Goal: Book appointment/travel/reservation

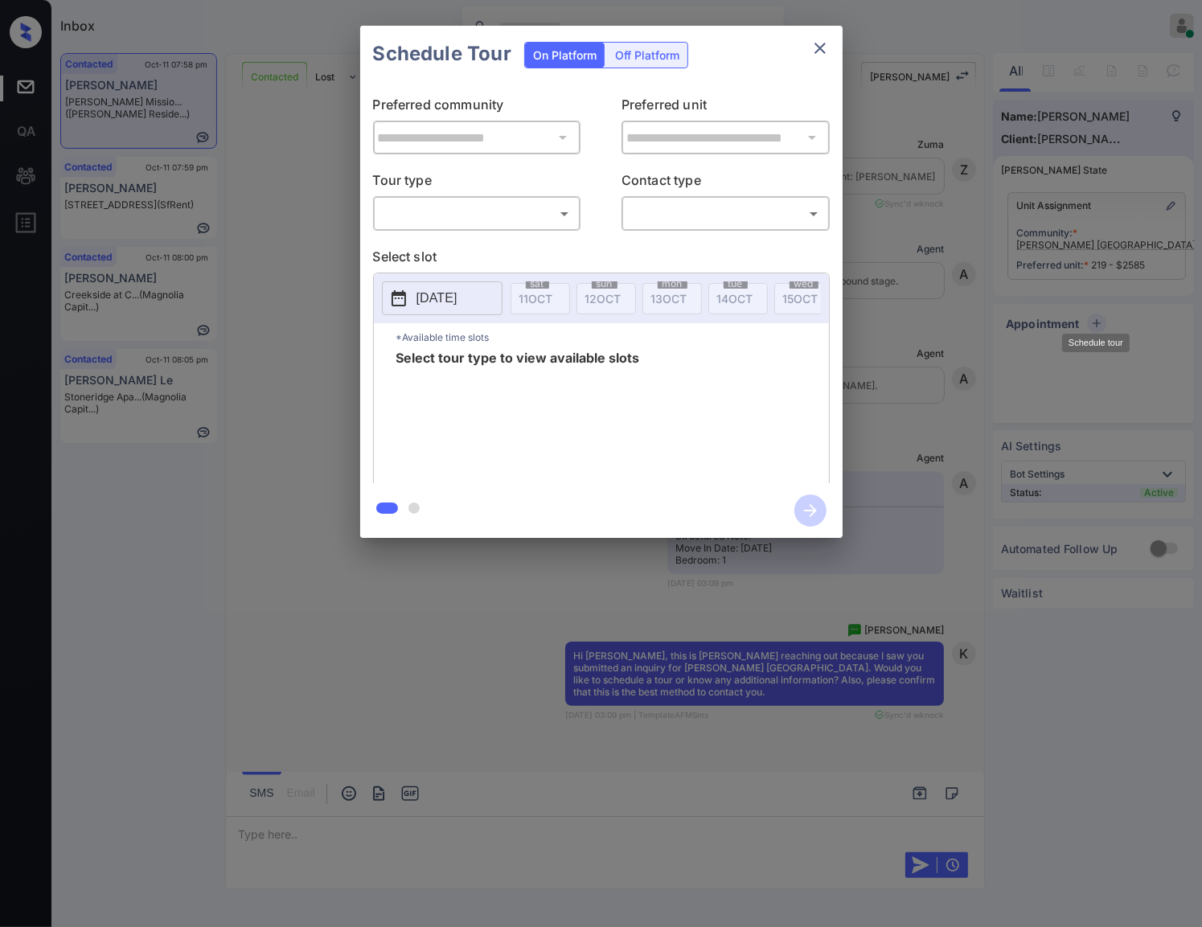
scroll to position [4570, 0]
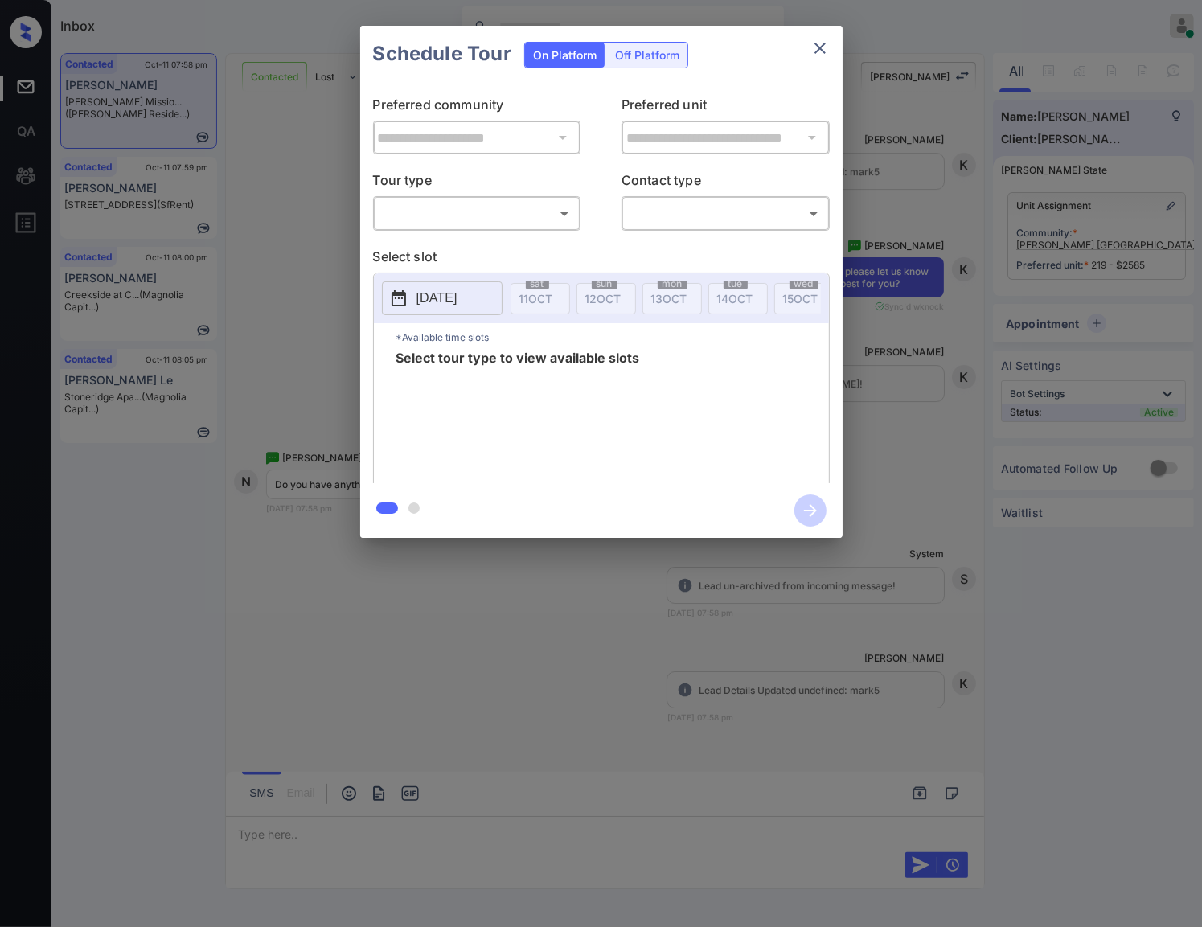
click at [486, 219] on body "Inbox Caroline Dacanay Online Set yourself offline Set yourself on break Profil…" at bounding box center [601, 463] width 1202 height 927
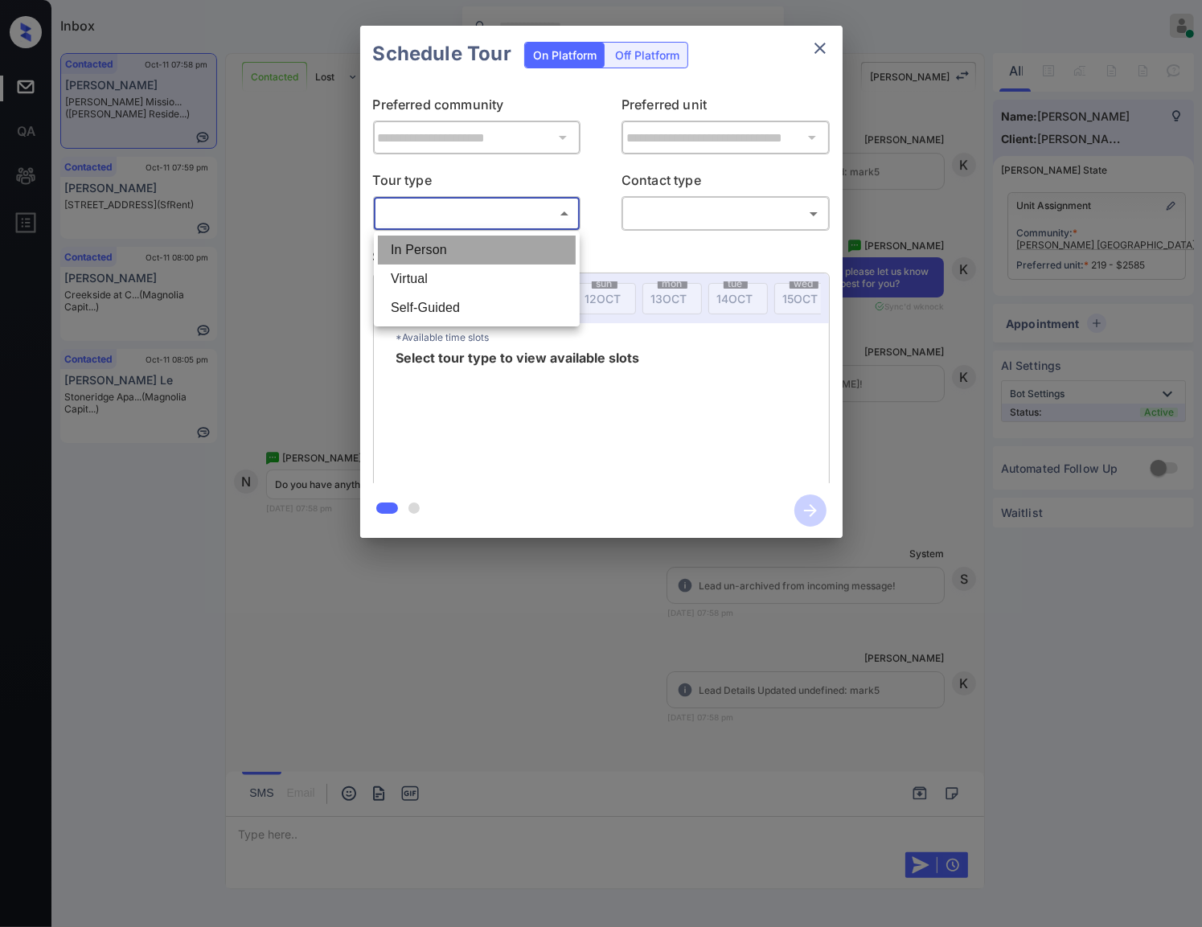
click at [498, 248] on li "In Person" at bounding box center [477, 250] width 198 height 29
type input "********"
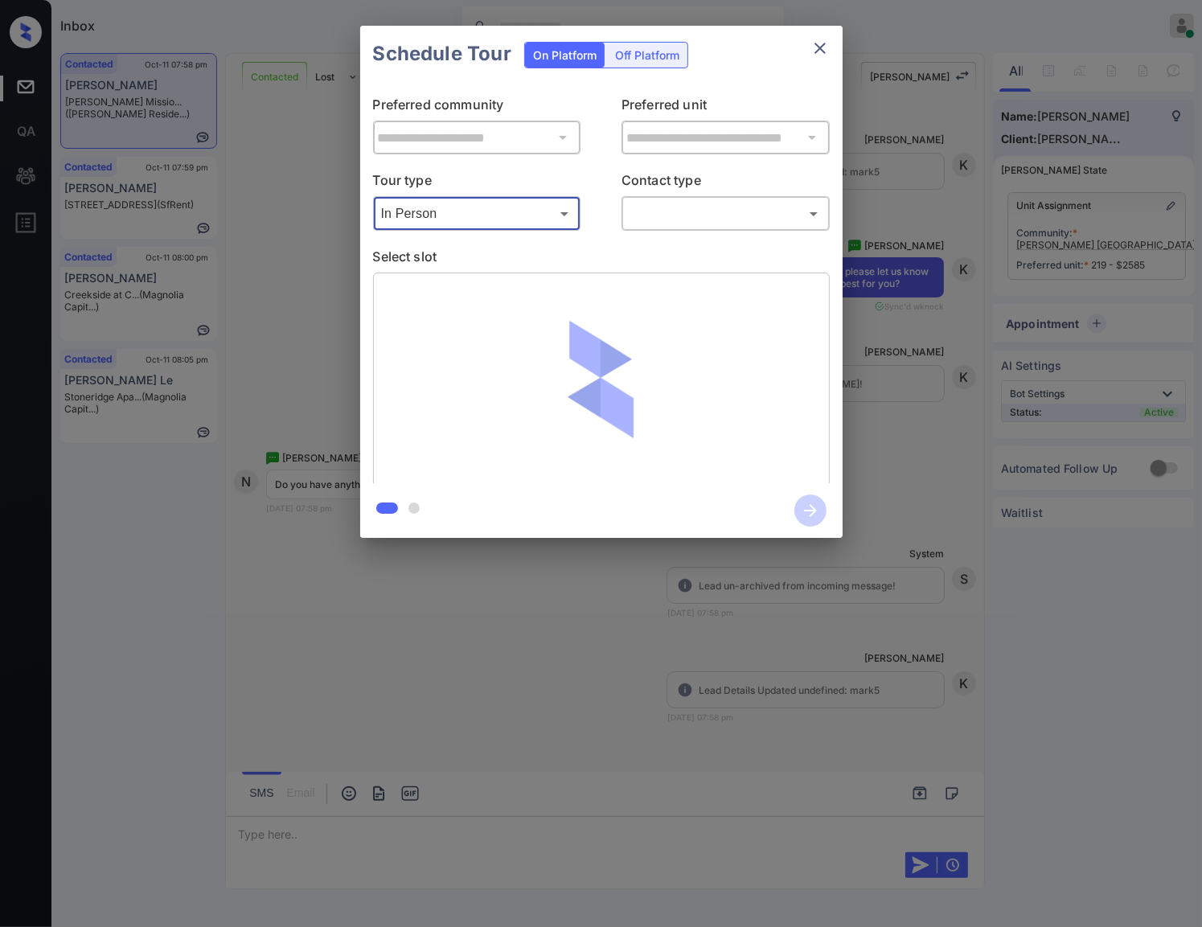
click at [696, 216] on body "Inbox Caroline Dacanay Online Set yourself offline Set yourself on break Profil…" at bounding box center [601, 463] width 1202 height 927
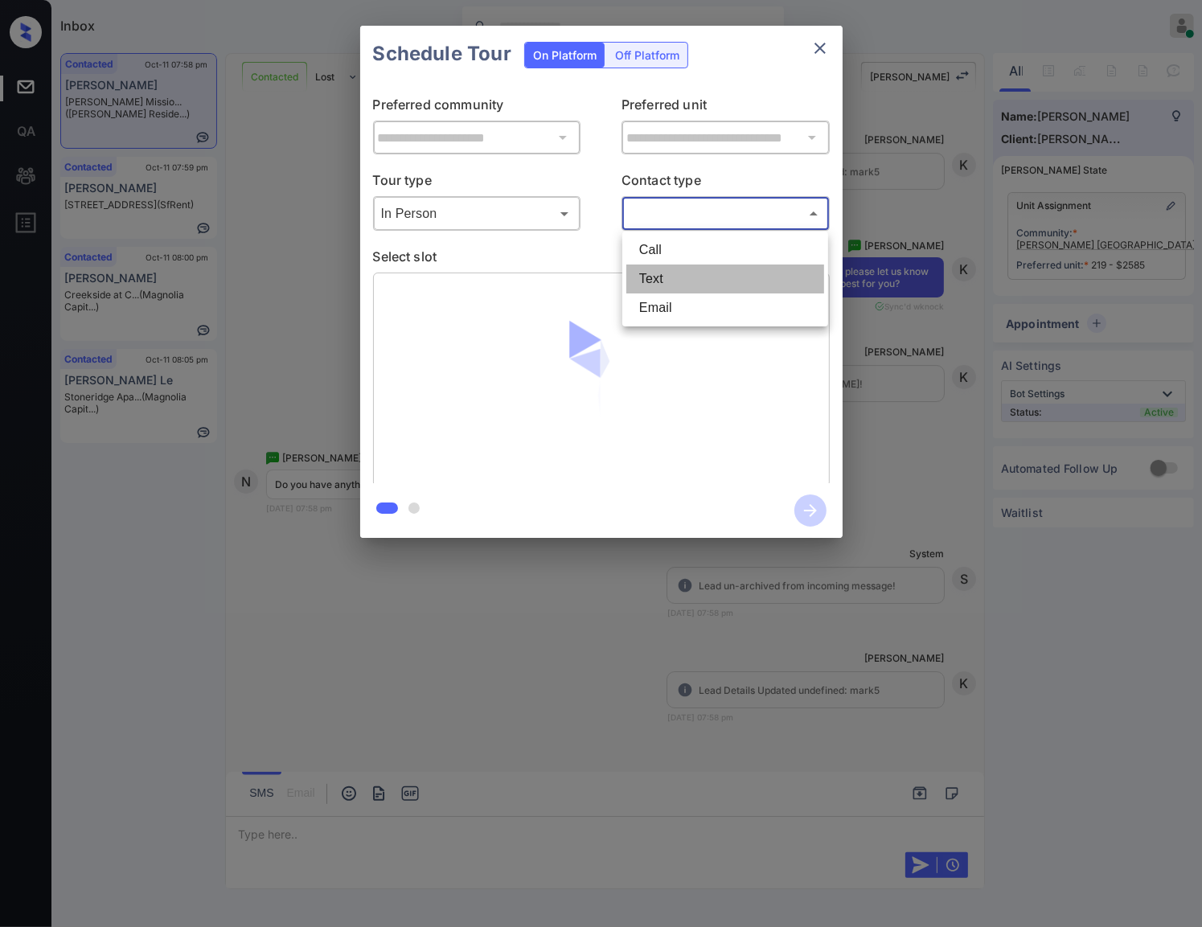
click at [682, 276] on li "Text" at bounding box center [725, 278] width 198 height 29
type input "****"
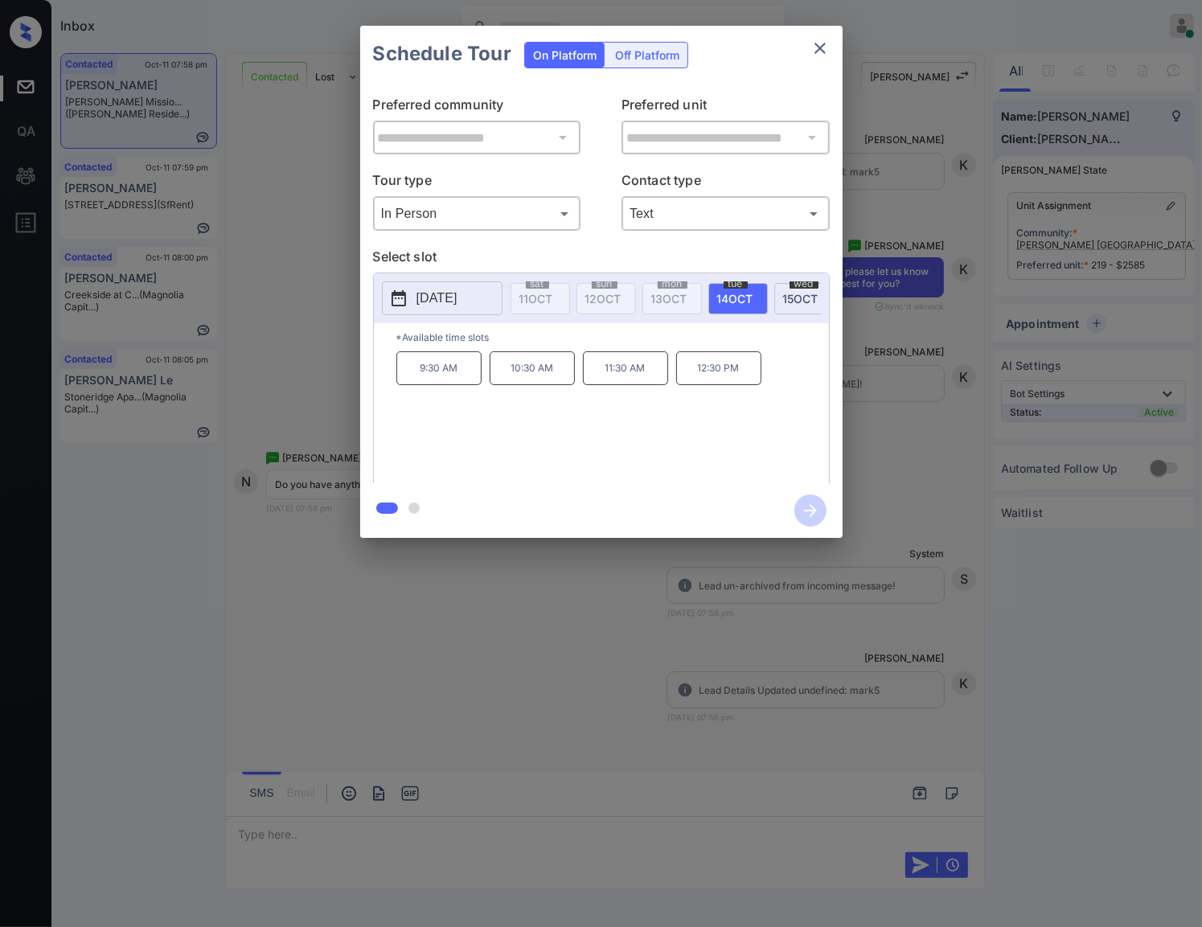
click at [896, 515] on div "**********" at bounding box center [601, 282] width 1202 height 564
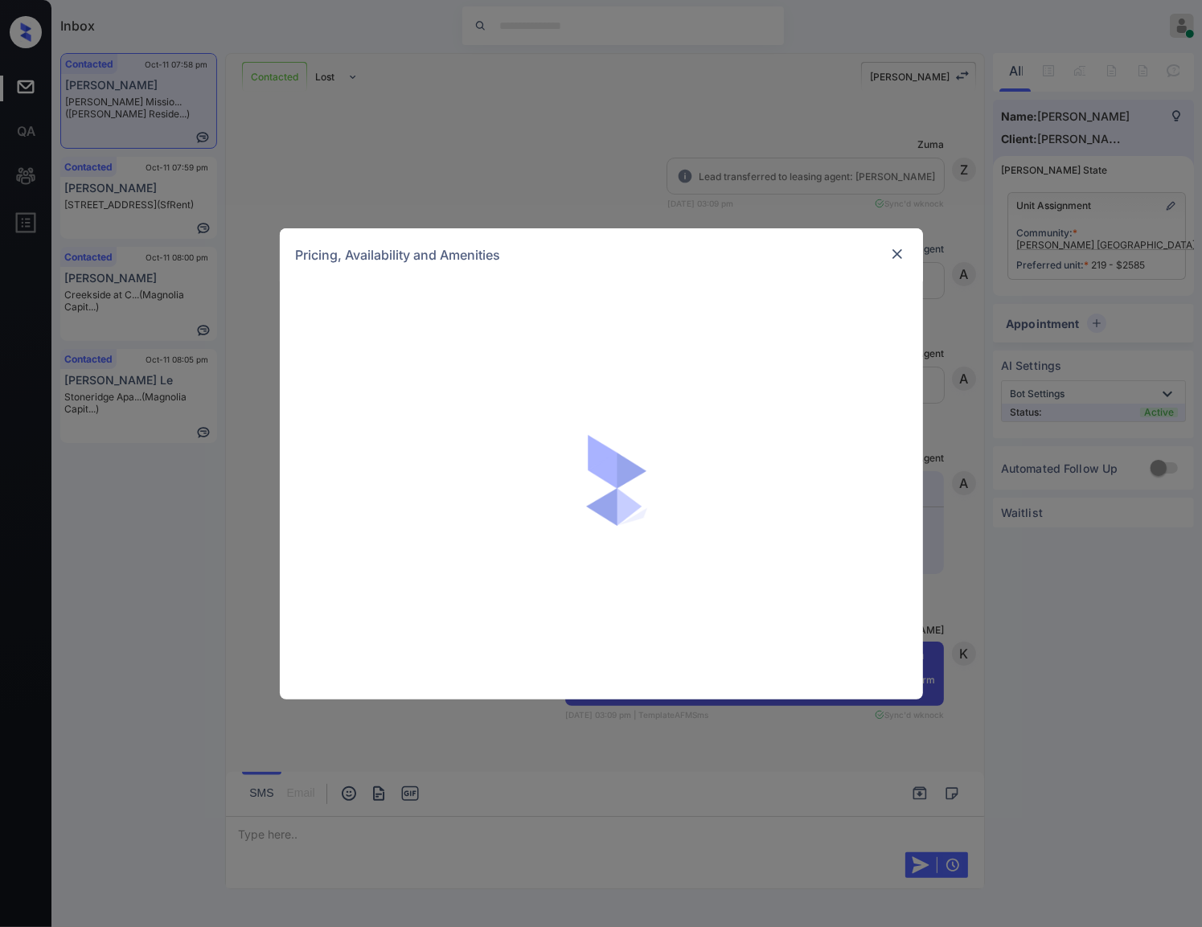
scroll to position [3818, 0]
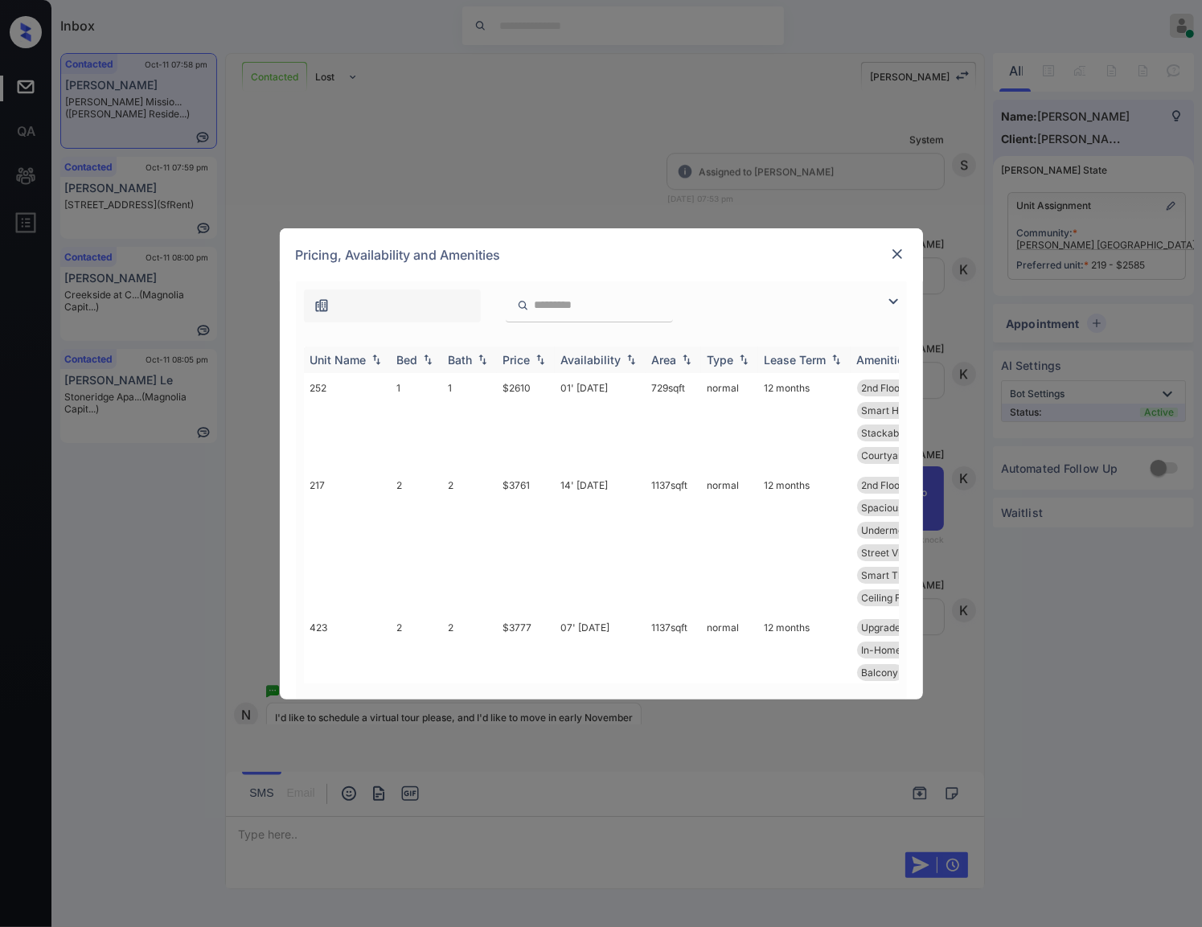
click at [543, 355] on img at bounding box center [540, 359] width 16 height 11
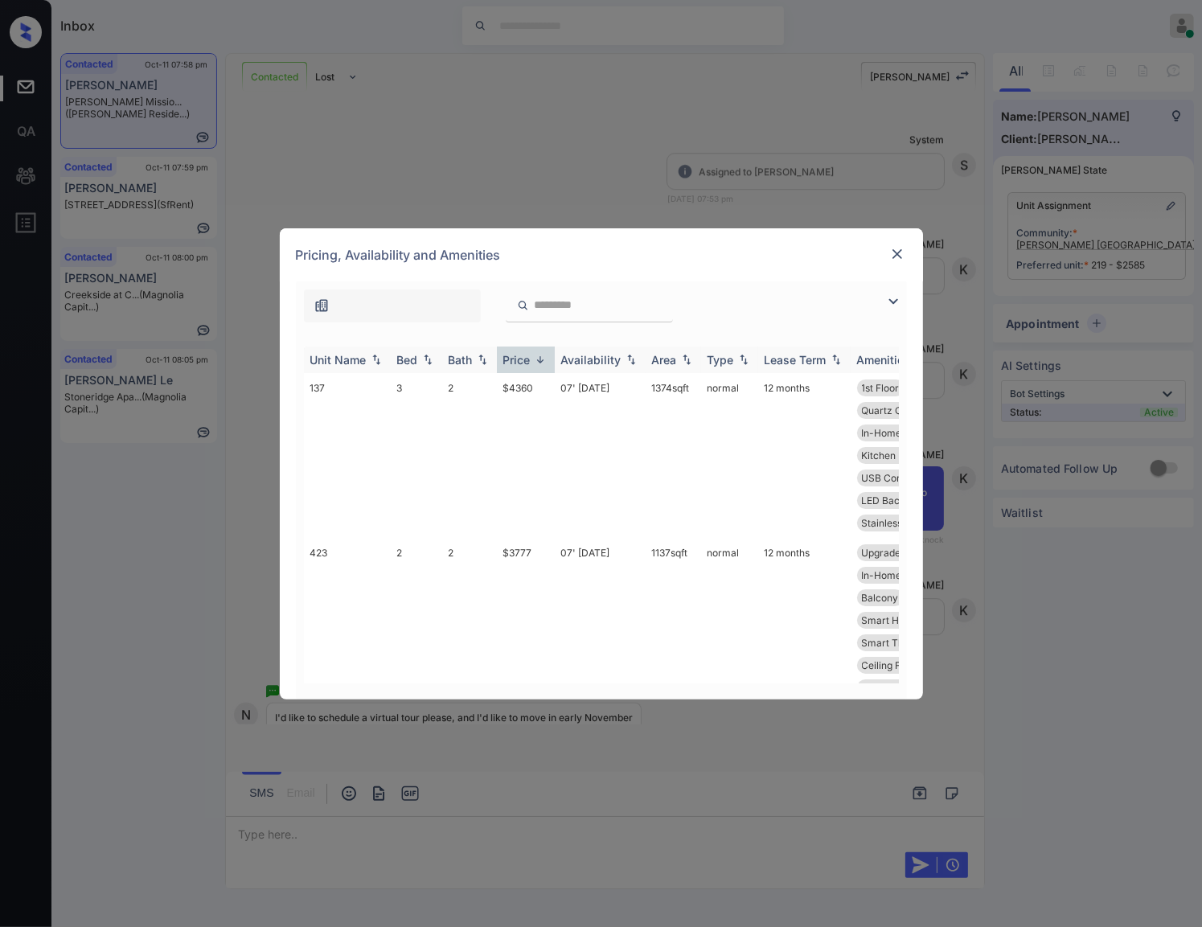
click at [543, 355] on img at bounding box center [540, 360] width 16 height 12
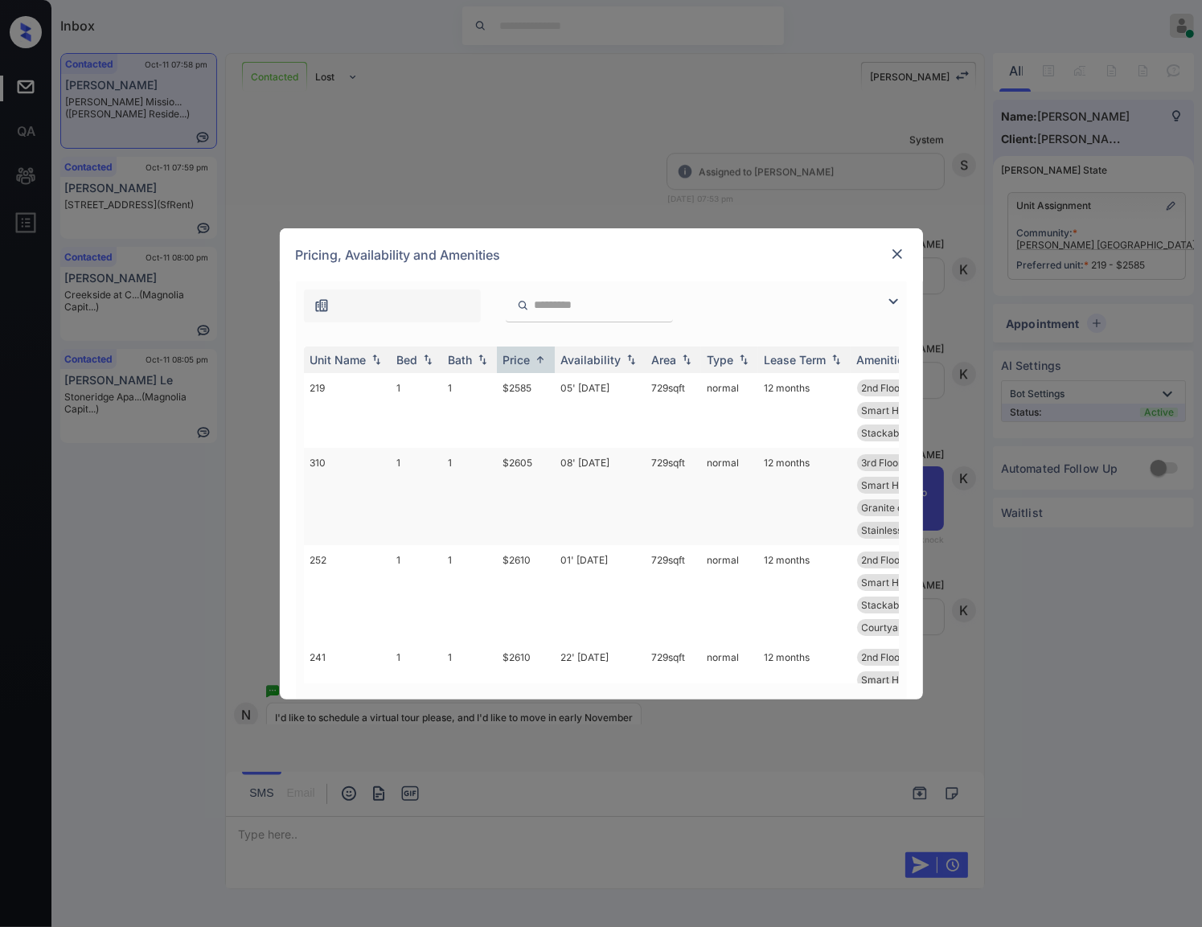
scroll to position [100, 0]
drag, startPoint x: 540, startPoint y: 456, endPoint x: 502, endPoint y: 453, distance: 37.9
click at [502, 453] on td "$2610" at bounding box center [526, 493] width 58 height 97
copy td "$2610"
click at [540, 455] on td "$2610" at bounding box center [526, 493] width 58 height 97
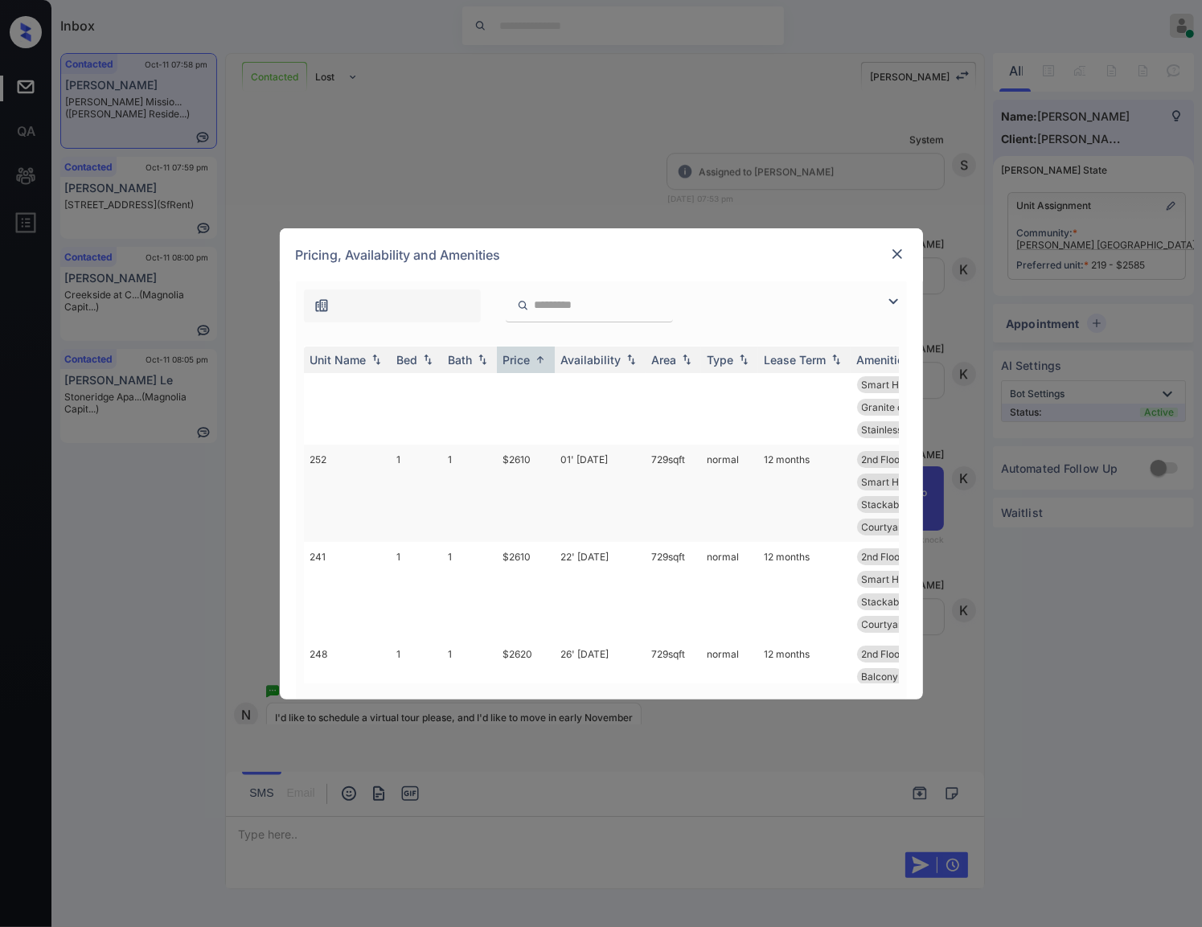
click at [540, 455] on td "$2610" at bounding box center [526, 493] width 58 height 97
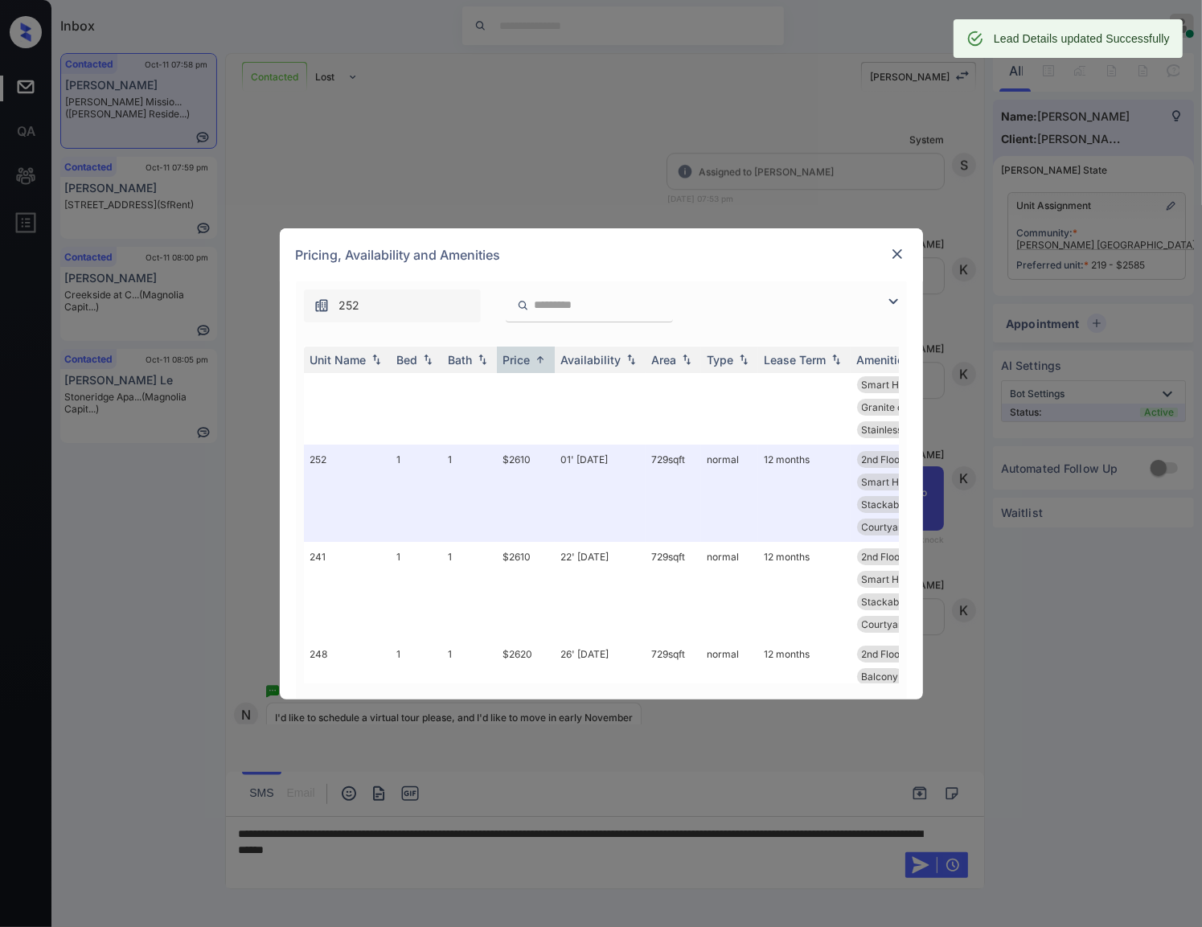
click at [891, 252] on img at bounding box center [897, 254] width 16 height 16
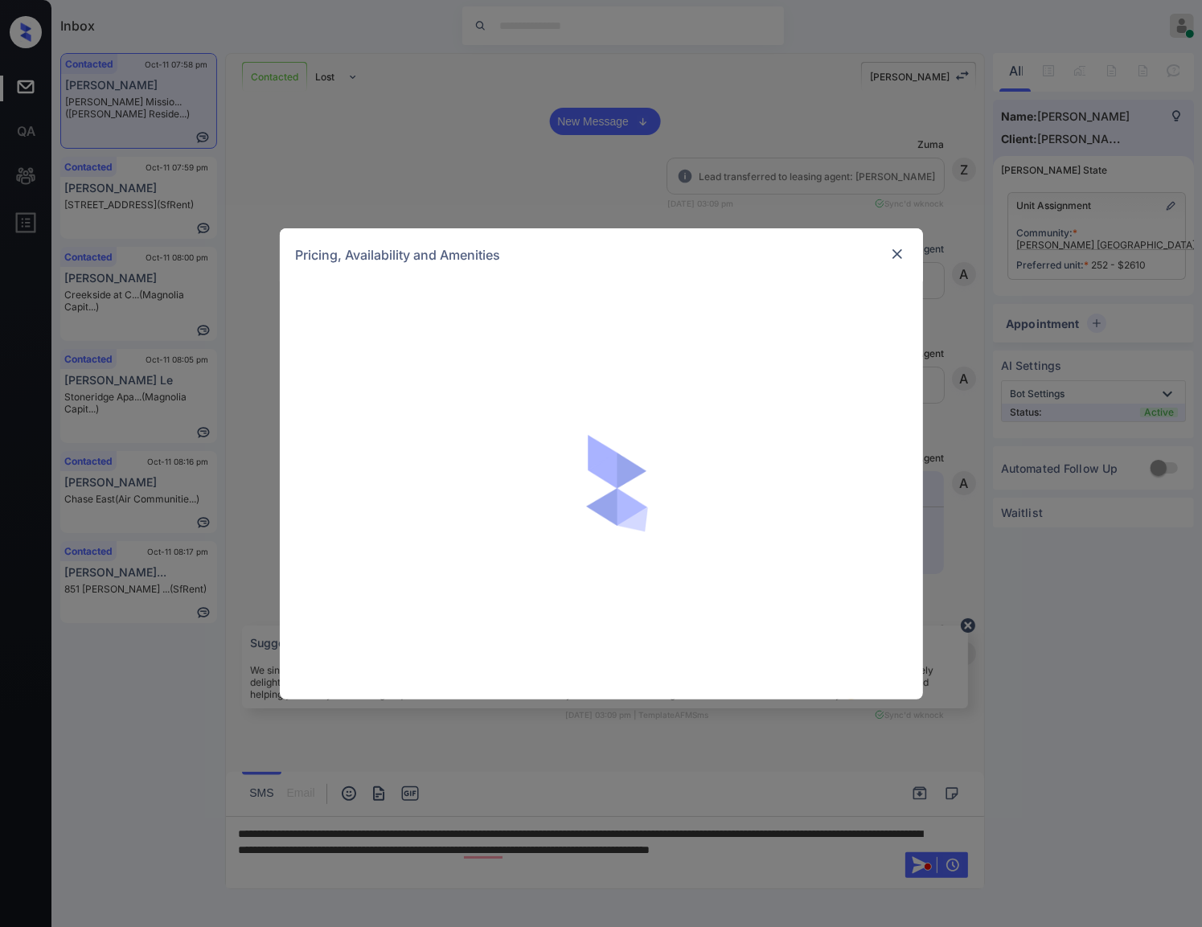
scroll to position [4220, 0]
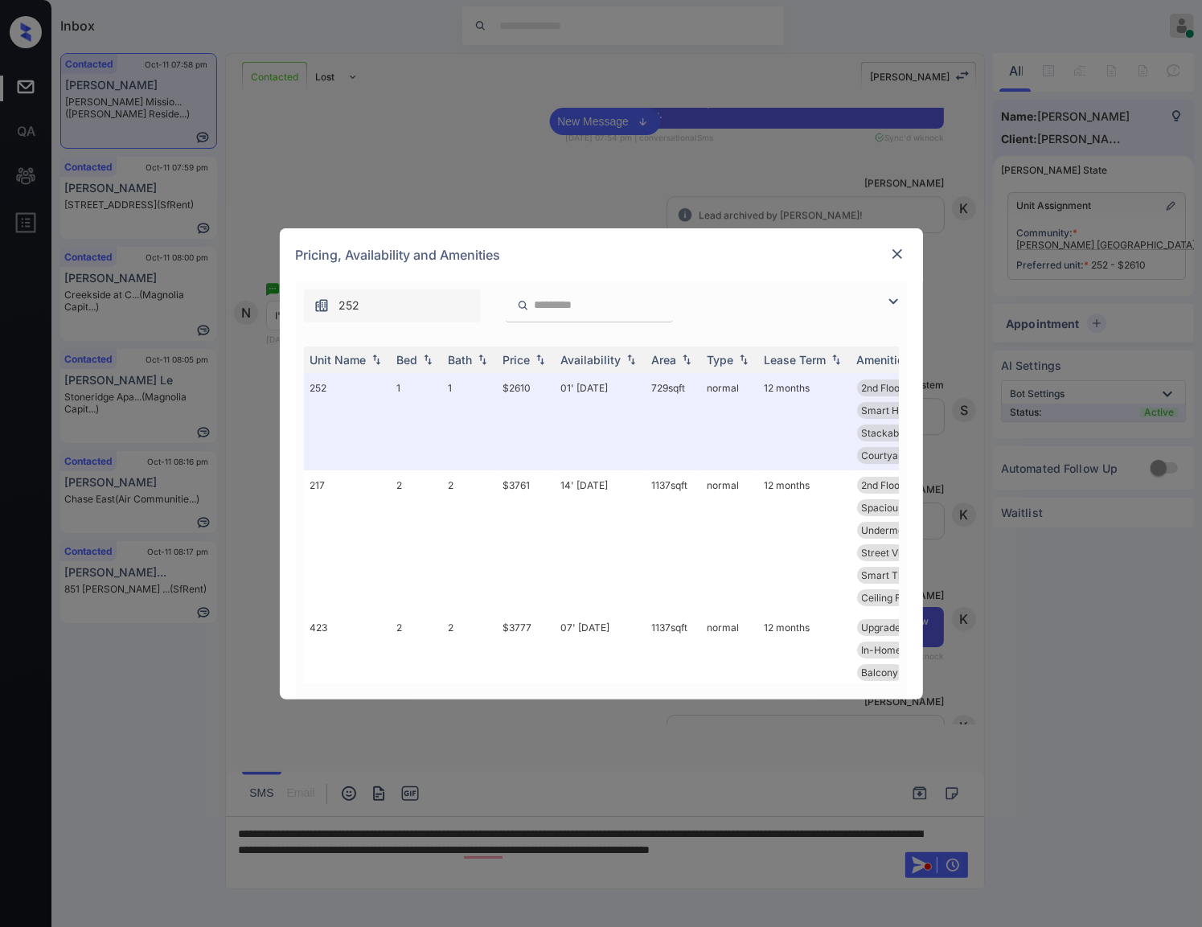
click at [1055, 337] on div "**********" at bounding box center [601, 463] width 1202 height 927
click at [898, 256] on img at bounding box center [897, 254] width 16 height 16
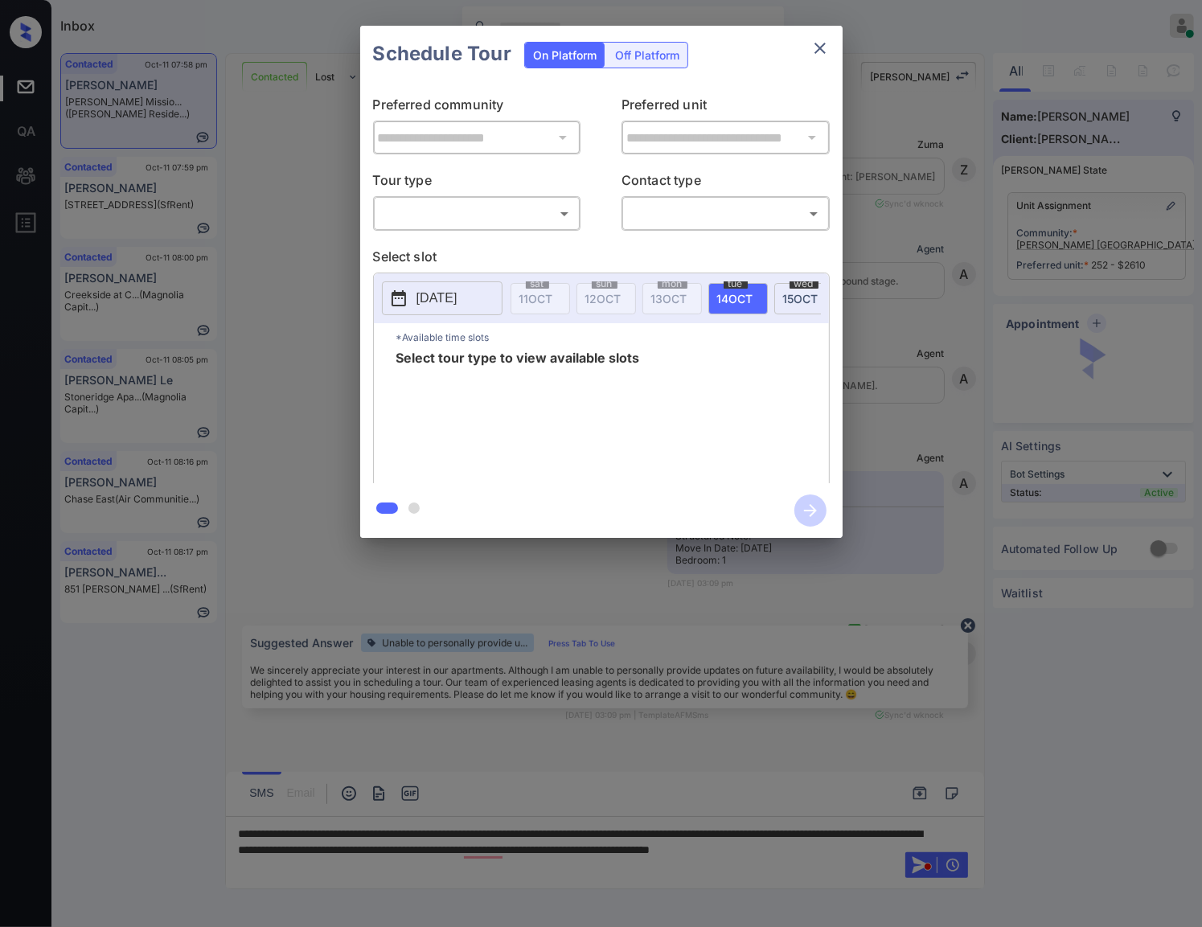
scroll to position [4220, 0]
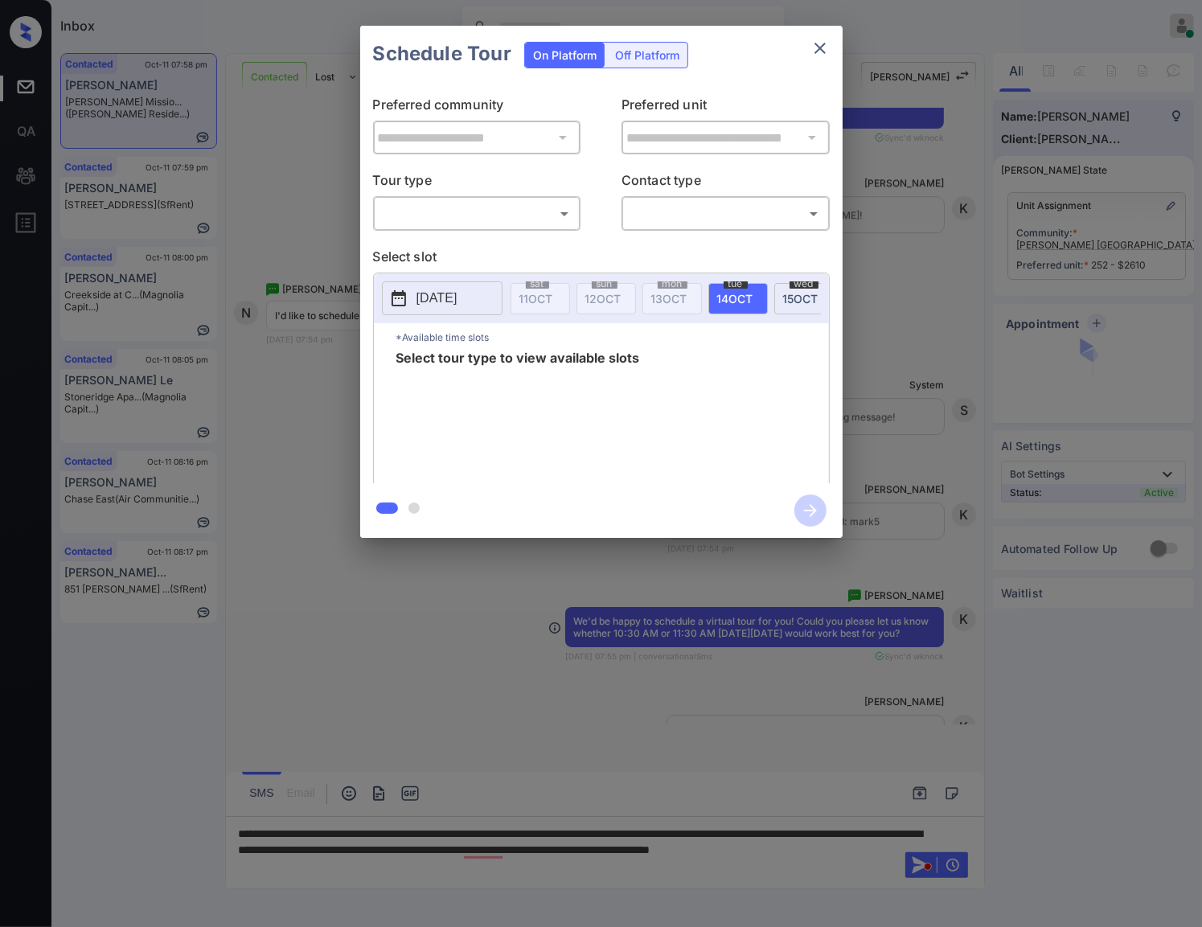
click at [554, 209] on body "Inbox Caroline Dacanay Online Set yourself offline Set yourself on break Profil…" at bounding box center [601, 463] width 1202 height 927
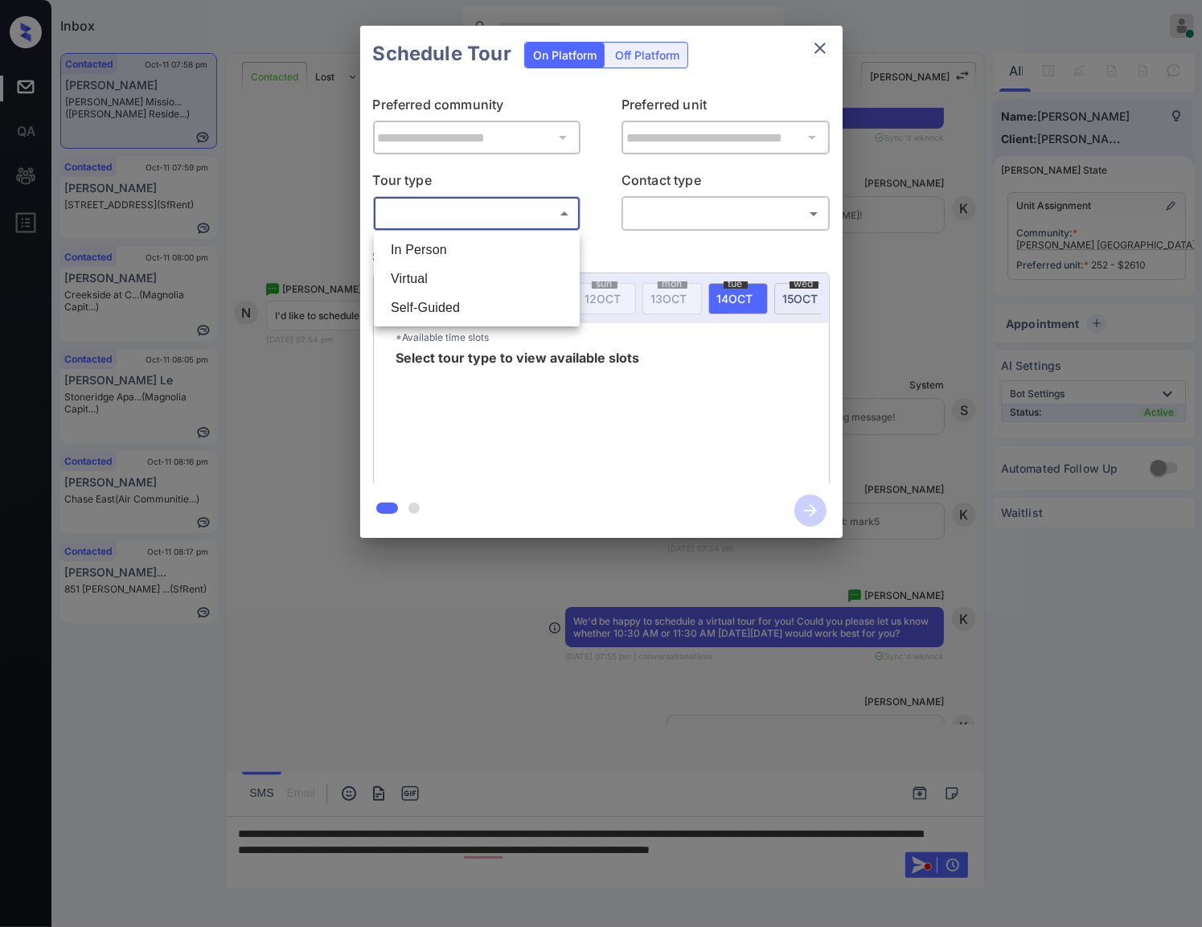
click at [554, 209] on div at bounding box center [601, 463] width 1202 height 927
click at [550, 204] on body "Inbox Caroline Dacanay Online Set yourself offline Set yourself on break Profil…" at bounding box center [601, 463] width 1202 height 927
click at [536, 251] on li "In Person" at bounding box center [477, 250] width 198 height 29
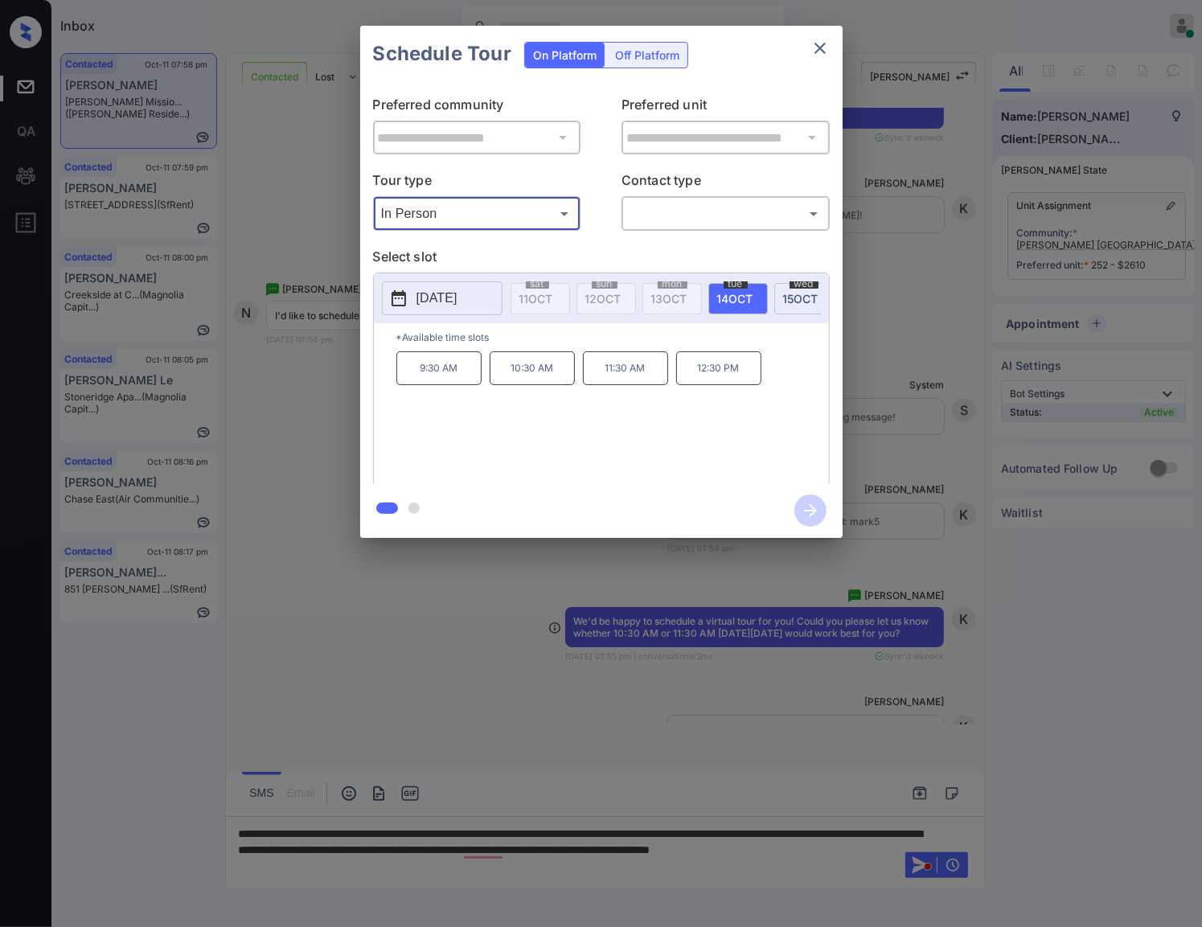
type input "********"
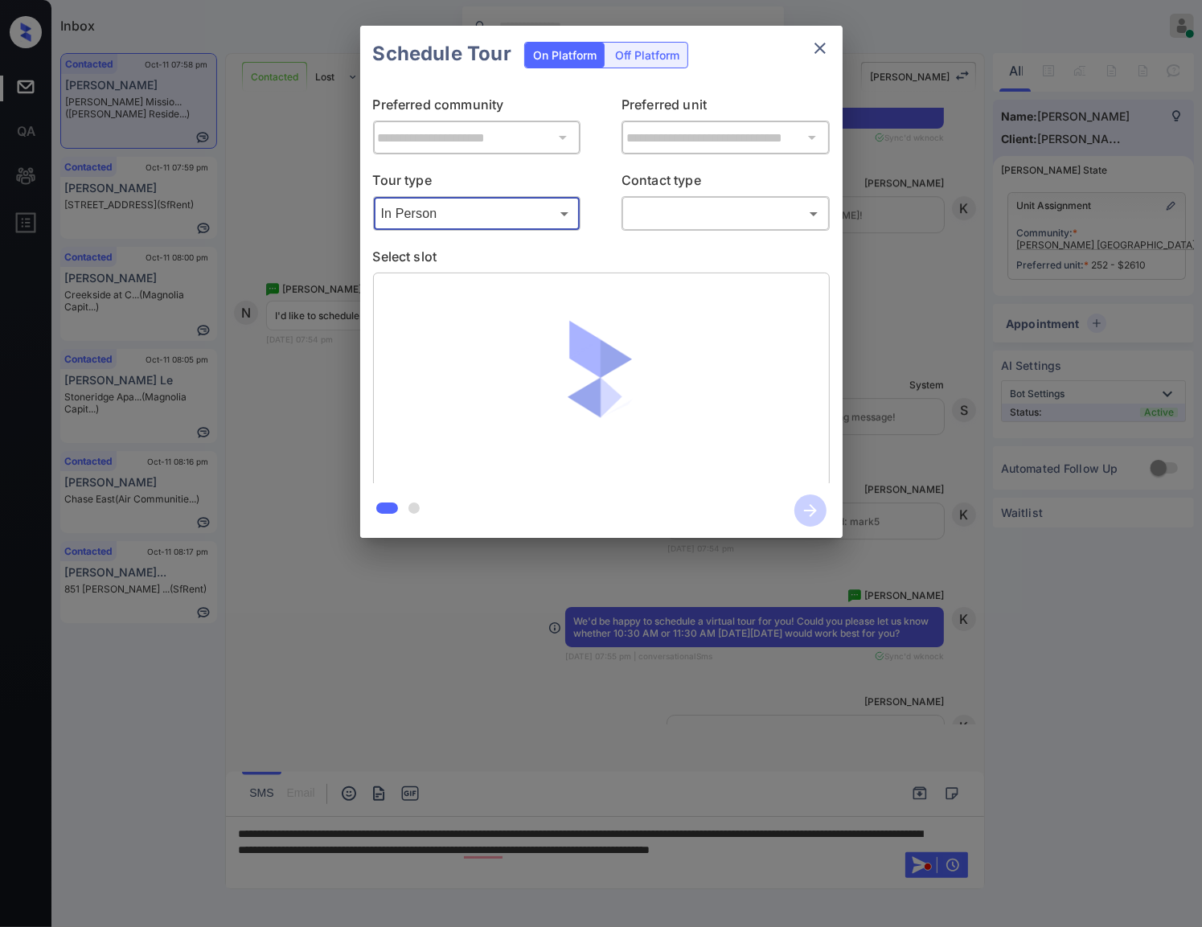
click at [671, 213] on body "Inbox Caroline Dacanay Online Set yourself offline Set yourself on break Profil…" at bounding box center [601, 463] width 1202 height 927
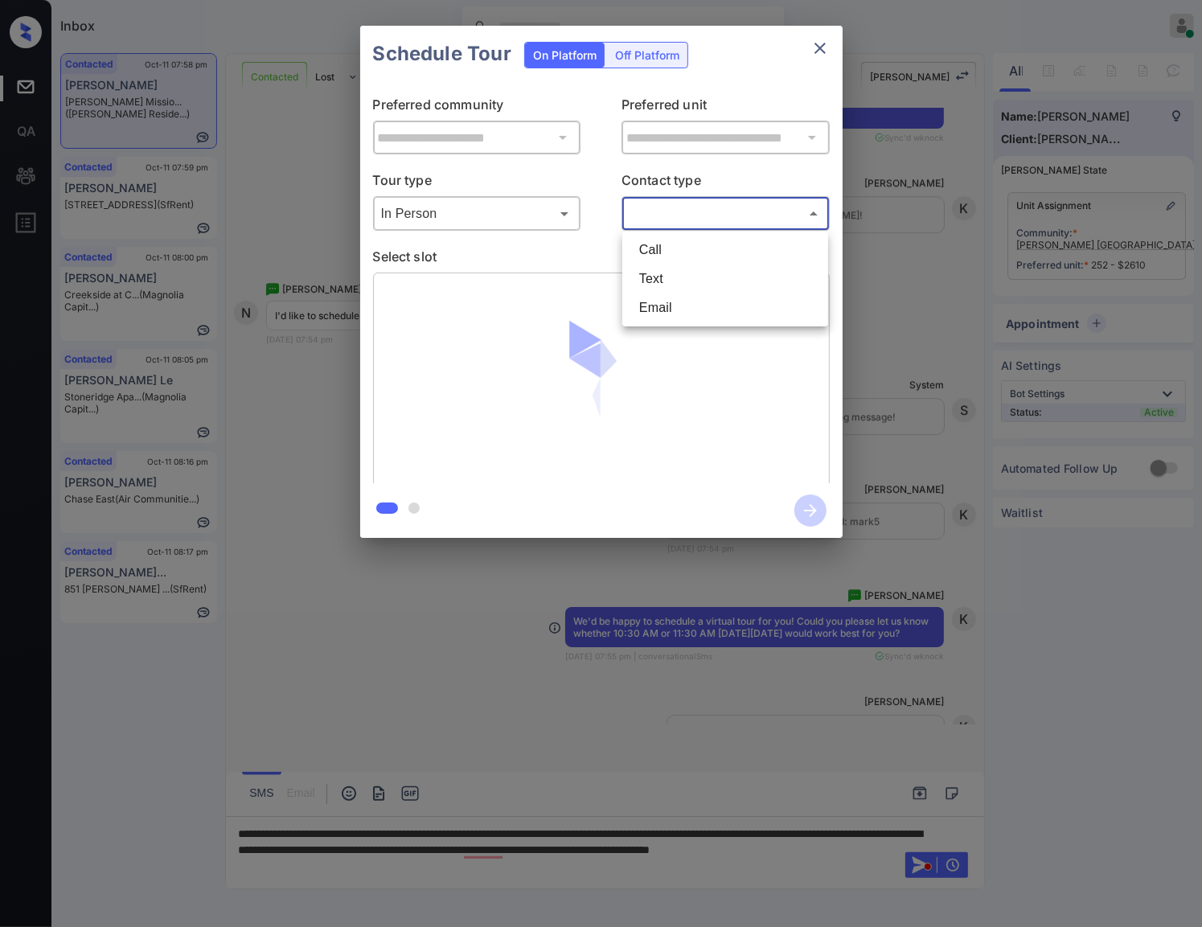
click at [674, 281] on li "Text" at bounding box center [725, 278] width 198 height 29
type input "****"
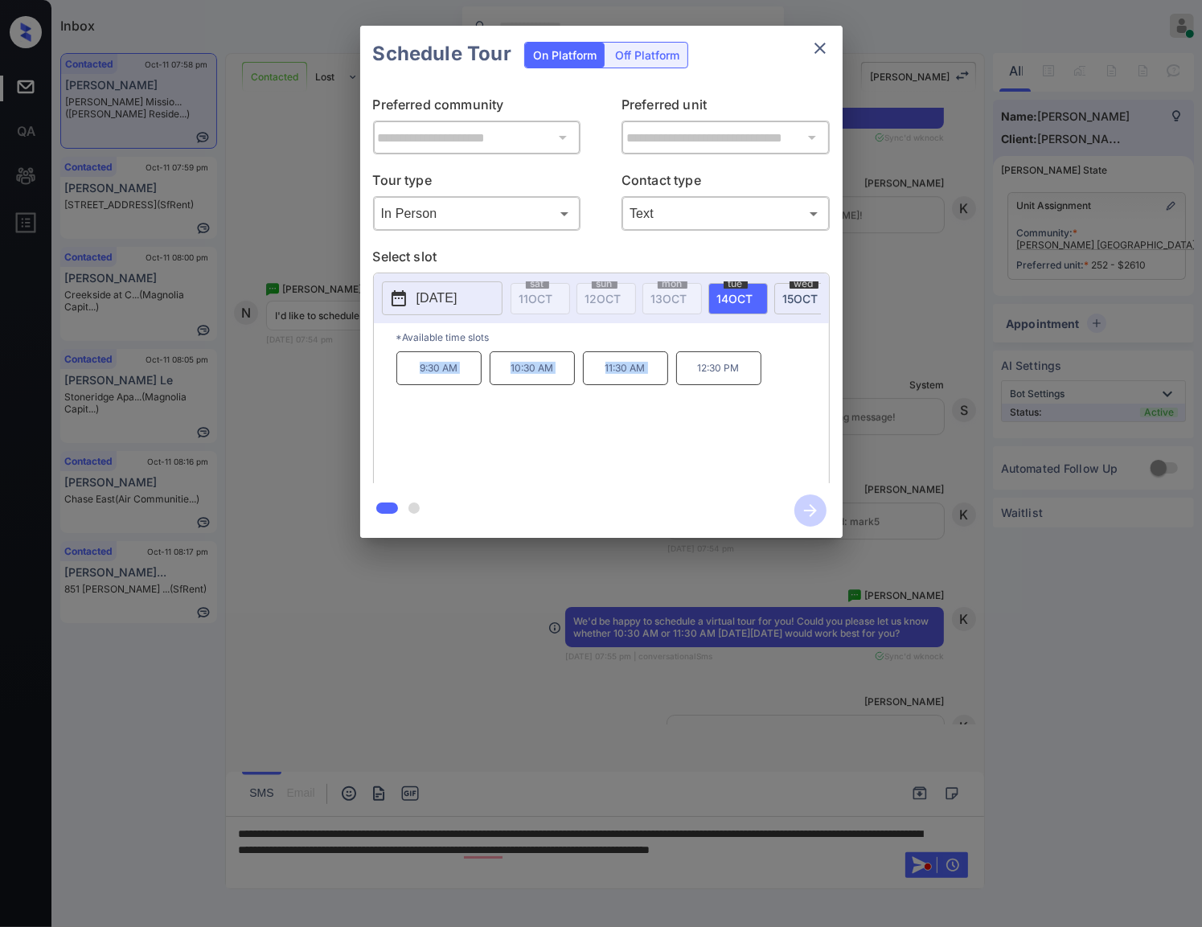
drag, startPoint x: 413, startPoint y: 381, endPoint x: 598, endPoint y: 385, distance: 184.9
click at [678, 389] on div "9:30 AM 10:30 AM 11:30 AM 12:30 PM" at bounding box center [612, 415] width 432 height 129
click at [526, 450] on div "9:30 AM 10:30 AM 11:30 AM 12:30 PM" at bounding box center [612, 415] width 432 height 129
drag, startPoint x: 505, startPoint y: 391, endPoint x: 751, endPoint y: 387, distance: 246.0
click at [751, 387] on div "9:30 AM 10:30 AM 11:30 AM 12:30 PM" at bounding box center [612, 415] width 432 height 129
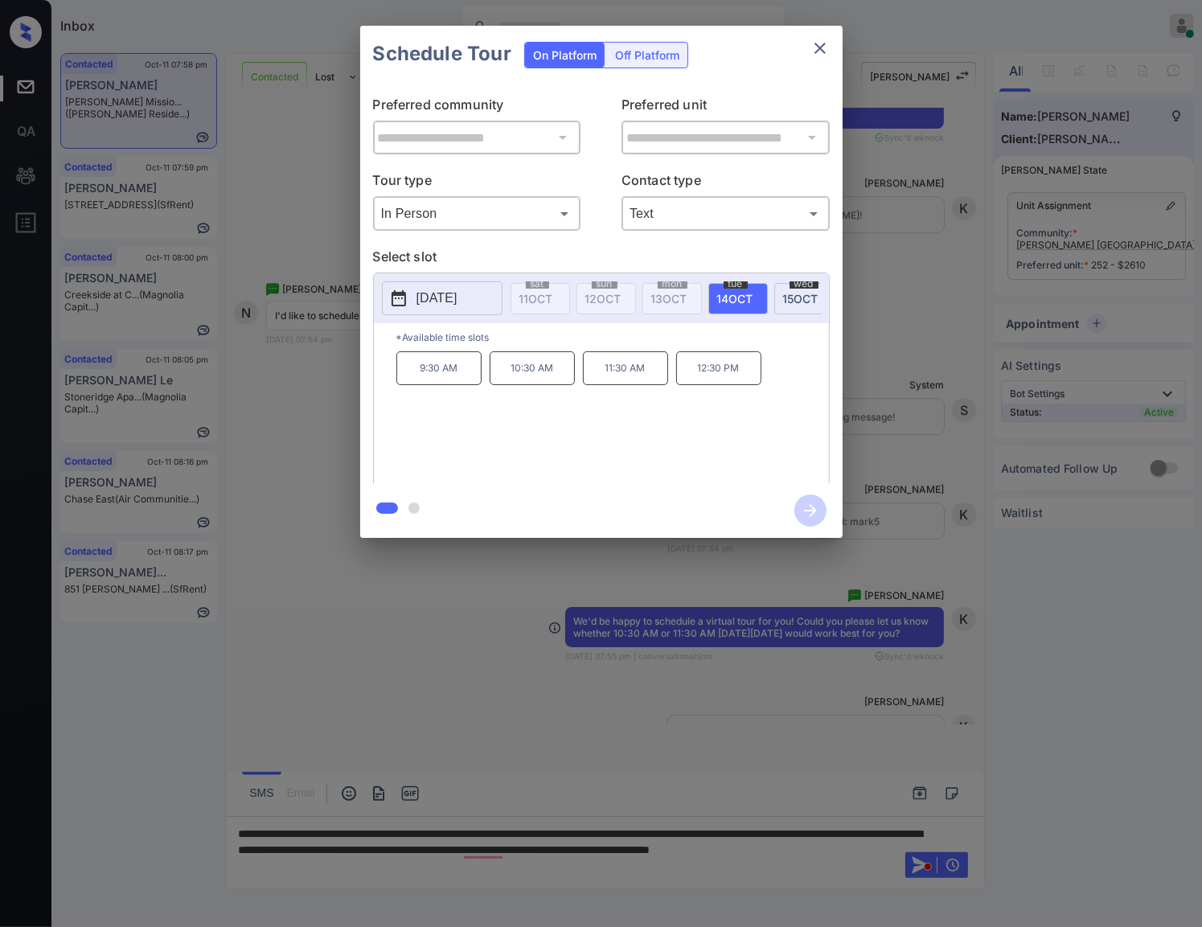
click at [625, 881] on div at bounding box center [601, 463] width 1202 height 927
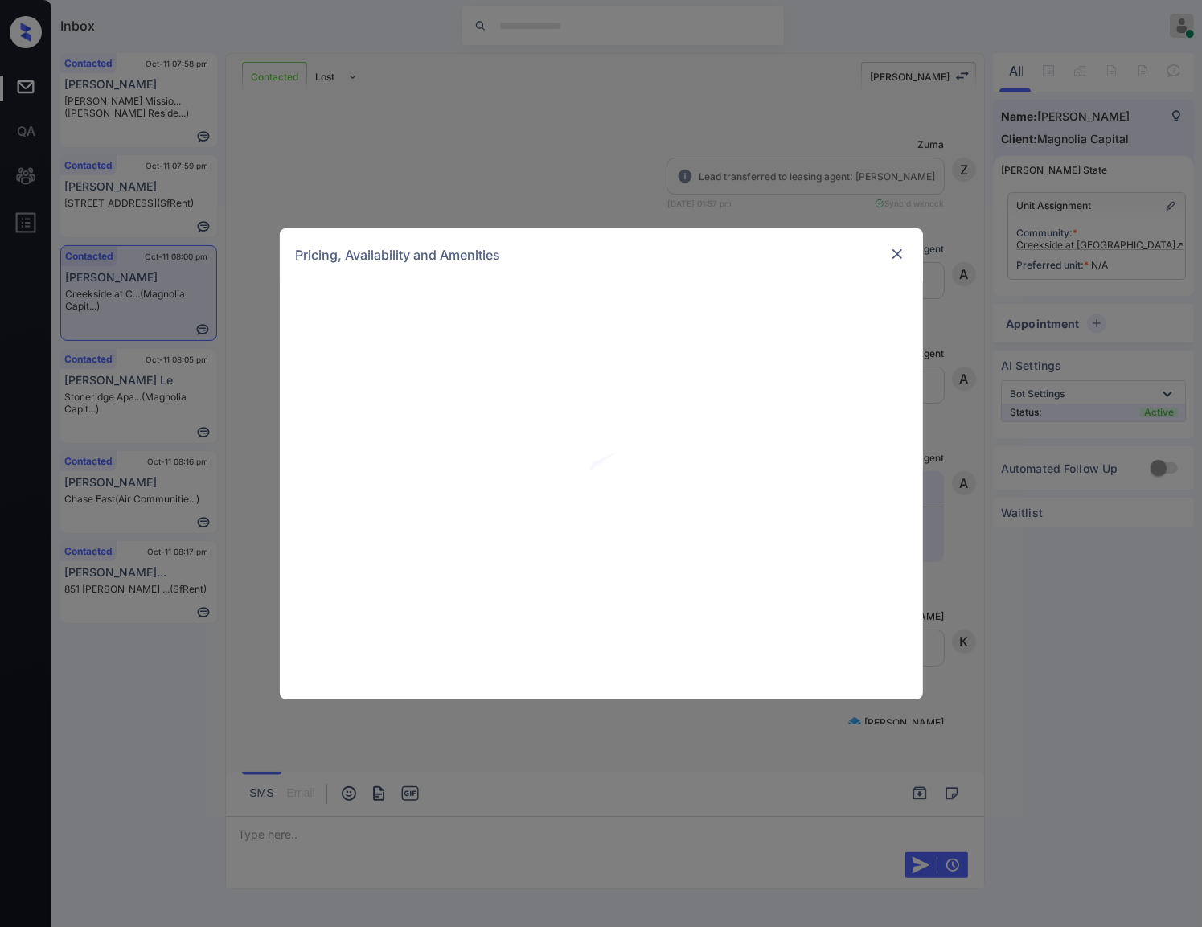
scroll to position [1470, 0]
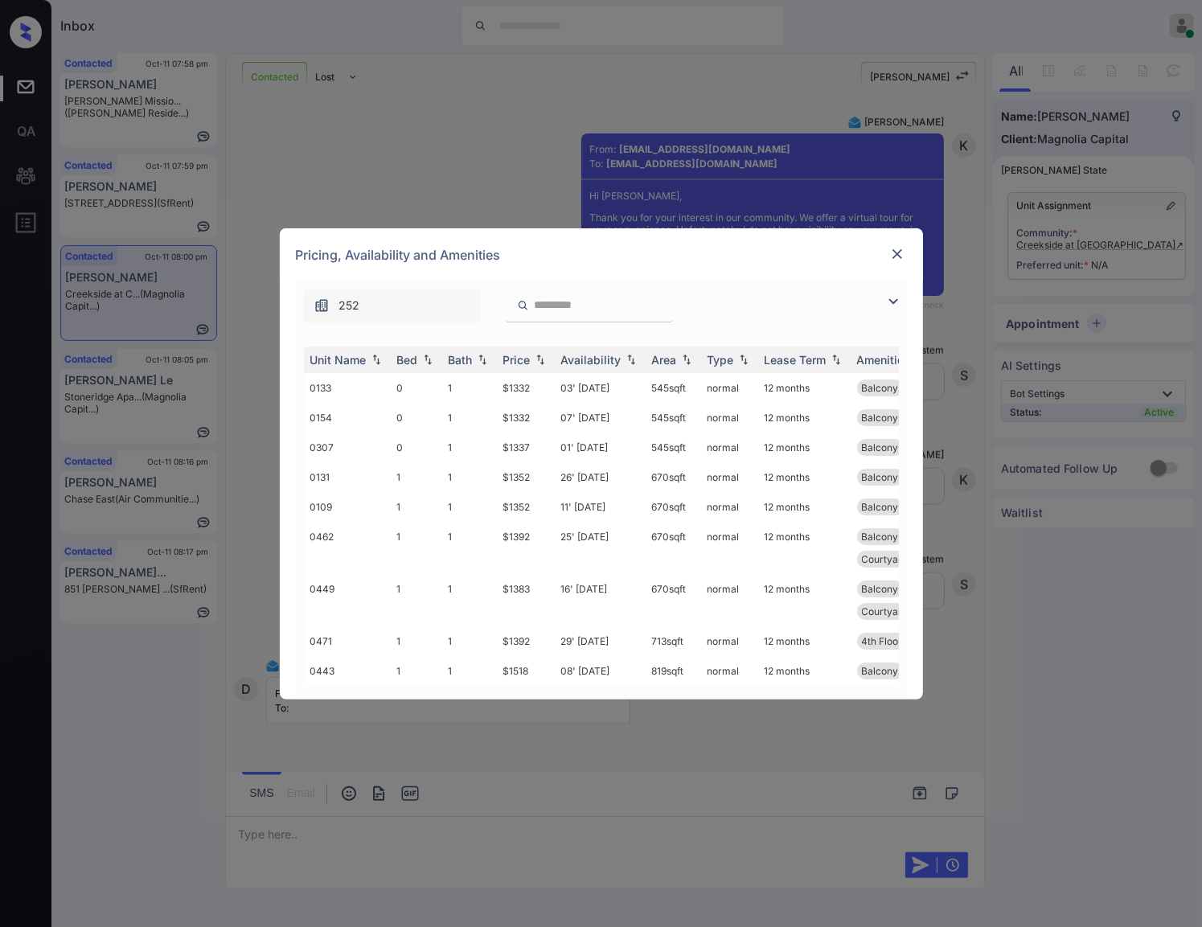
click at [536, 360] on img at bounding box center [540, 359] width 16 height 11
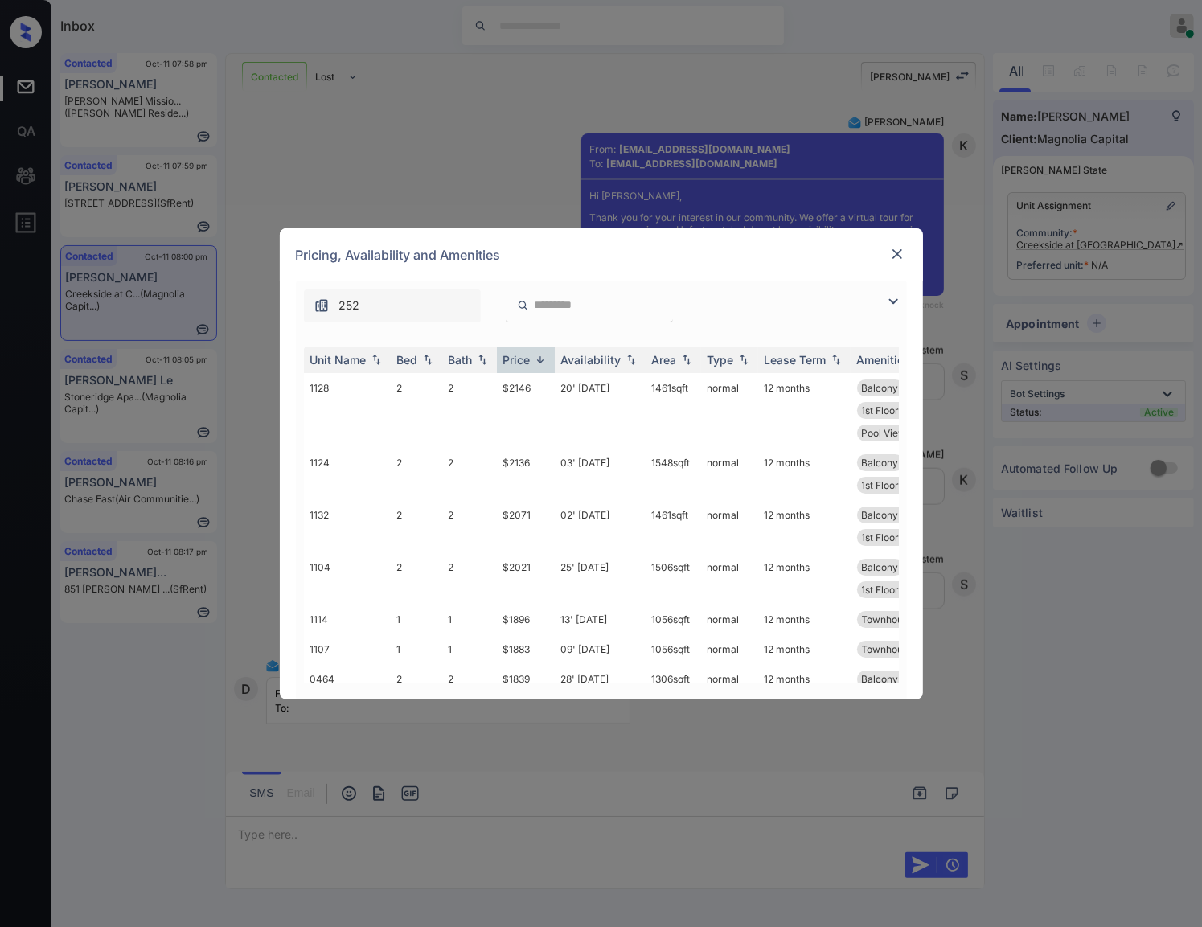
click at [536, 360] on img at bounding box center [540, 360] width 16 height 12
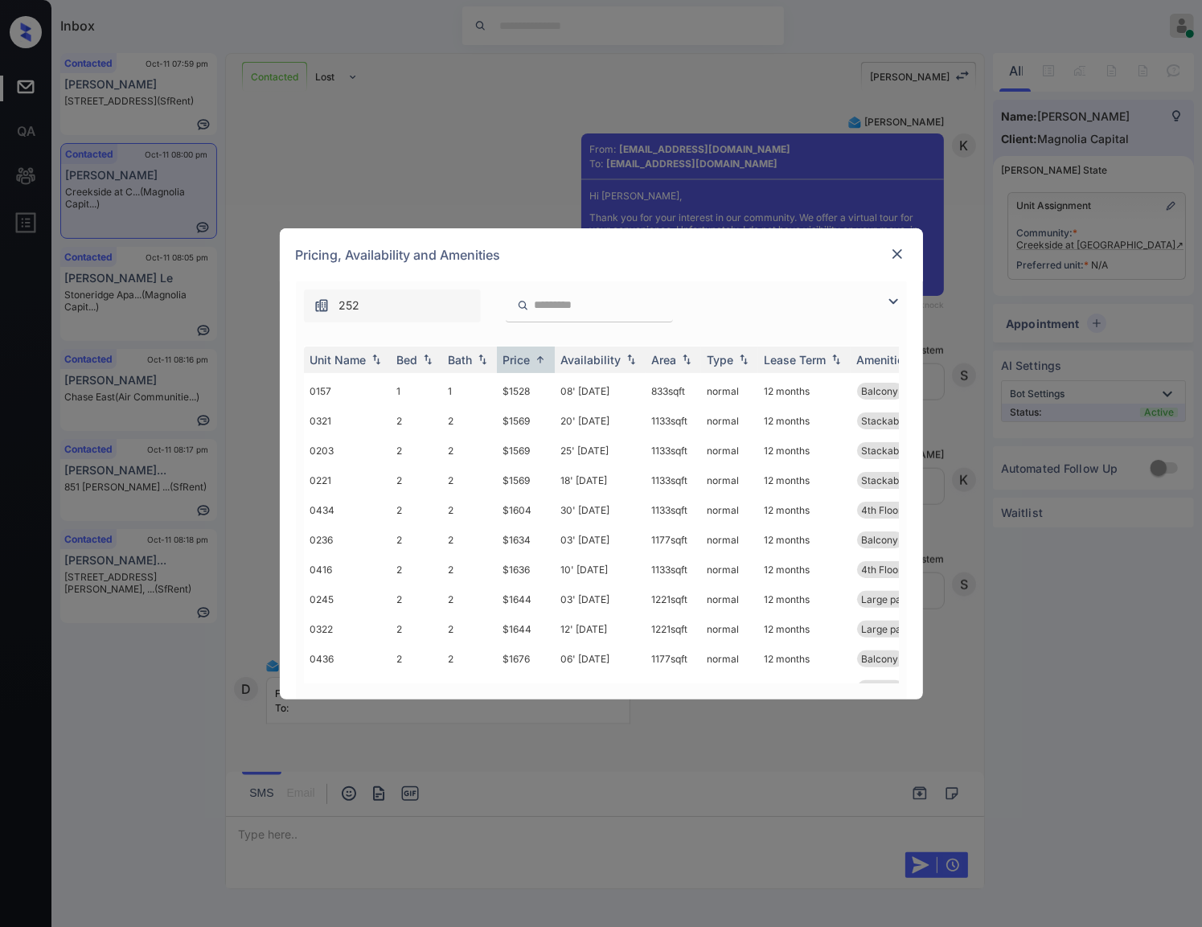
scroll to position [402, 0]
click at [520, 412] on td "$1569" at bounding box center [526, 418] width 58 height 30
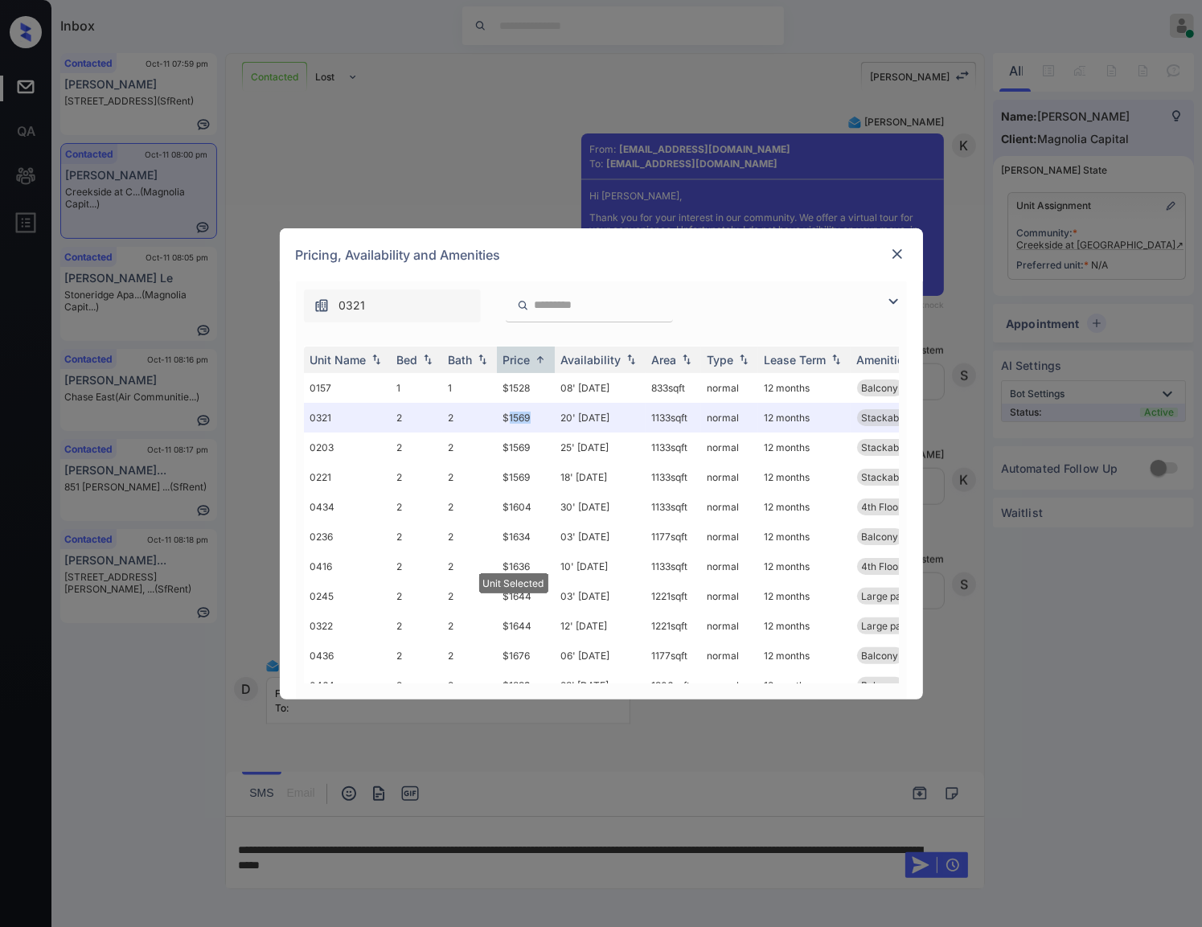
click at [896, 251] on img at bounding box center [897, 254] width 16 height 16
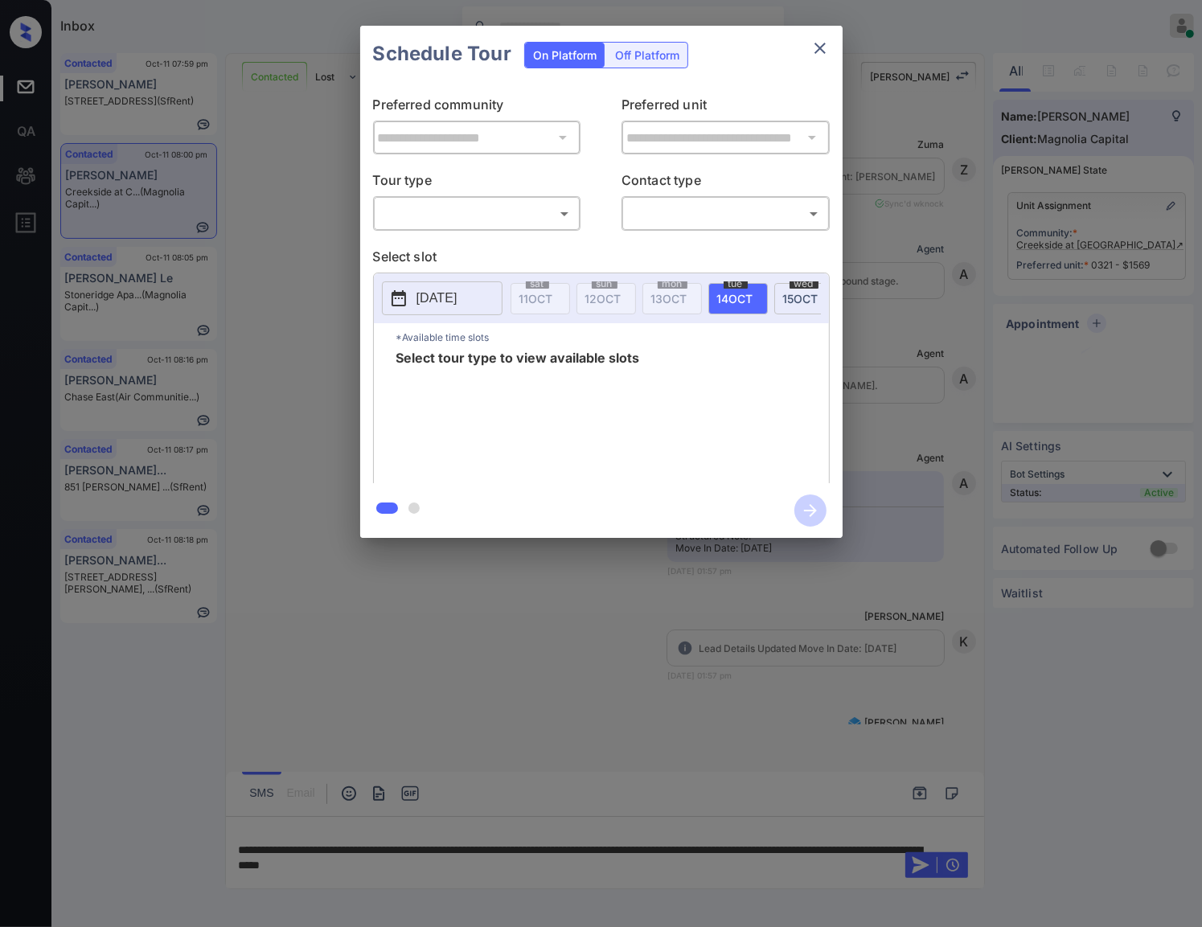
scroll to position [2077, 0]
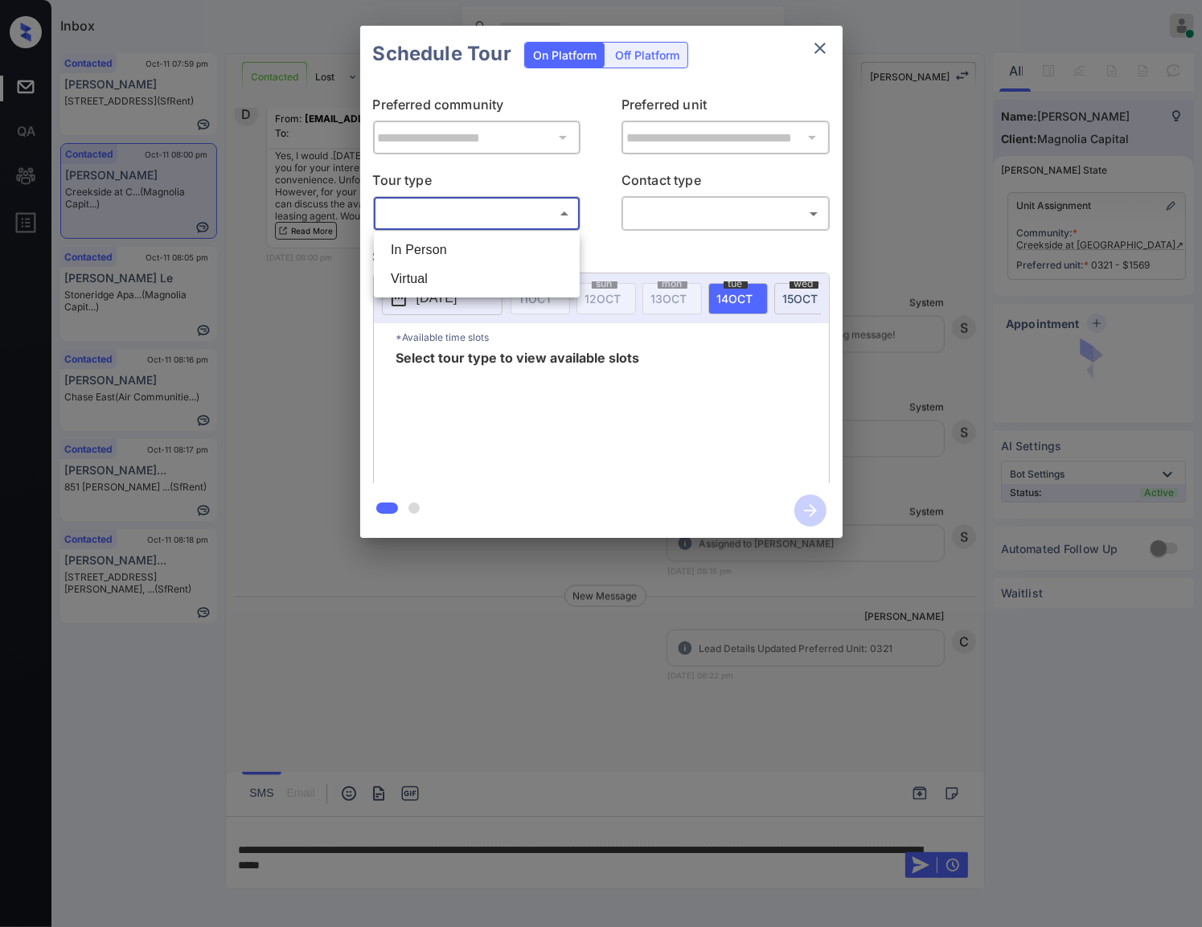
click at [465, 215] on body "Inbox Caroline Dacanay Online Set yourself offline Set yourself on break Profil…" at bounding box center [601, 463] width 1202 height 927
click at [464, 274] on li "Virtual" at bounding box center [477, 278] width 198 height 29
type input "*******"
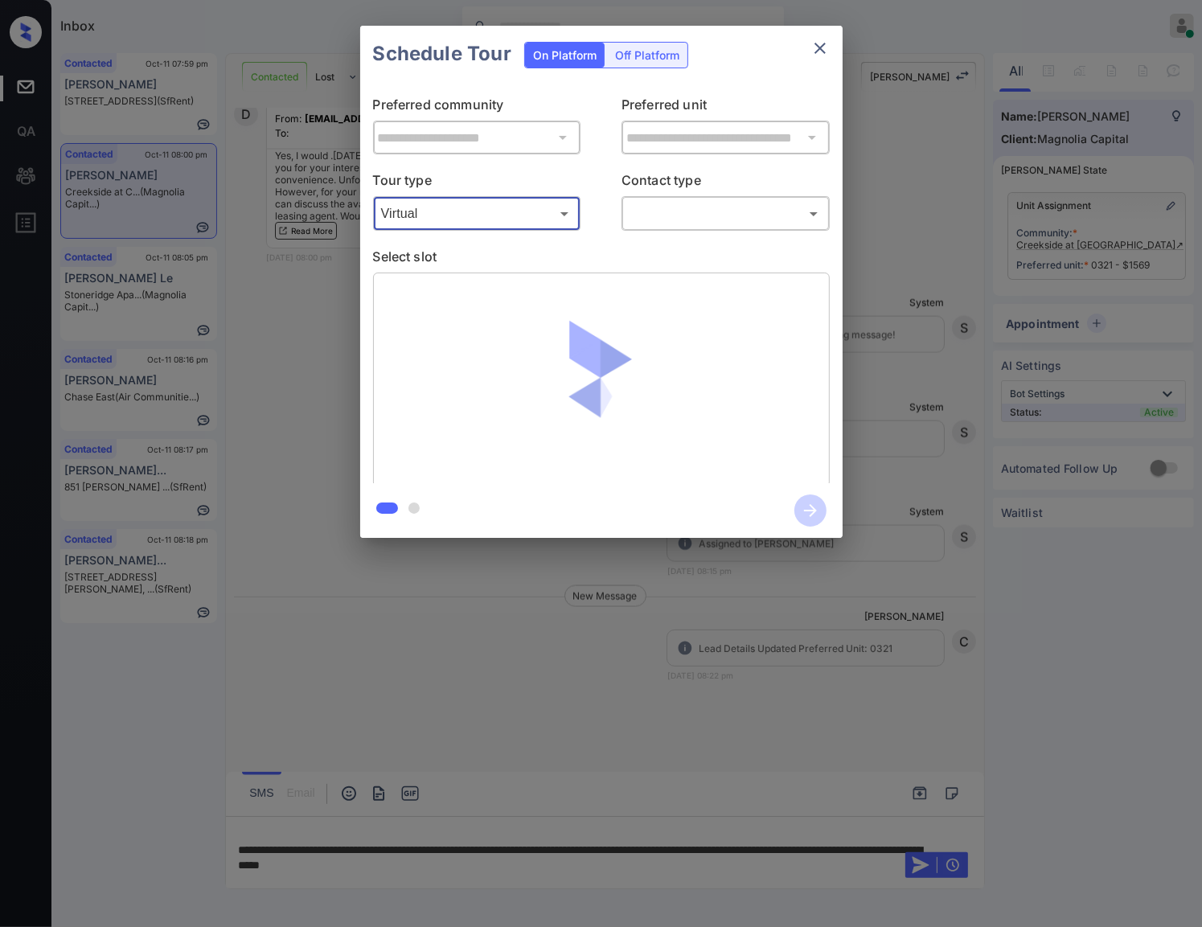
click at [680, 213] on body "Inbox Caroline Dacanay Online Set yourself offline Set yourself on break Profil…" at bounding box center [601, 463] width 1202 height 927
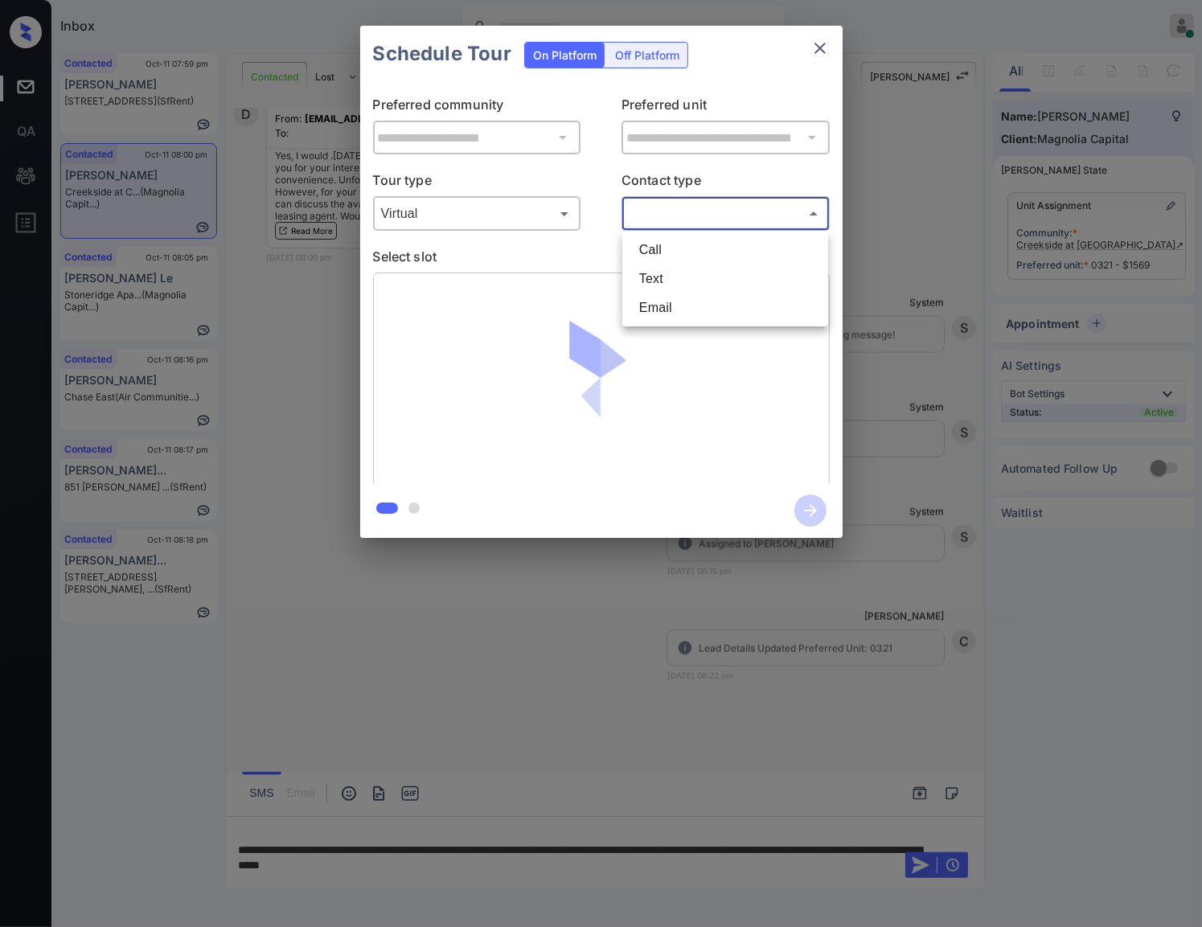
click at [671, 269] on li "Text" at bounding box center [725, 278] width 198 height 29
type input "****"
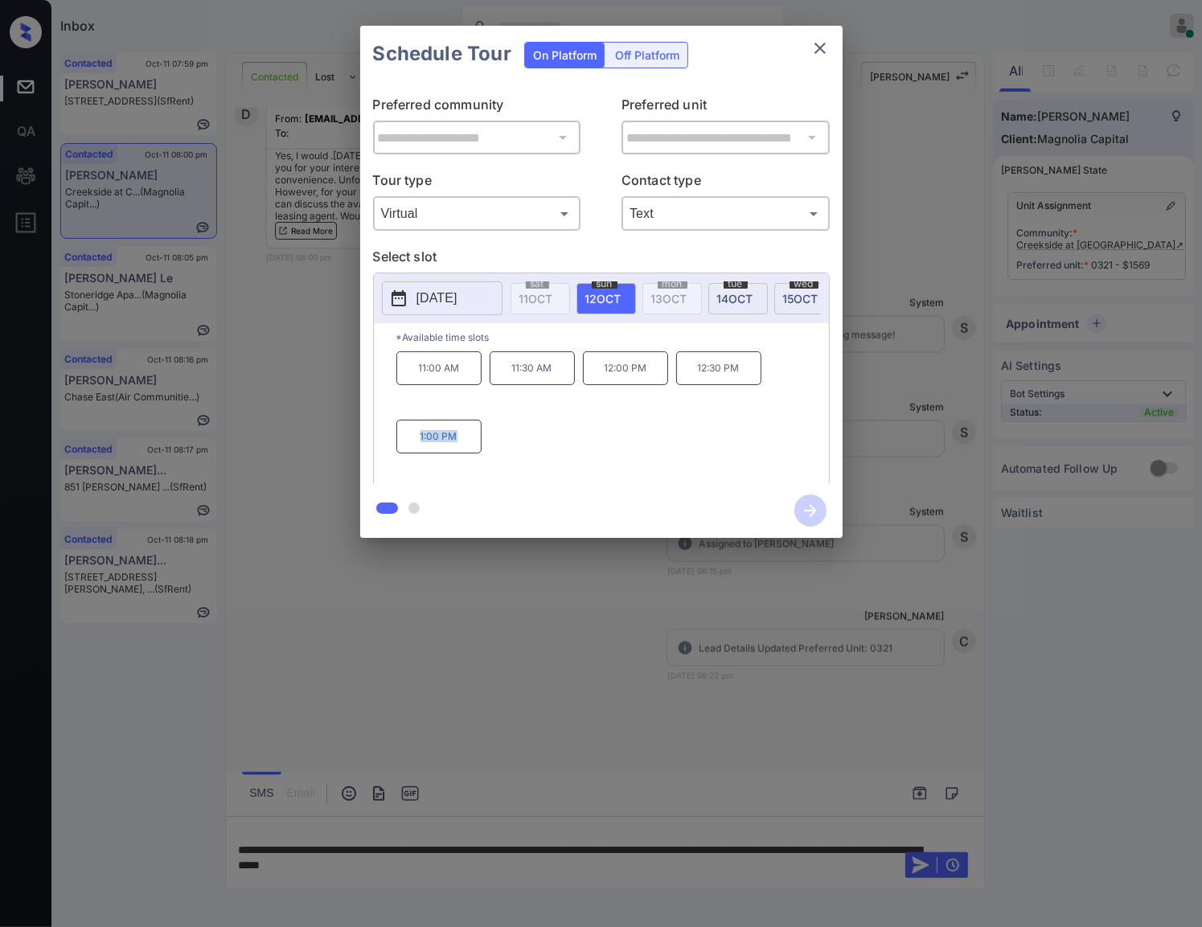
drag, startPoint x: 444, startPoint y: 453, endPoint x: 418, endPoint y: 453, distance: 25.7
click at [418, 453] on p "1:00 PM" at bounding box center [438, 437] width 85 height 34
copy p "1:00 PM"
click at [454, 678] on div at bounding box center [601, 463] width 1202 height 927
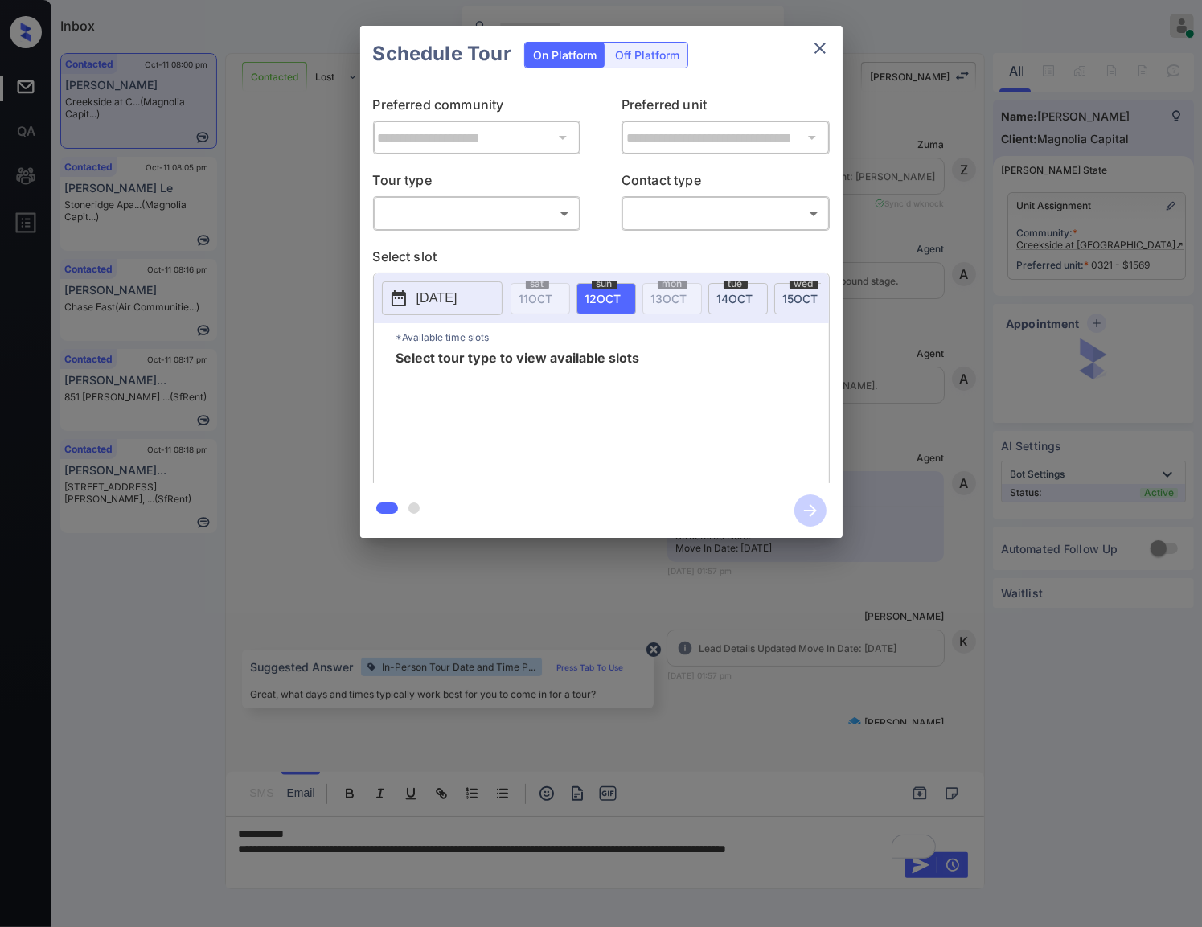
scroll to position [1374, 0]
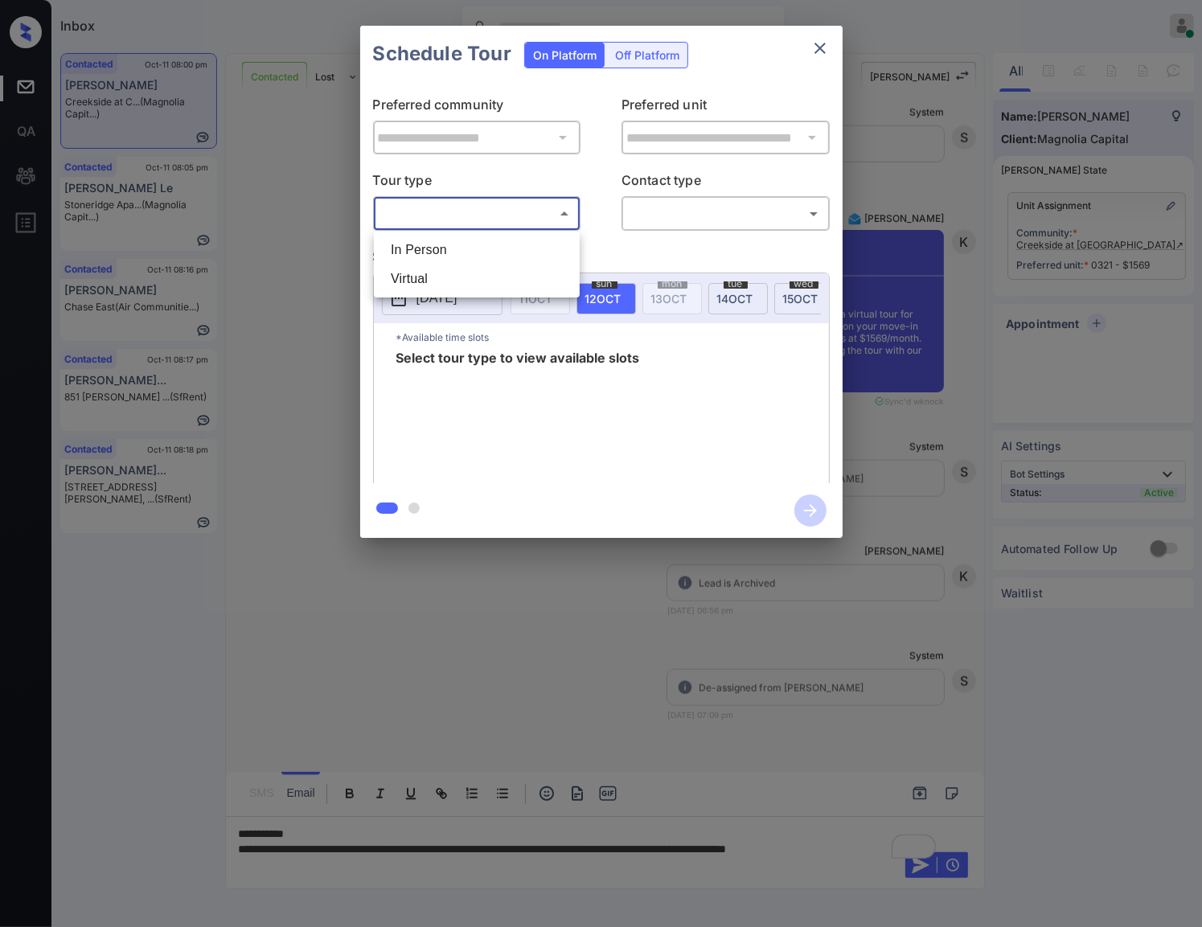
click at [548, 213] on body "Inbox [PERSON_NAME] Online Set yourself offline Set yourself on break Profile S…" at bounding box center [601, 463] width 1202 height 927
click at [1088, 280] on div at bounding box center [601, 463] width 1202 height 927
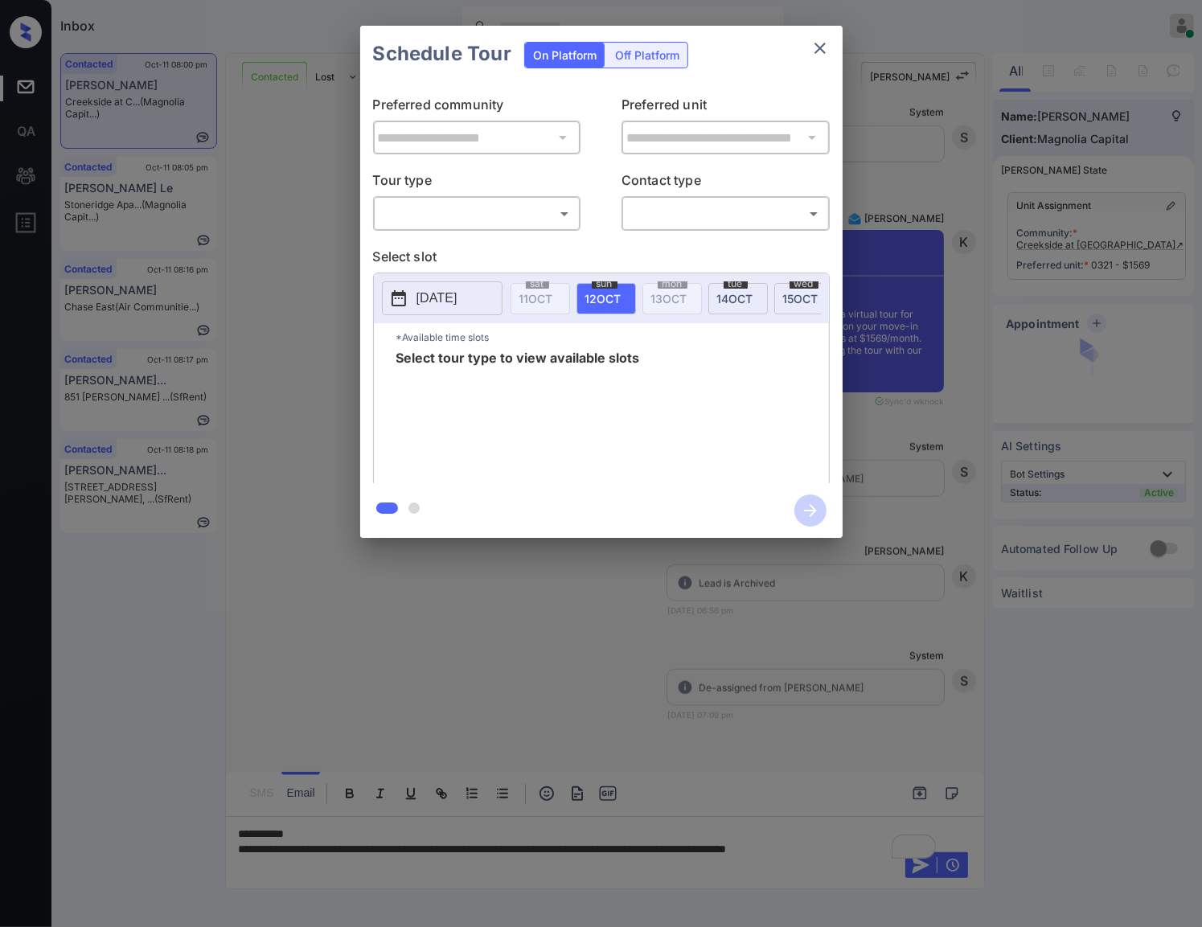
click at [953, 317] on div "**********" at bounding box center [601, 282] width 1202 height 564
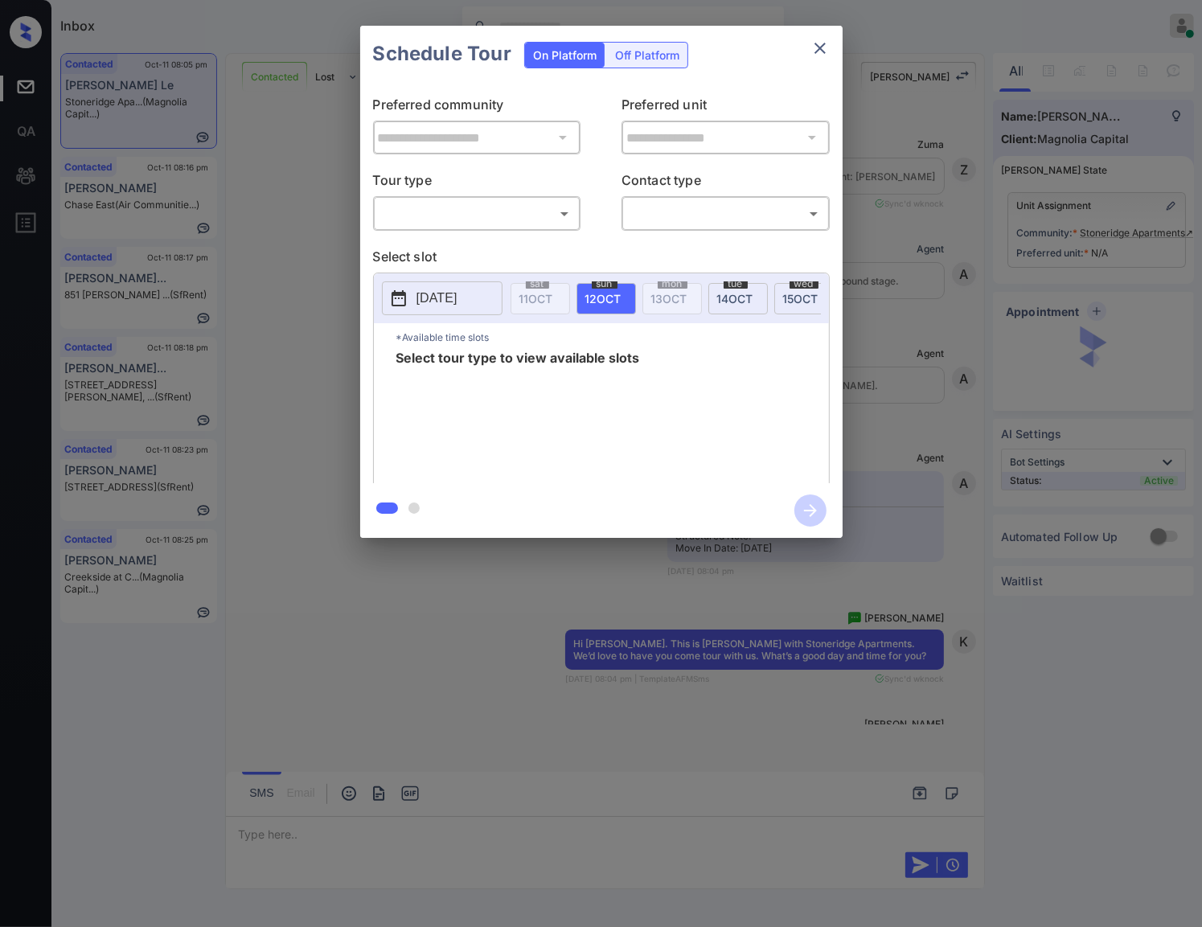
scroll to position [0, 6]
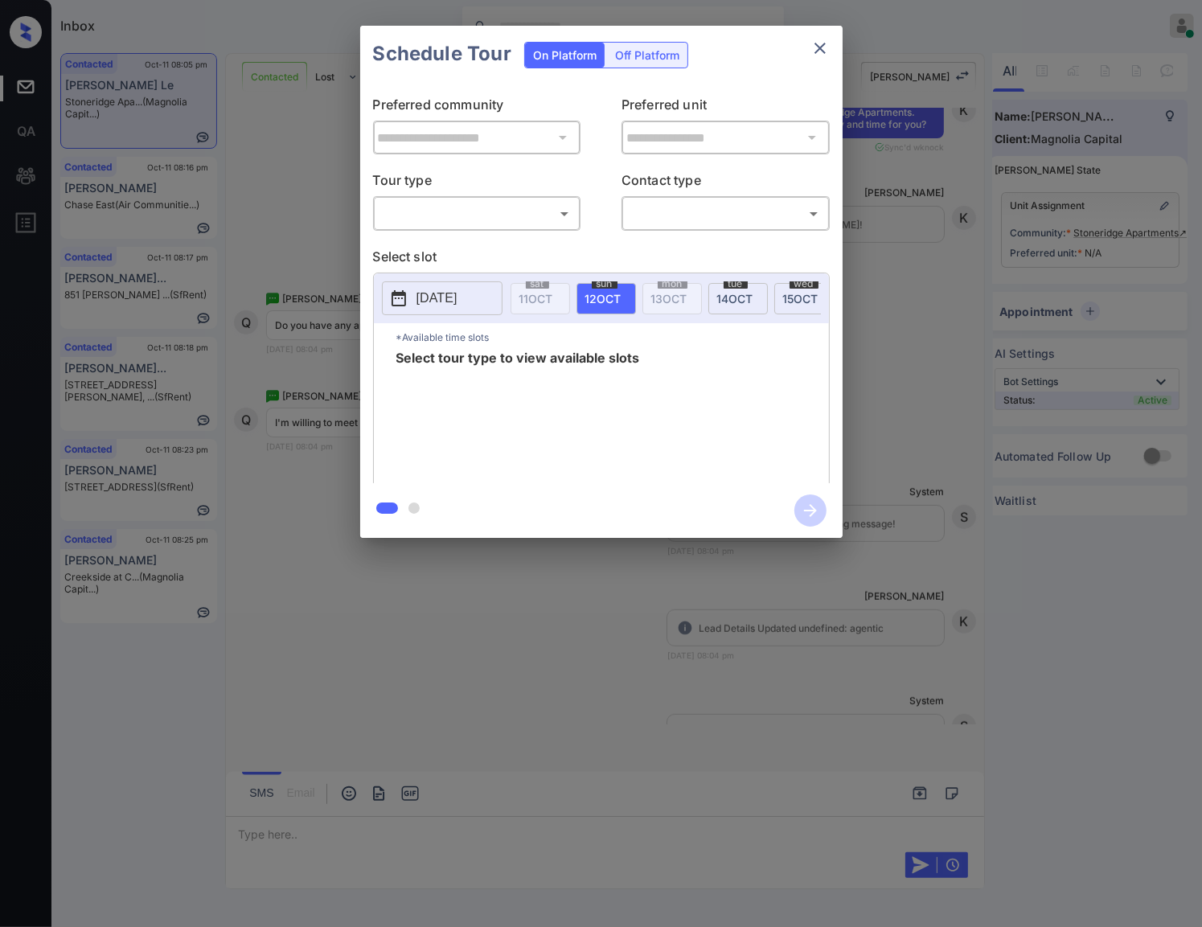
click at [533, 215] on body "Inbox [PERSON_NAME] Online Set yourself offline Set yourself on break Profile S…" at bounding box center [601, 463] width 1202 height 927
click at [536, 244] on li "In Person" at bounding box center [477, 250] width 198 height 29
type input "********"
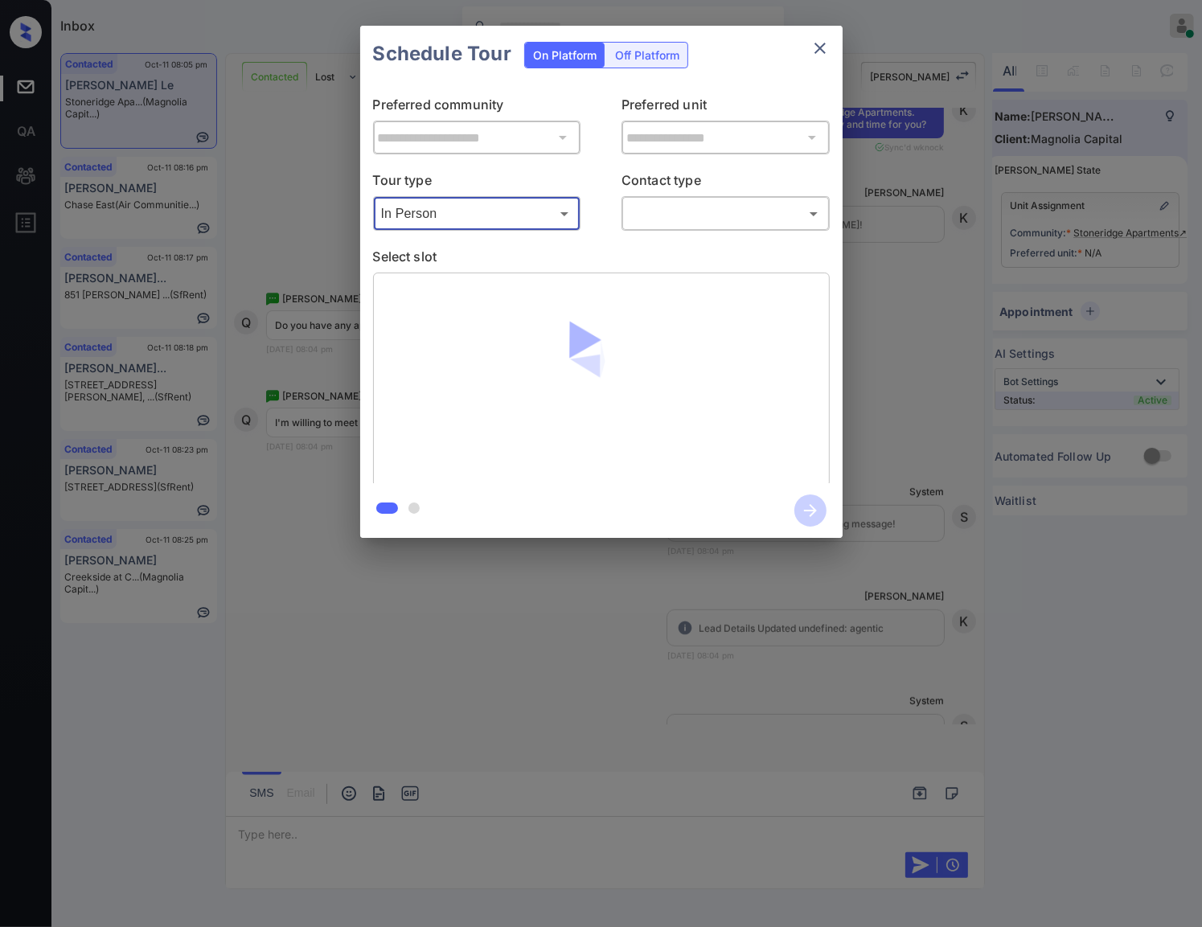
click at [691, 211] on body "Inbox [PERSON_NAME] Online Set yourself offline Set yourself on break Profile S…" at bounding box center [601, 463] width 1202 height 927
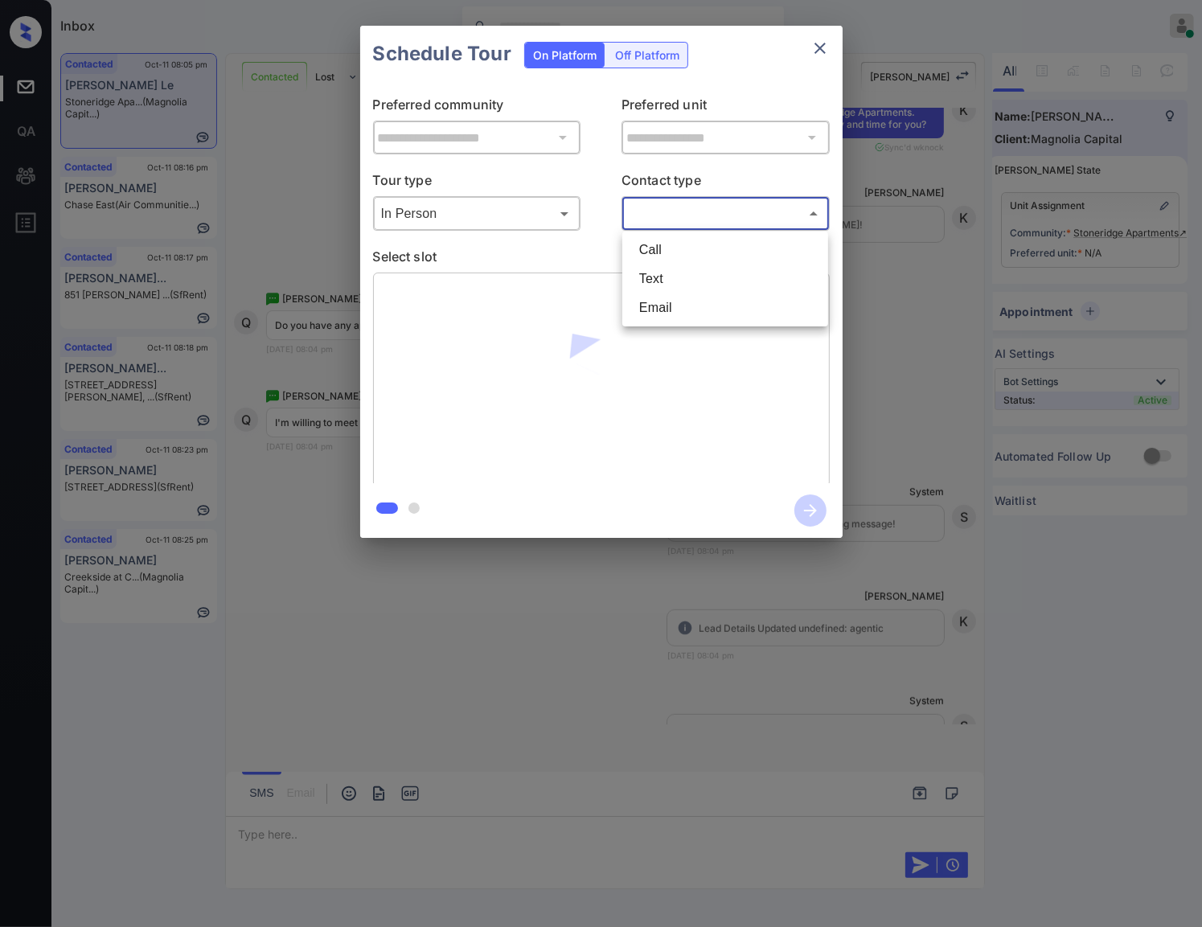
click at [656, 280] on li "Text" at bounding box center [725, 278] width 198 height 29
type input "****"
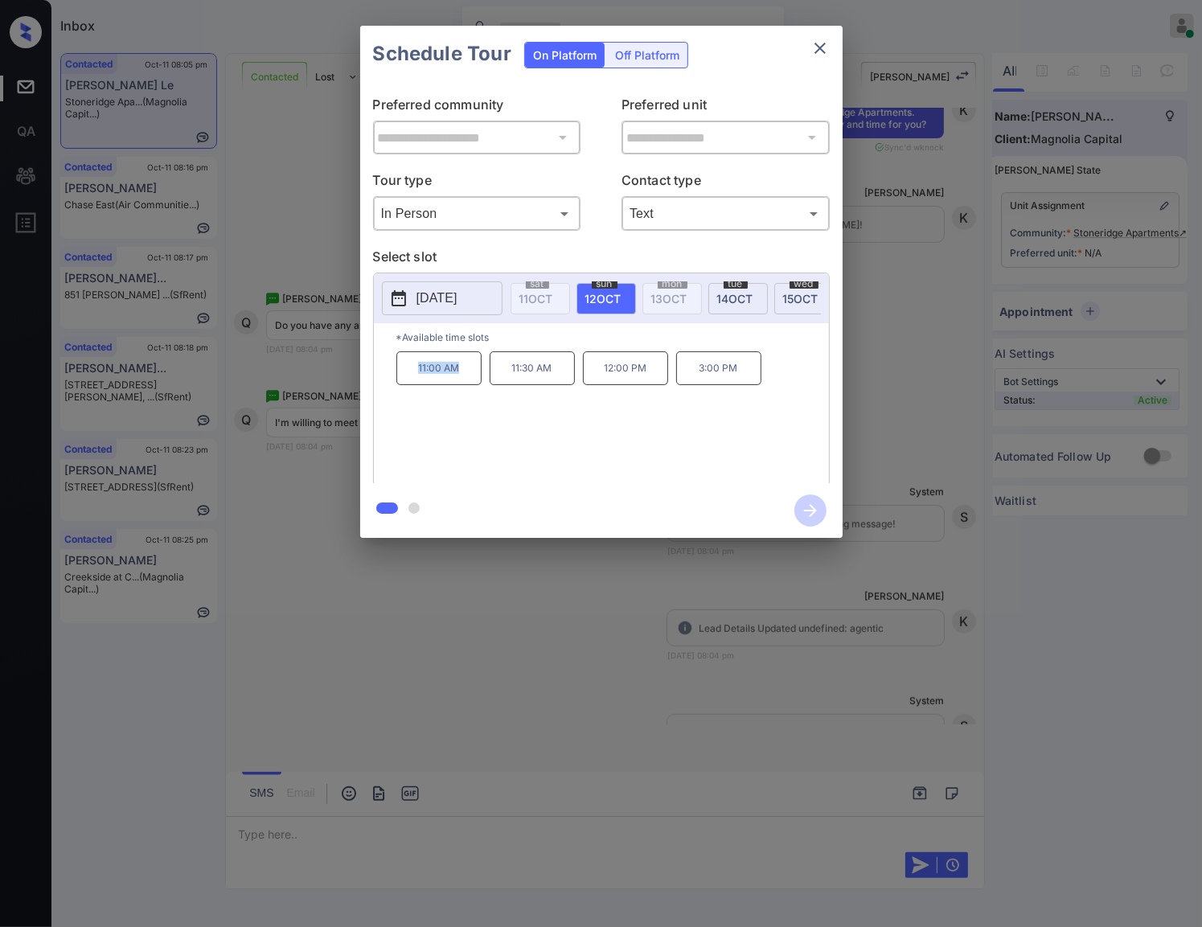
drag, startPoint x: 420, startPoint y: 383, endPoint x: 457, endPoint y: 383, distance: 37.8
click at [457, 383] on p "11:00 AM" at bounding box center [438, 368] width 85 height 34
copy p "11:00 AM"
drag, startPoint x: 666, startPoint y: 379, endPoint x: 604, endPoint y: 387, distance: 62.3
click at [604, 385] on p "12:00 PM" at bounding box center [625, 368] width 85 height 34
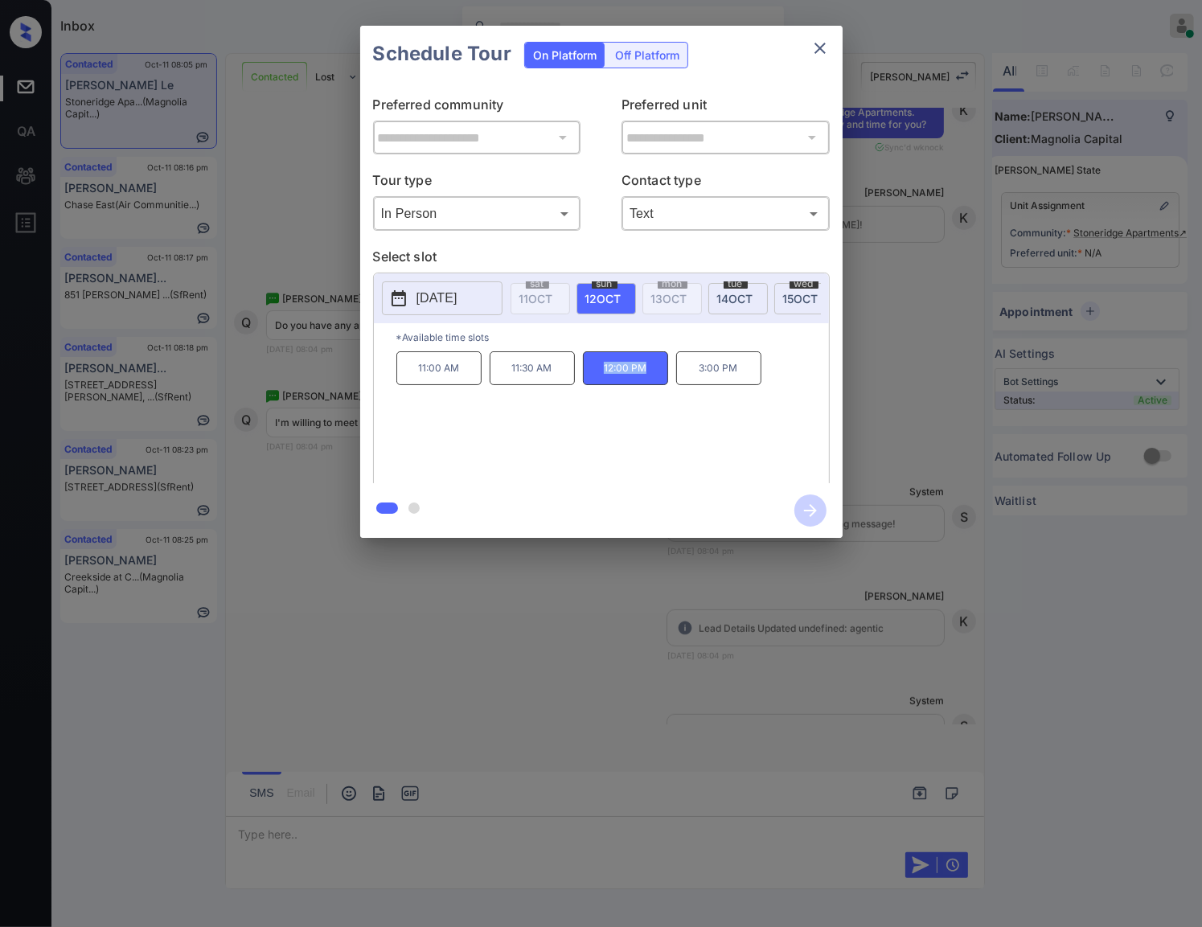
copy p "12:00 PM"
click at [514, 699] on div at bounding box center [601, 463] width 1202 height 927
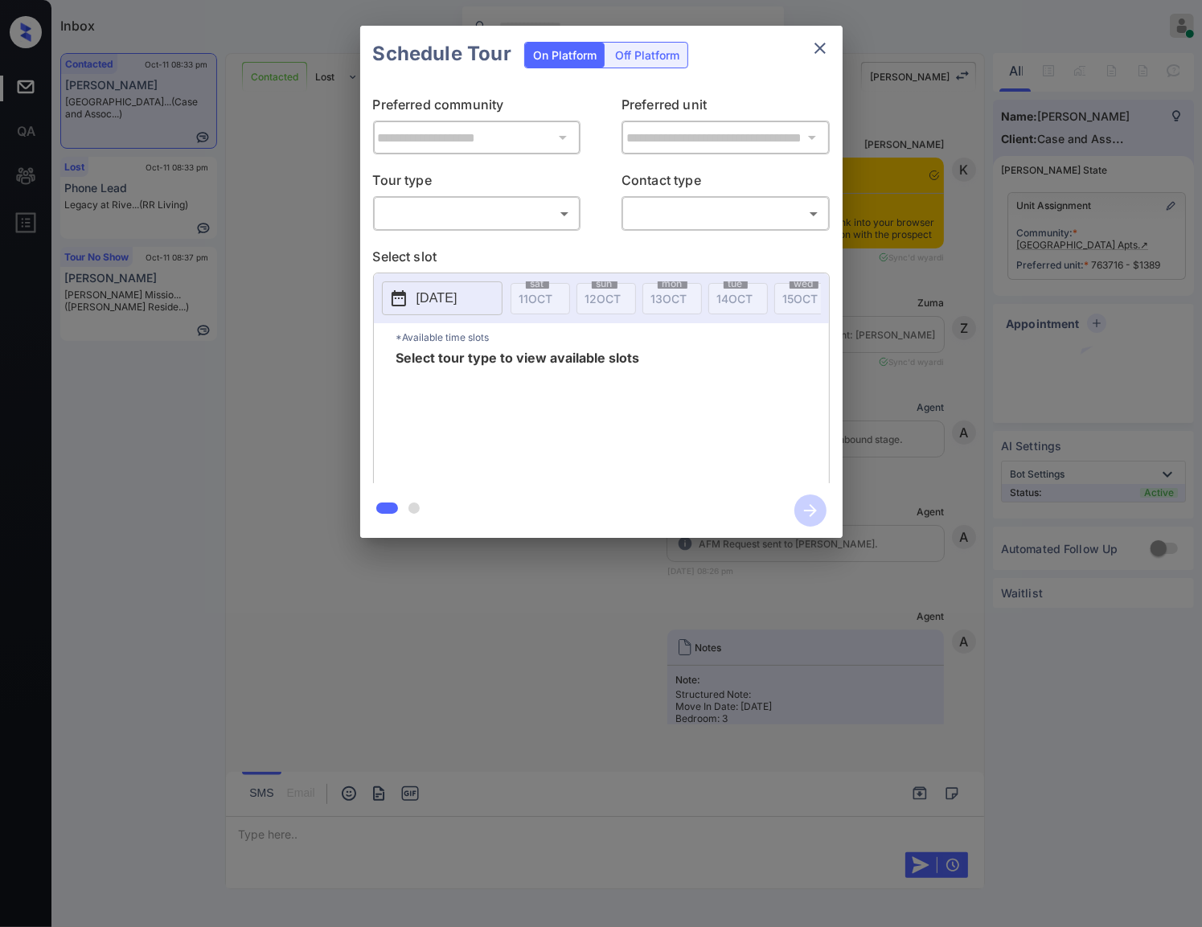
scroll to position [1149, 0]
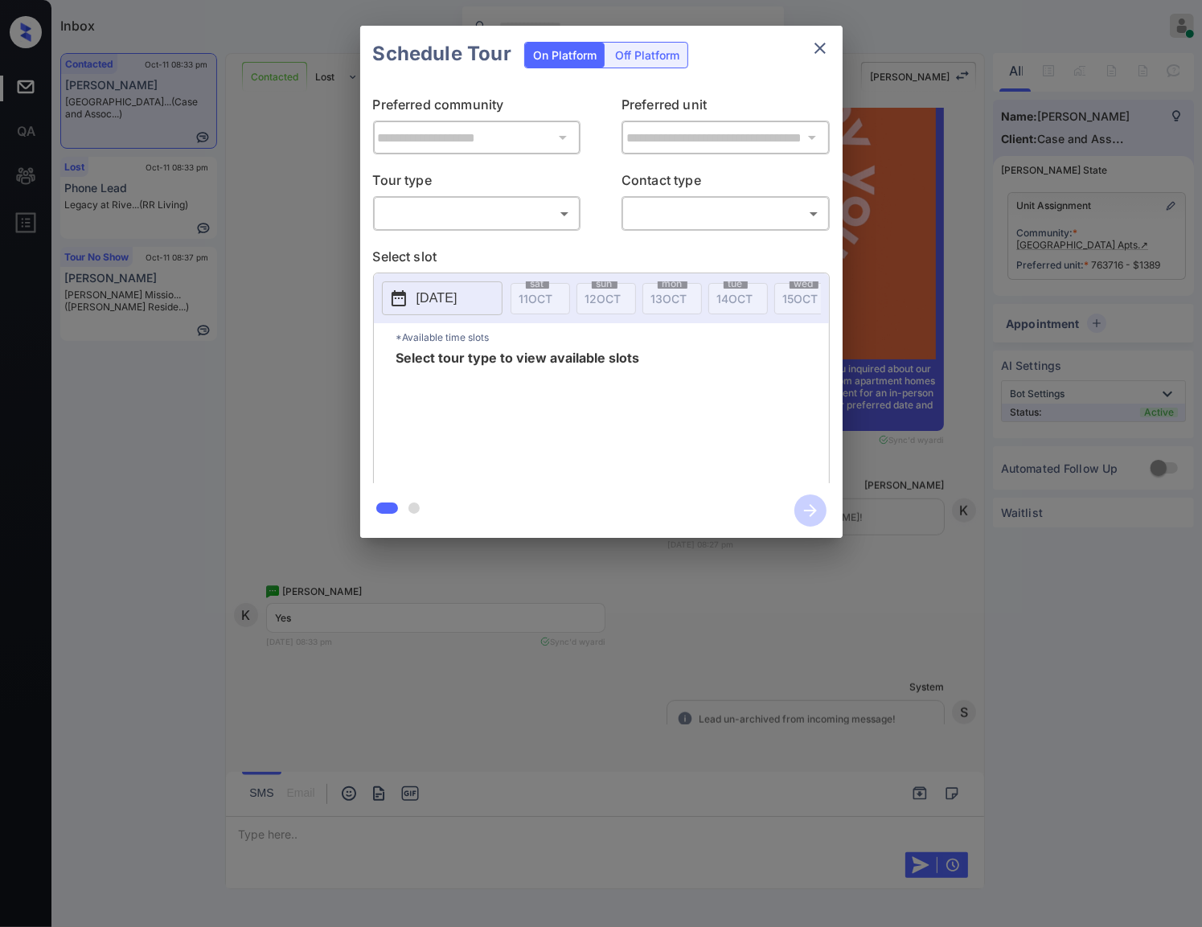
click at [531, 216] on body "Inbox [PERSON_NAME] Online Set yourself offline Set yourself on break Profile S…" at bounding box center [601, 463] width 1202 height 927
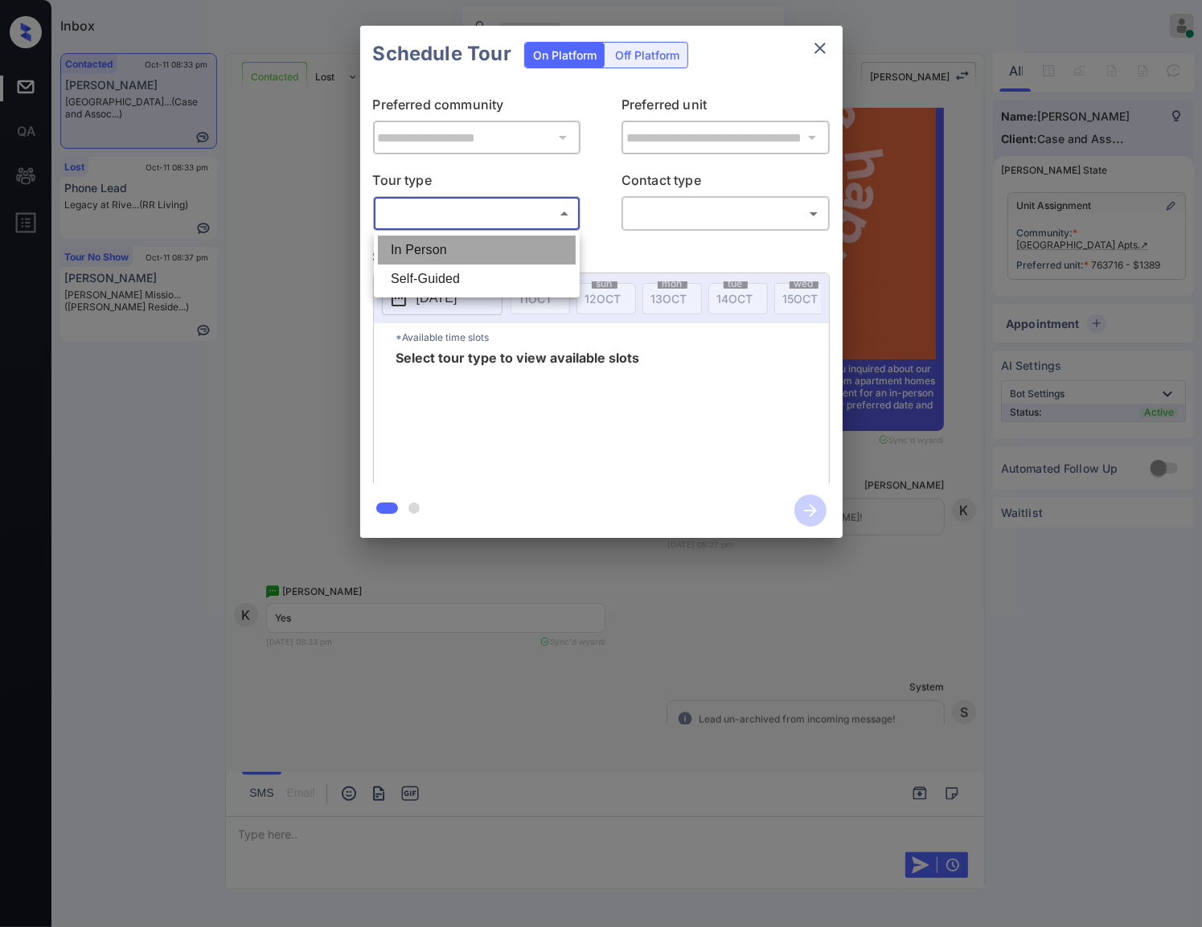
click at [529, 252] on li "In Person" at bounding box center [477, 250] width 198 height 29
type input "********"
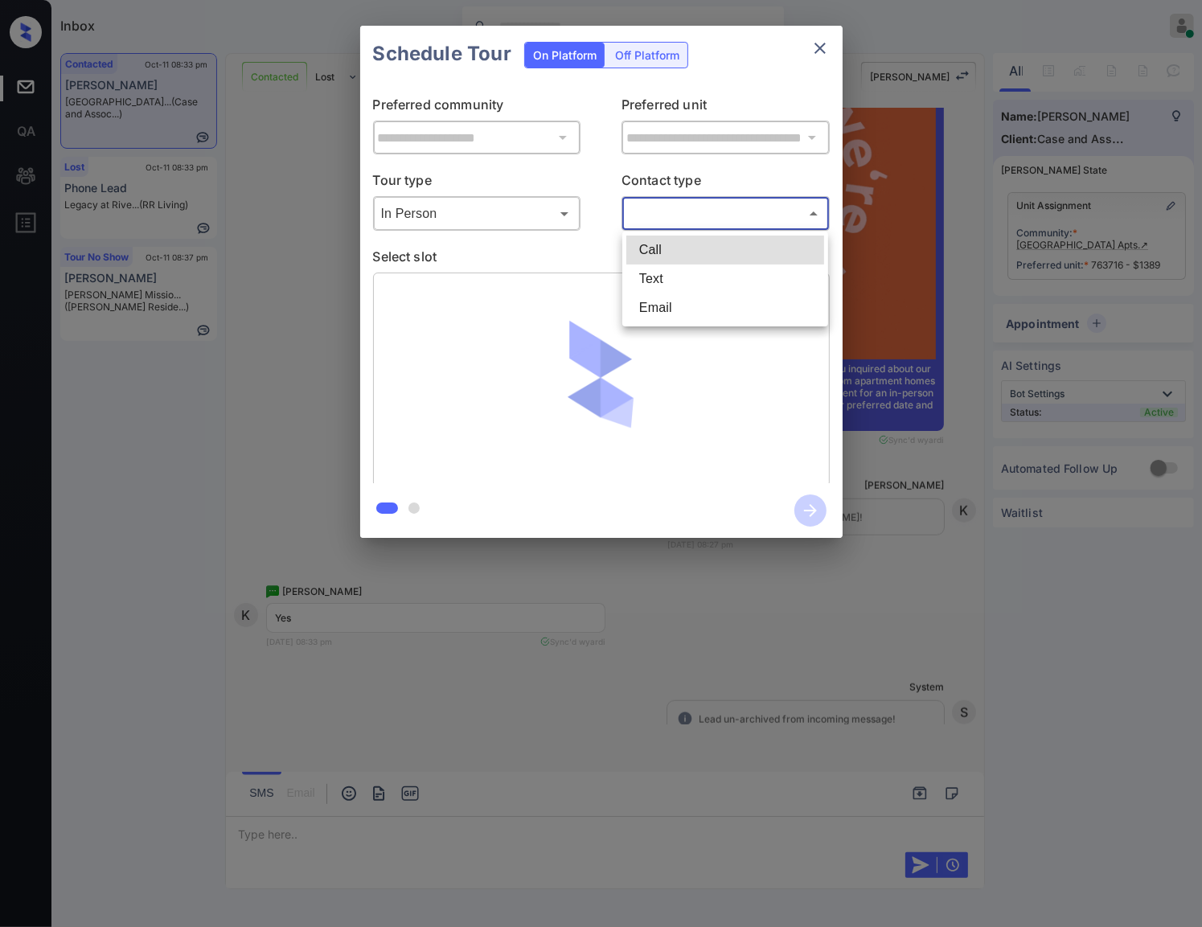
click at [659, 210] on body "Inbox Caroline Dacanay Online Set yourself offline Set yourself on break Profil…" at bounding box center [601, 463] width 1202 height 927
click at [660, 293] on li "Email" at bounding box center [725, 307] width 198 height 29
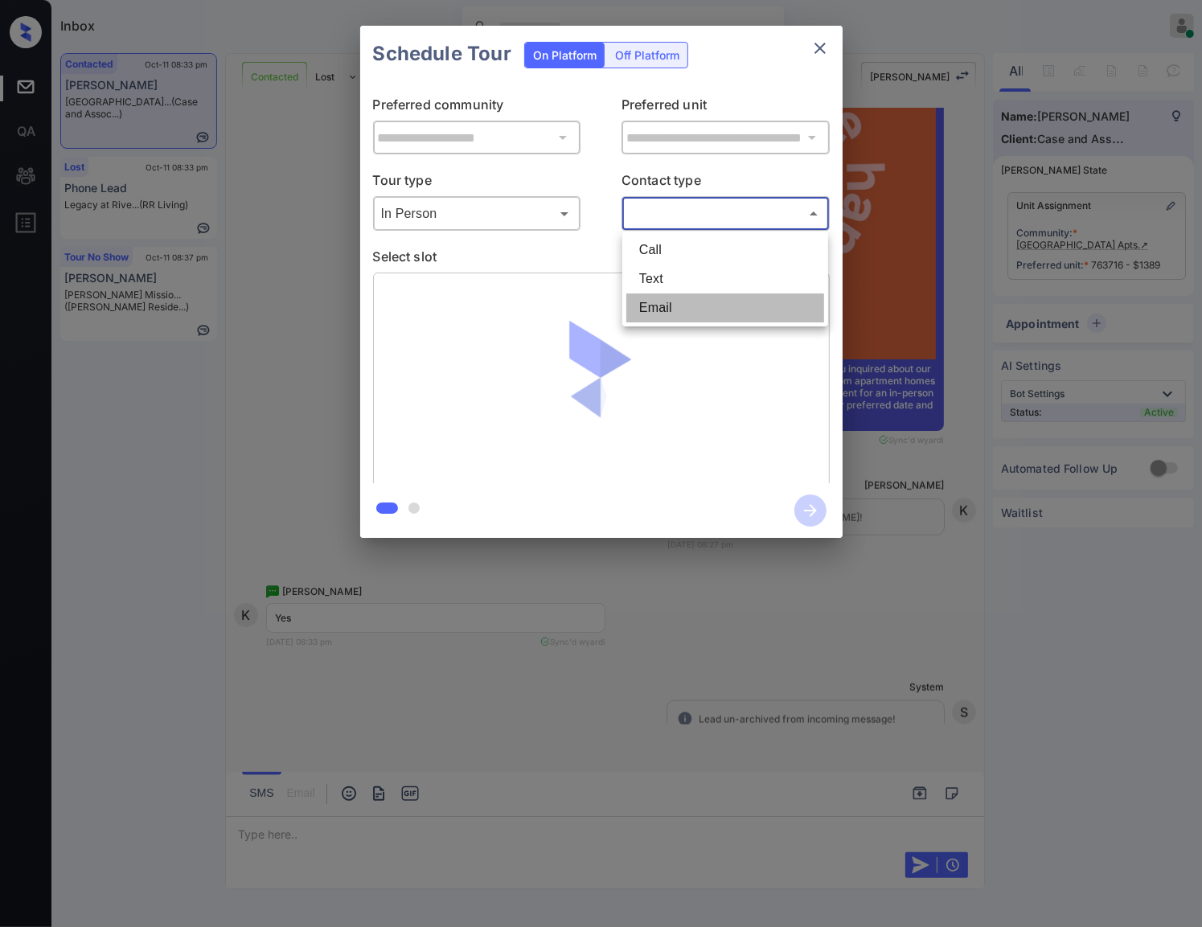
type input "*****"
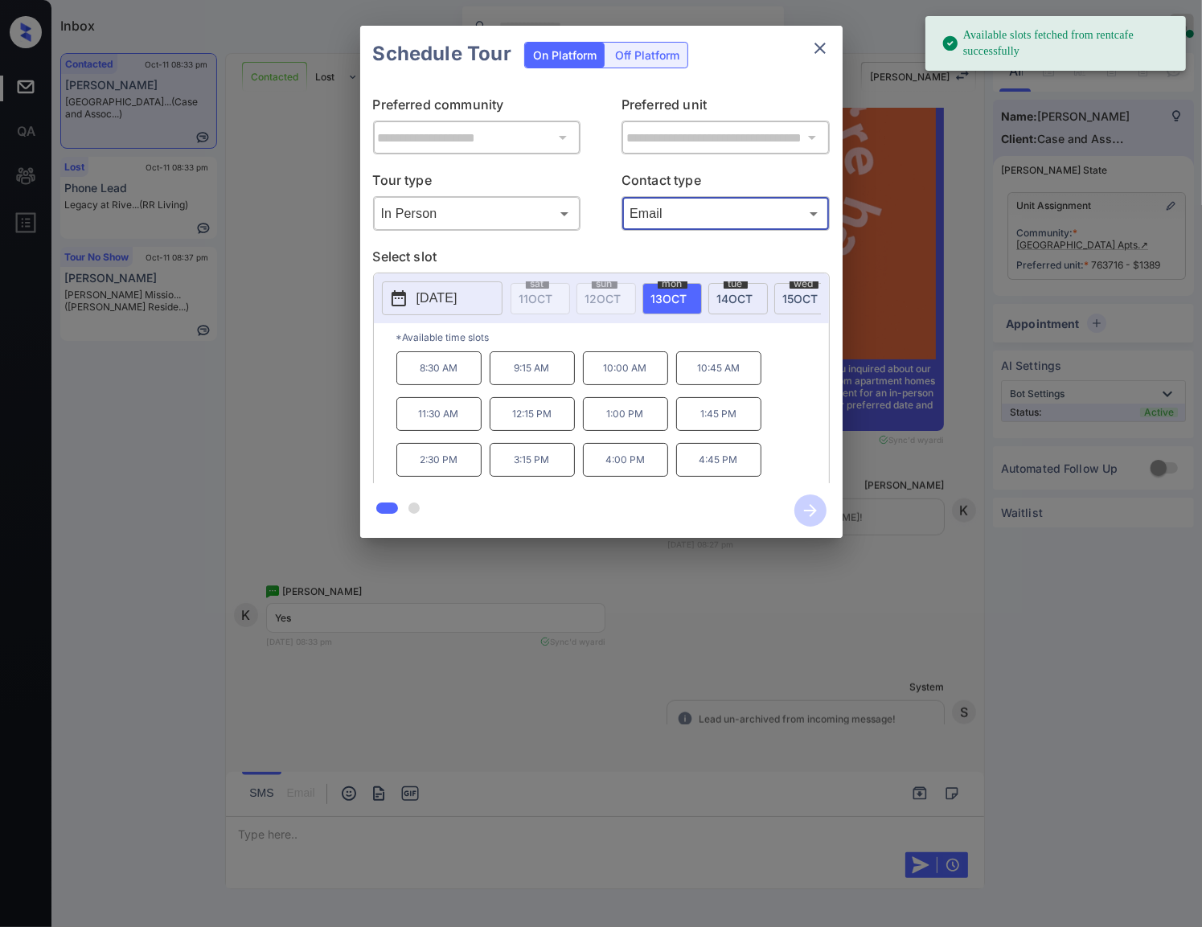
click at [670, 229] on div "Email ***** ​" at bounding box center [725, 213] width 208 height 35
click at [679, 215] on body "Available slots fetched from rentcafe successfully Inbox Caroline Dacanay Onlin…" at bounding box center [601, 463] width 1202 height 927
drag, startPoint x: 676, startPoint y: 260, endPoint x: 677, endPoint y: 276, distance: 15.3
click at [677, 276] on ul "Call Text Email" at bounding box center [725, 279] width 206 height 95
click at [989, 381] on div at bounding box center [601, 463] width 1202 height 927
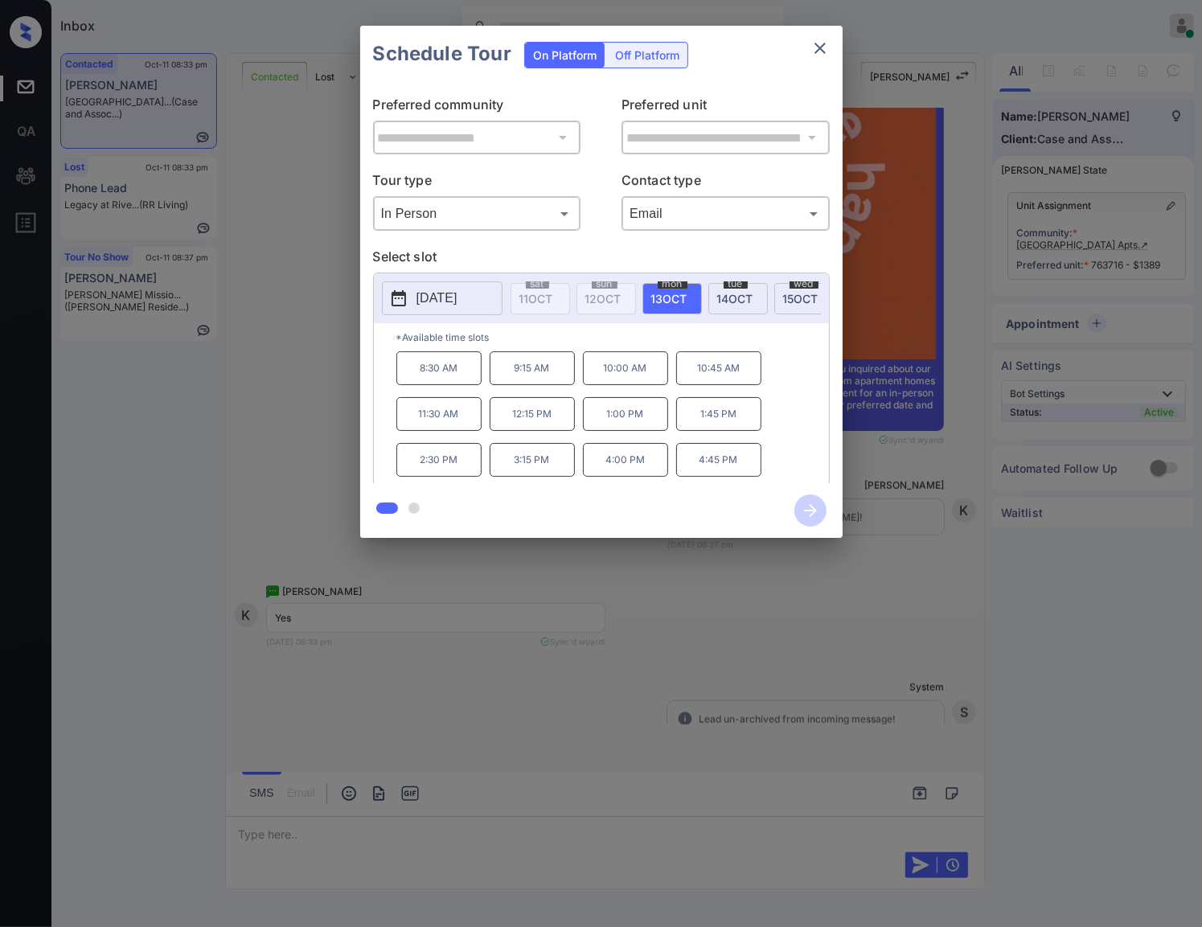
click at [883, 391] on div "**********" at bounding box center [601, 282] width 1202 height 564
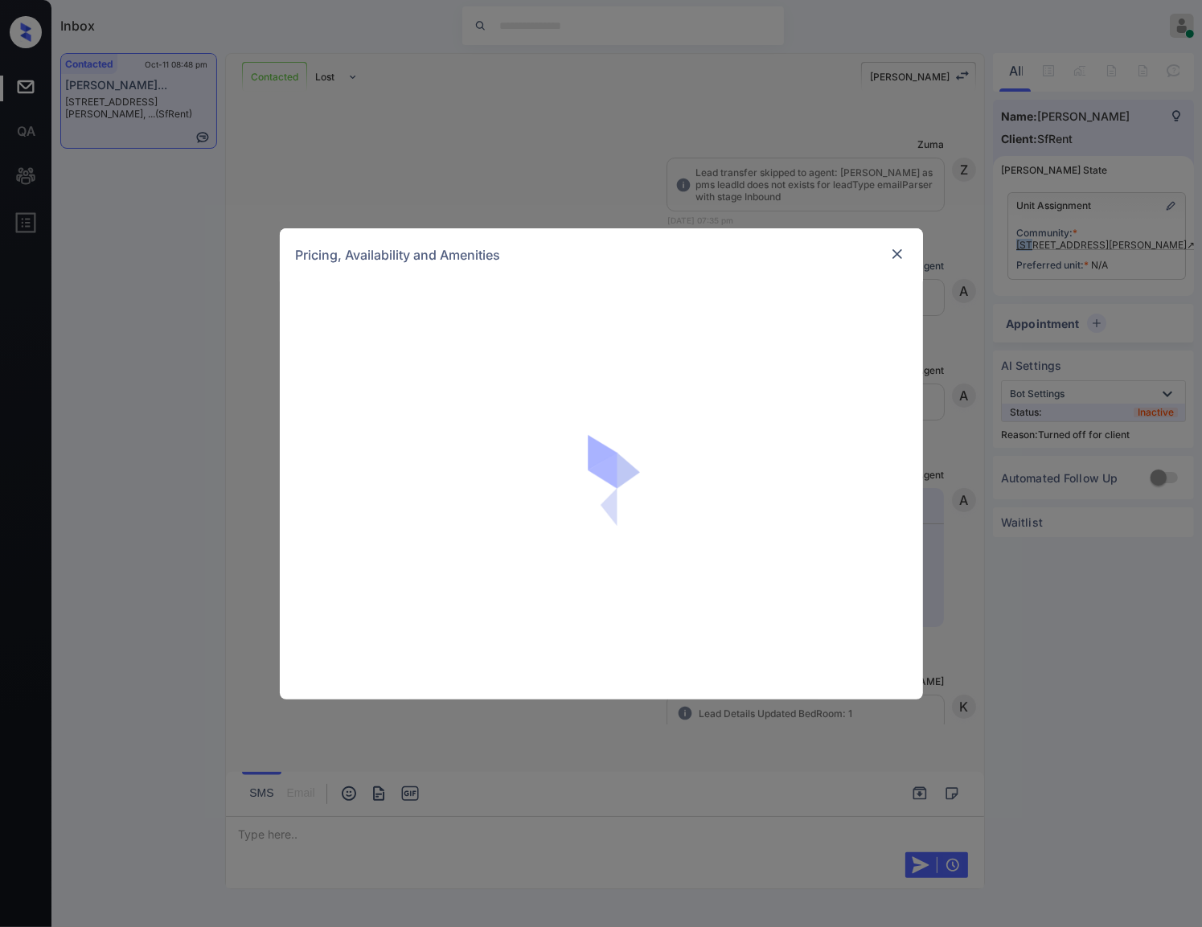
scroll to position [3688, 0]
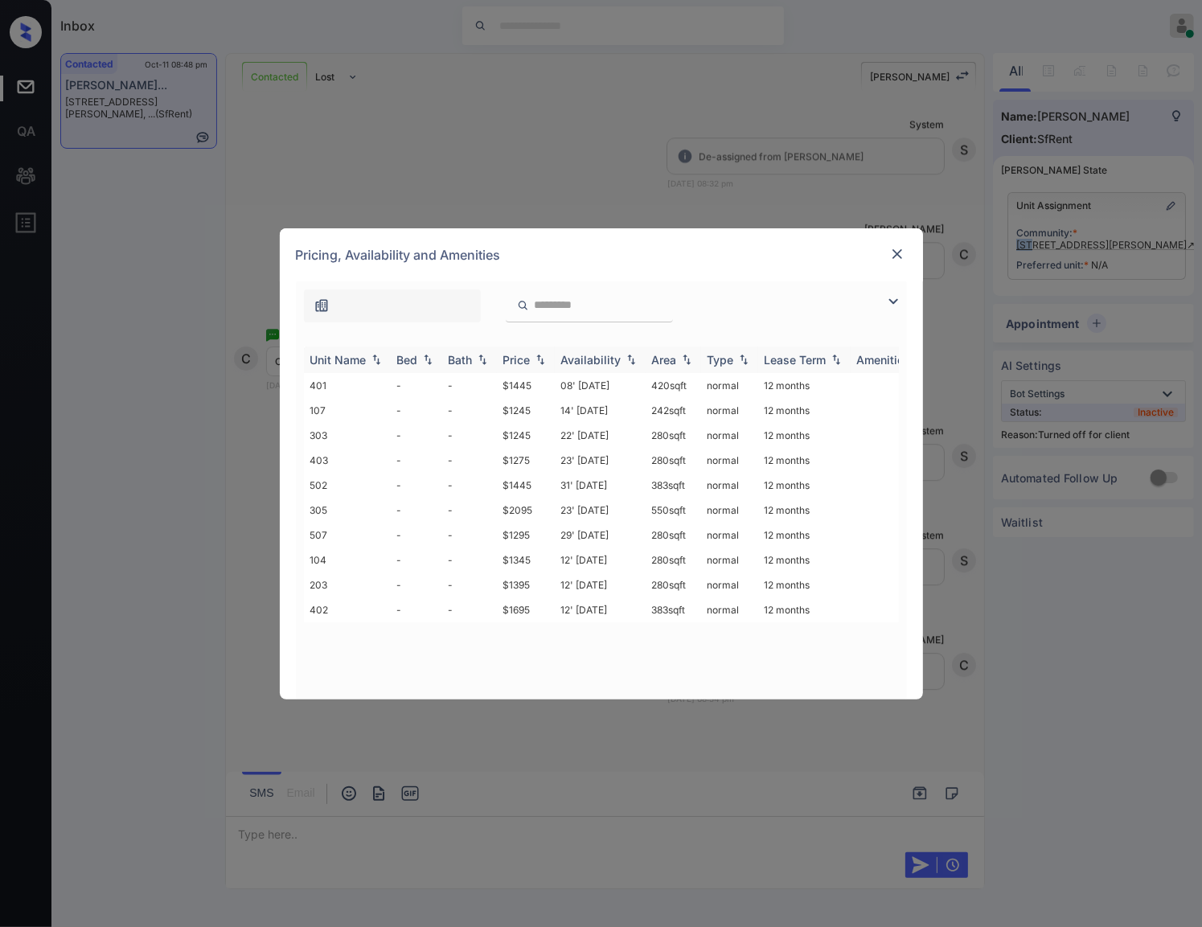
click at [544, 355] on img at bounding box center [540, 359] width 16 height 11
click at [544, 355] on img at bounding box center [540, 360] width 16 height 12
click at [531, 386] on td "$1245" at bounding box center [526, 385] width 58 height 25
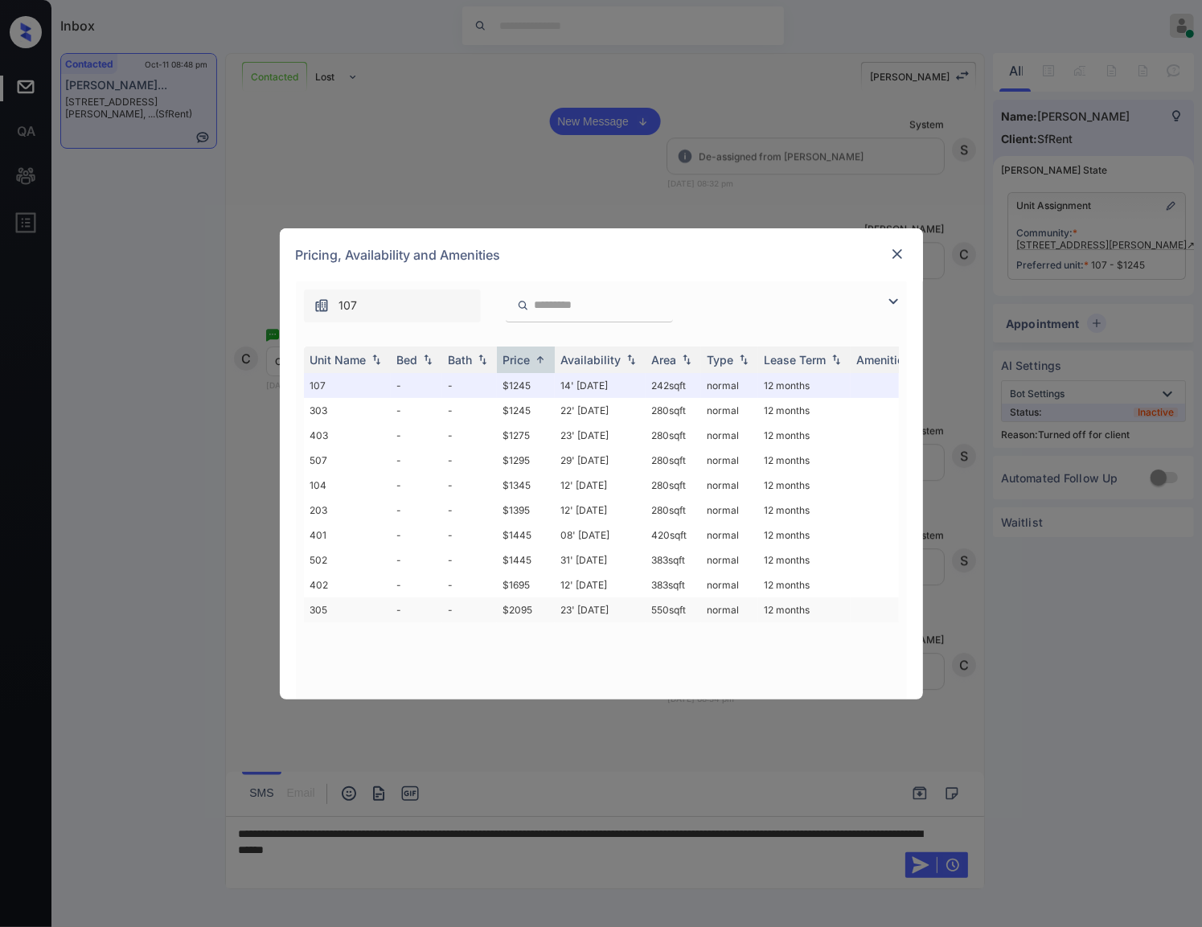
click at [526, 607] on td "$2095" at bounding box center [526, 609] width 58 height 25
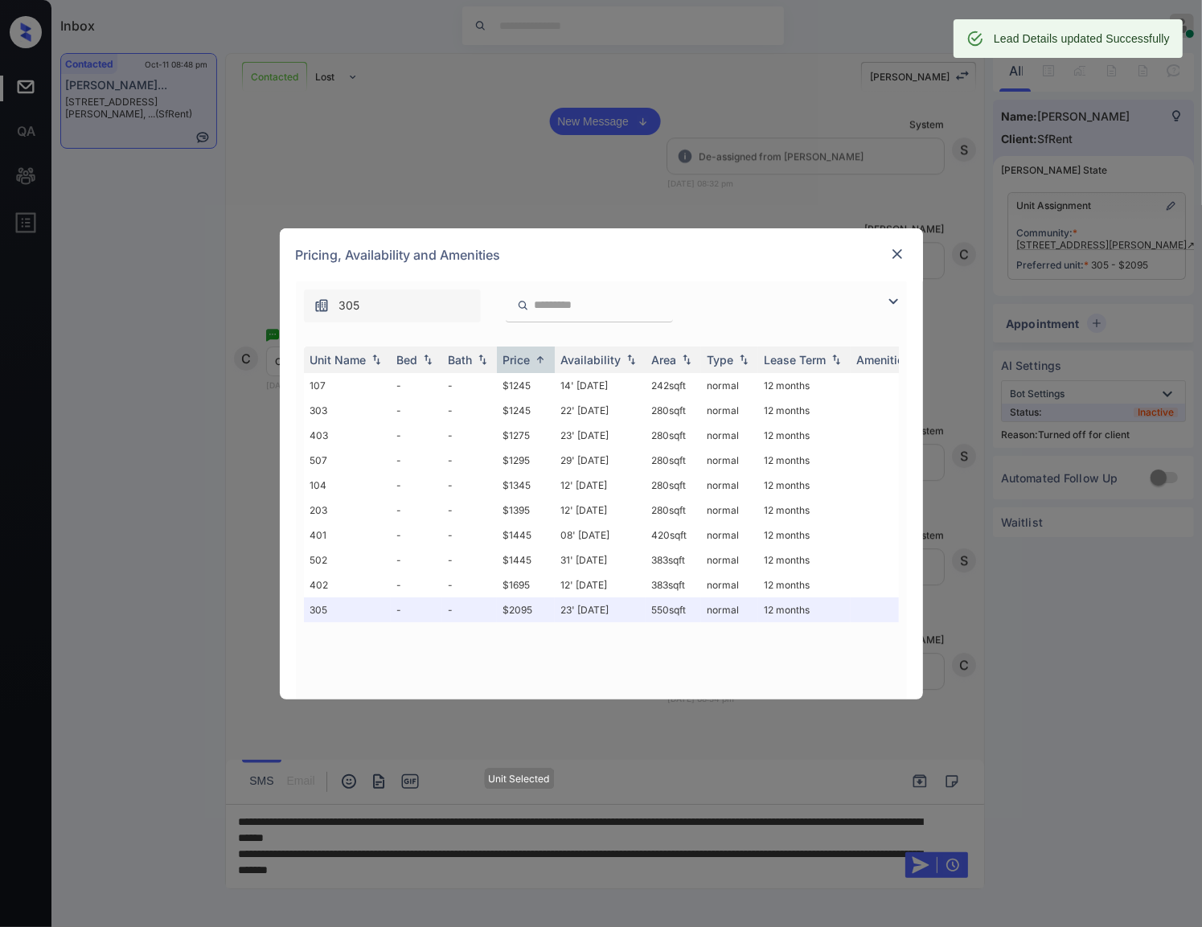
click at [906, 249] on div "Pricing, Availability and Amenities" at bounding box center [601, 254] width 643 height 53
click at [902, 249] on img at bounding box center [897, 254] width 16 height 16
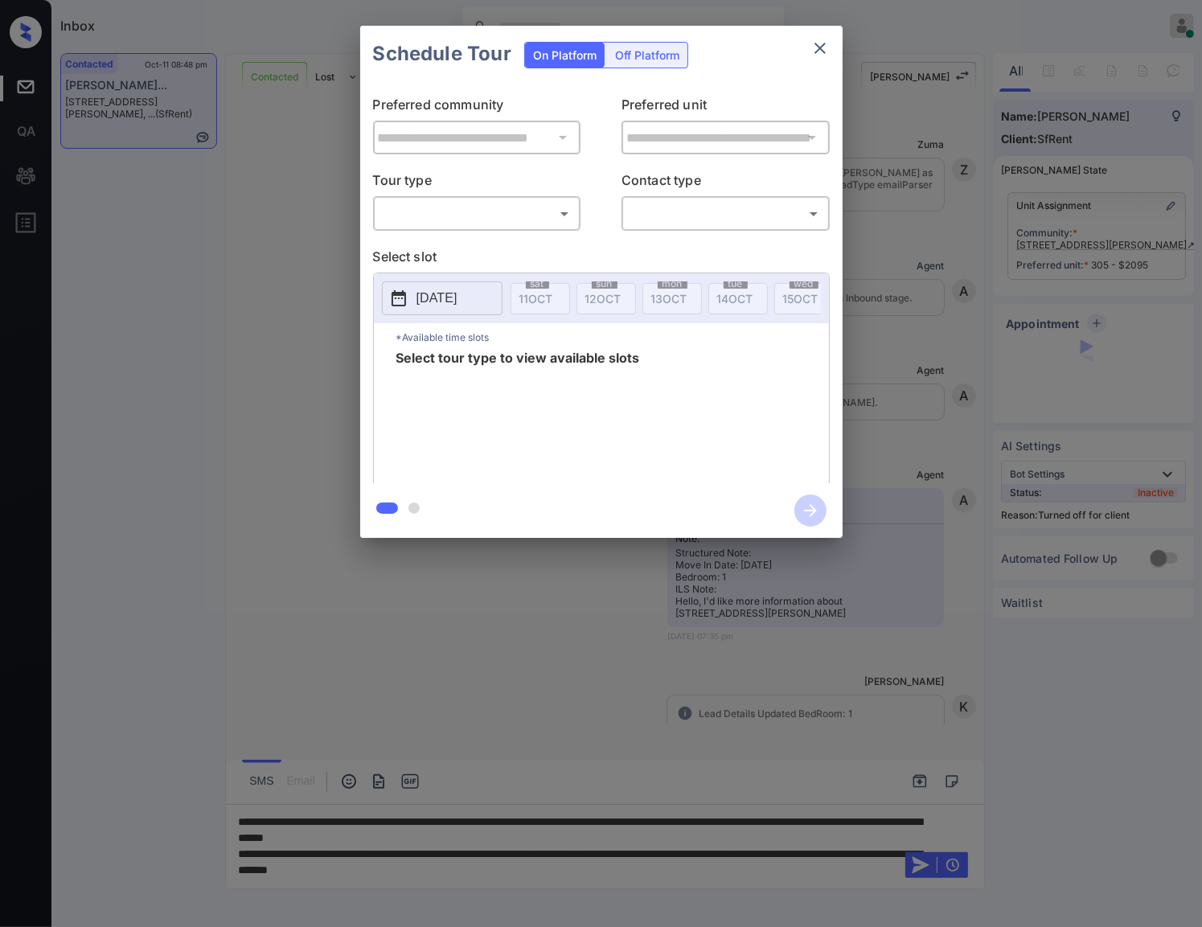
scroll to position [3896, 0]
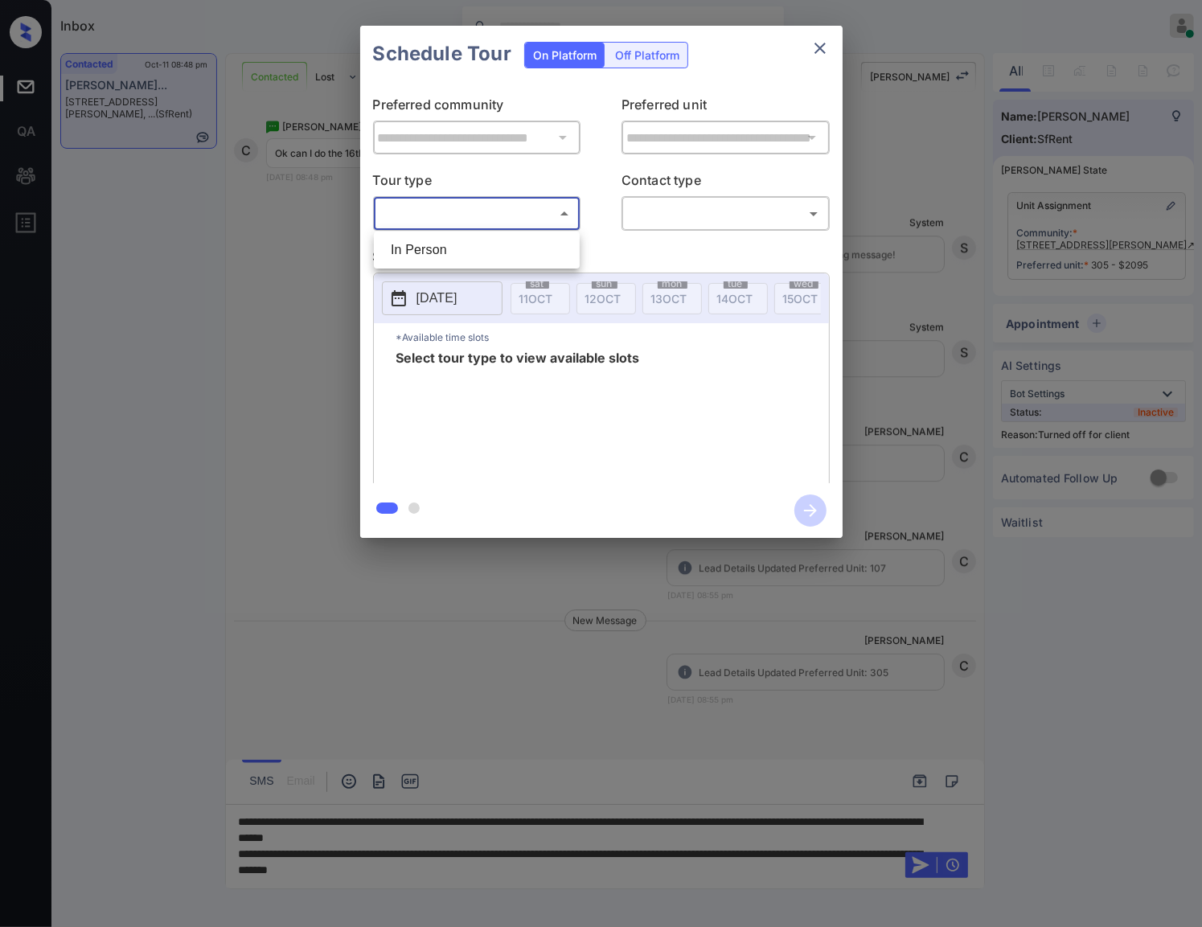
click at [558, 203] on body "Inbox [PERSON_NAME] Online Set yourself offline Set yourself on break Profile S…" at bounding box center [601, 463] width 1202 height 927
click at [550, 253] on li "In Person" at bounding box center [477, 250] width 198 height 29
type input "********"
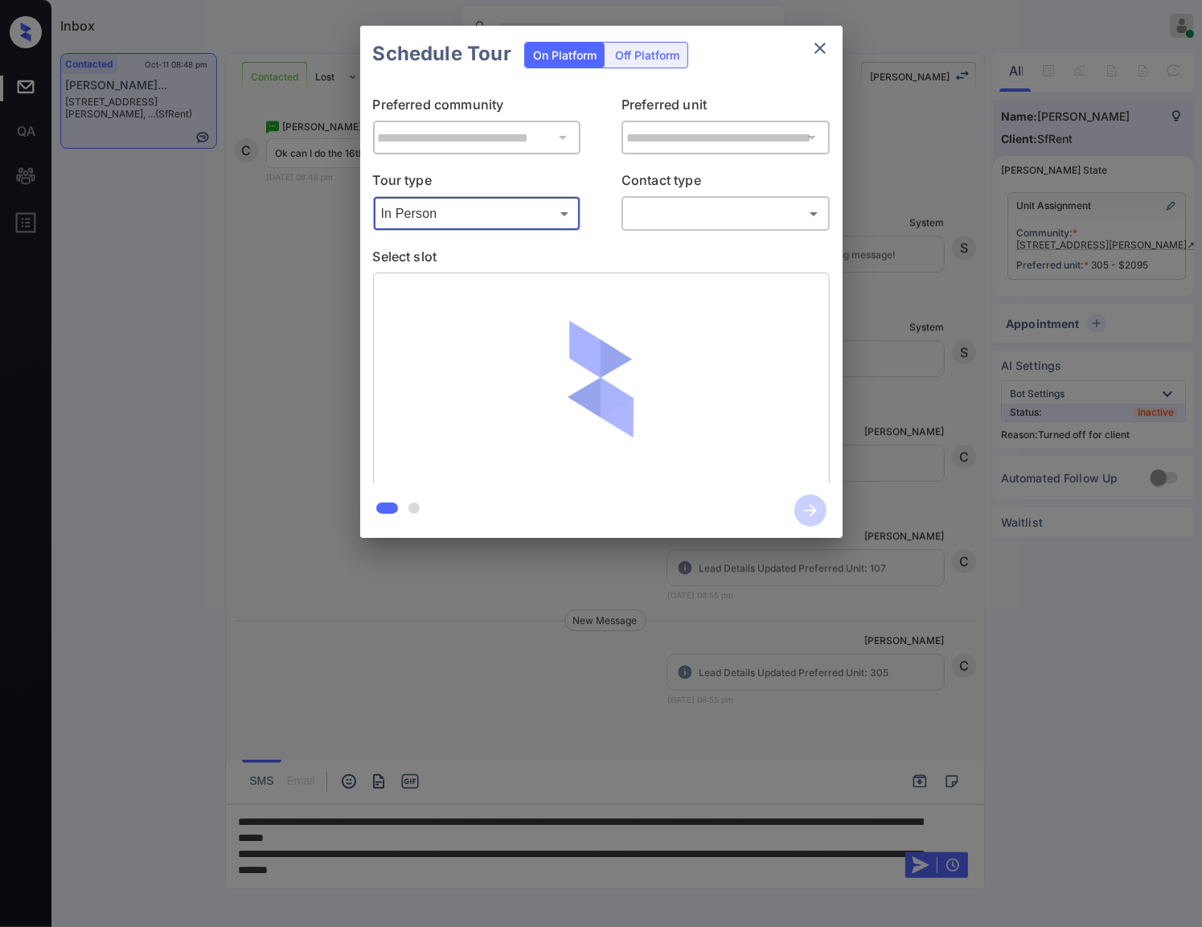
click at [650, 211] on body "Inbox [PERSON_NAME] Online Set yourself offline Set yourself on break Profile S…" at bounding box center [601, 463] width 1202 height 927
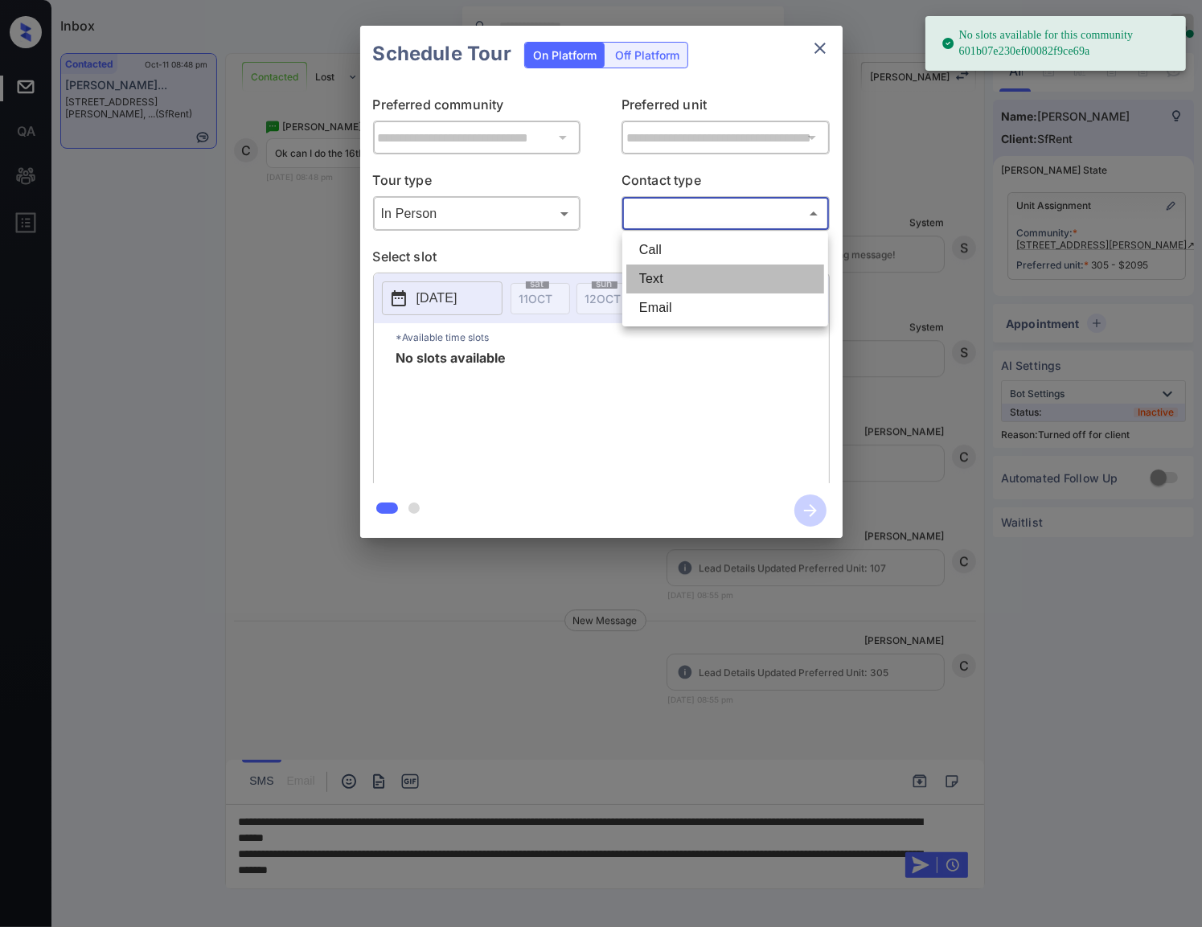
click at [666, 270] on li "Text" at bounding box center [725, 278] width 198 height 29
type input "****"
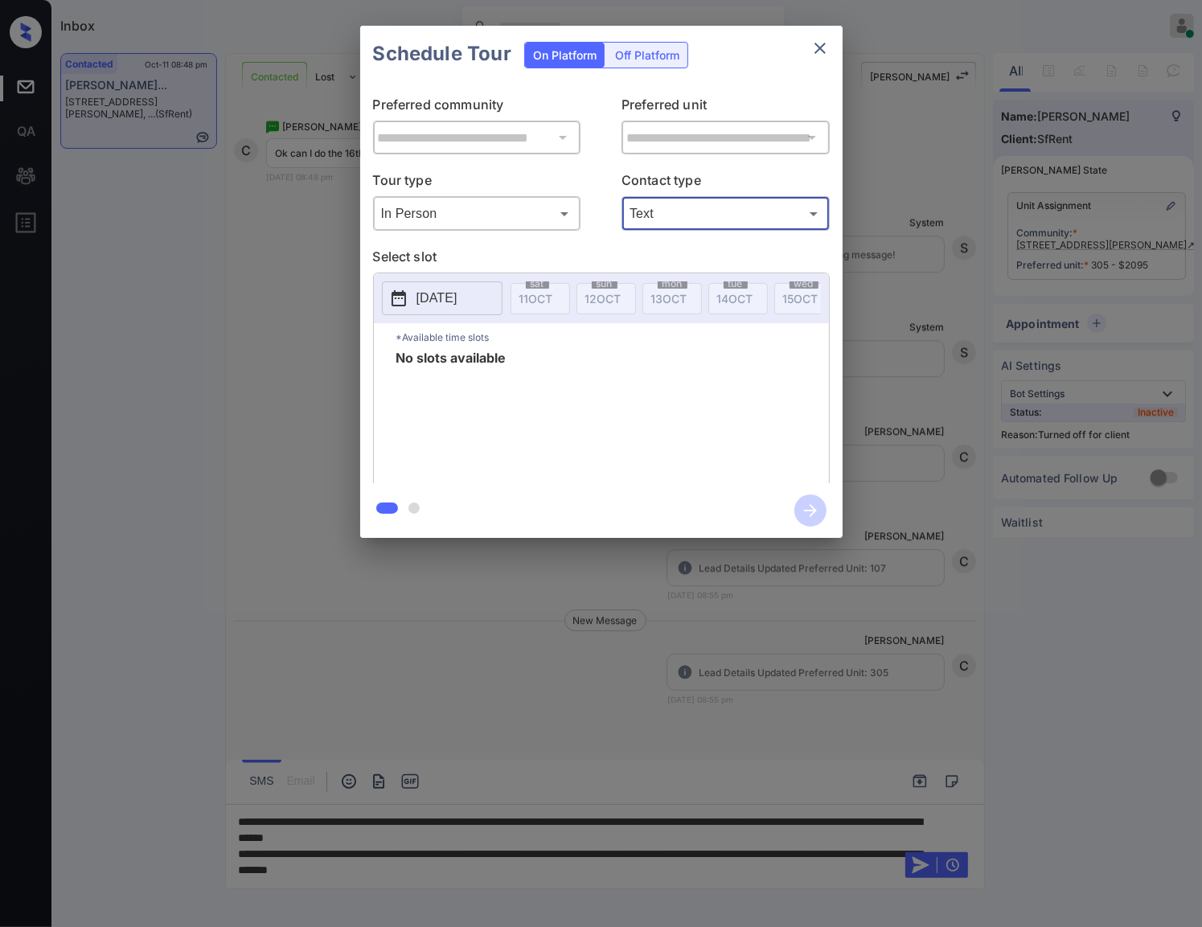
click at [457, 300] on p "[DATE]" at bounding box center [436, 298] width 41 height 19
click at [641, 59] on div "Off Platform" at bounding box center [647, 55] width 80 height 25
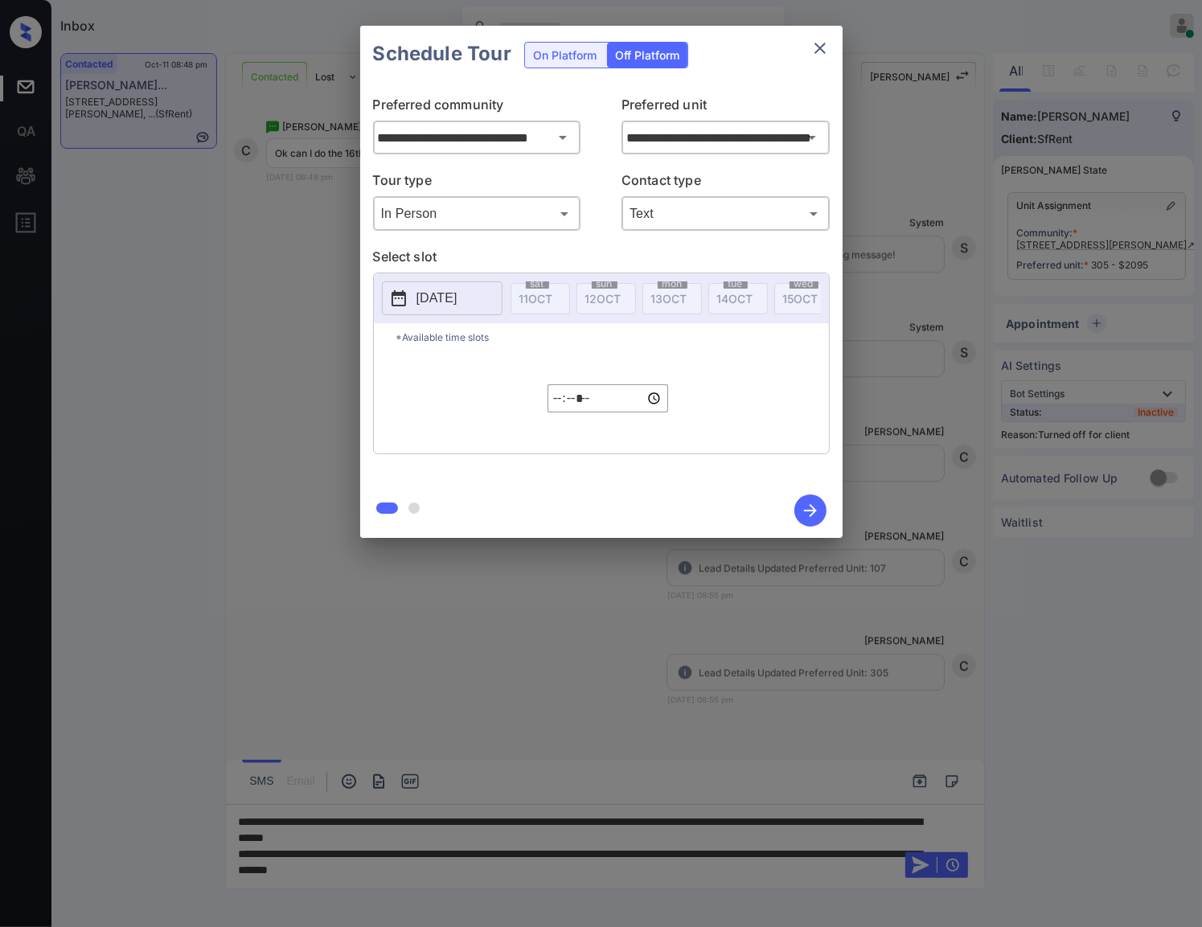
click at [457, 307] on p "[DATE]" at bounding box center [436, 298] width 41 height 19
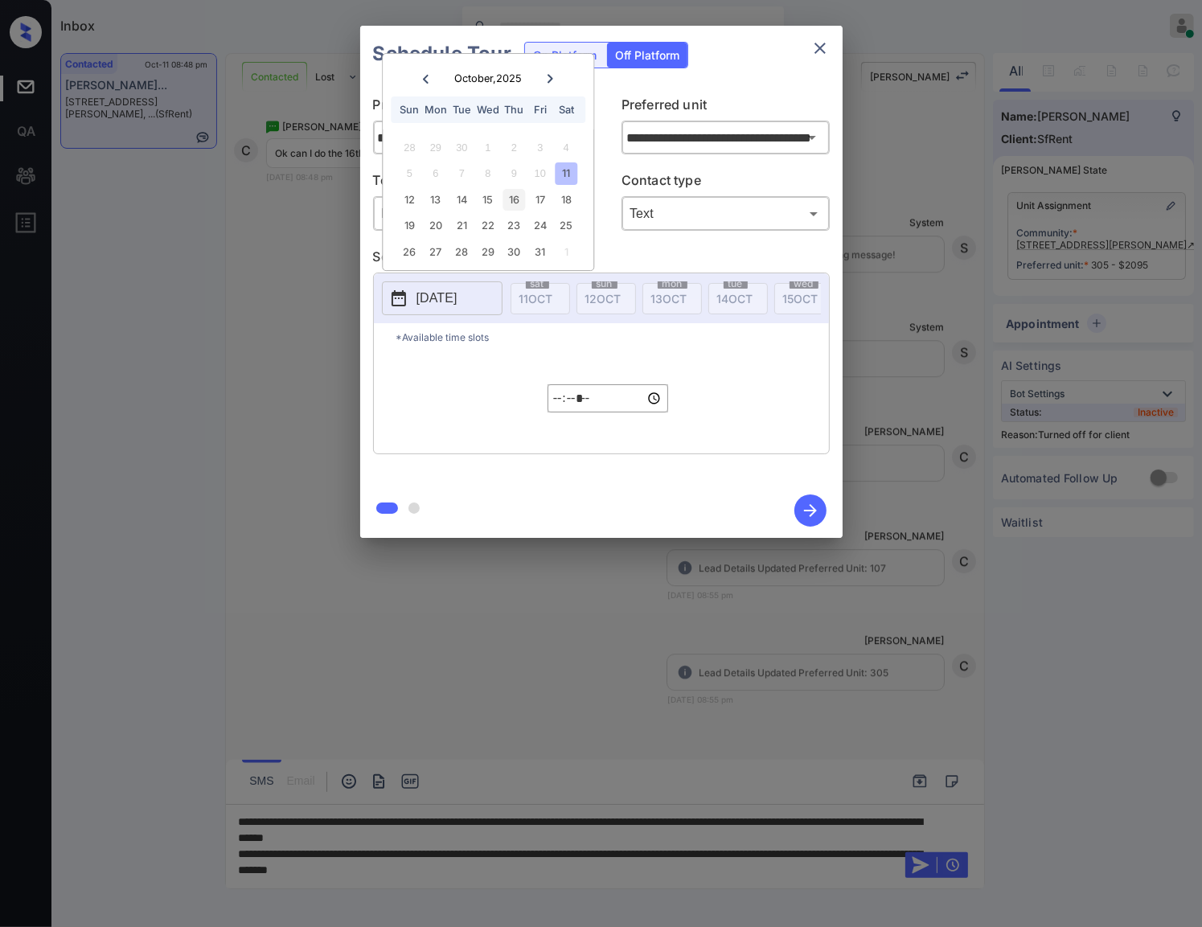
click at [523, 196] on div "16" at bounding box center [514, 200] width 22 height 22
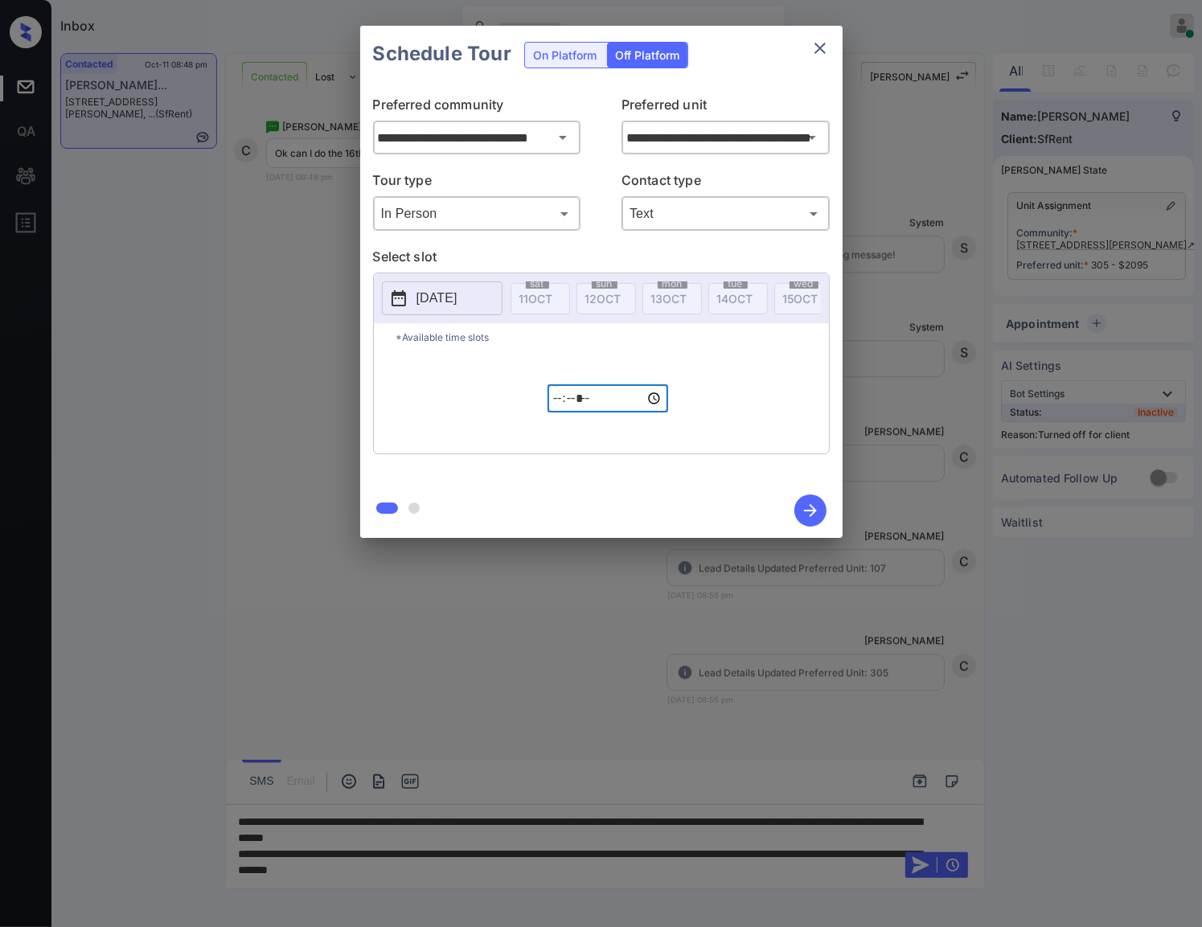
click at [559, 412] on input "*****" at bounding box center [607, 398] width 121 height 28
type input "*****"
click at [810, 506] on icon "button" at bounding box center [810, 510] width 32 height 32
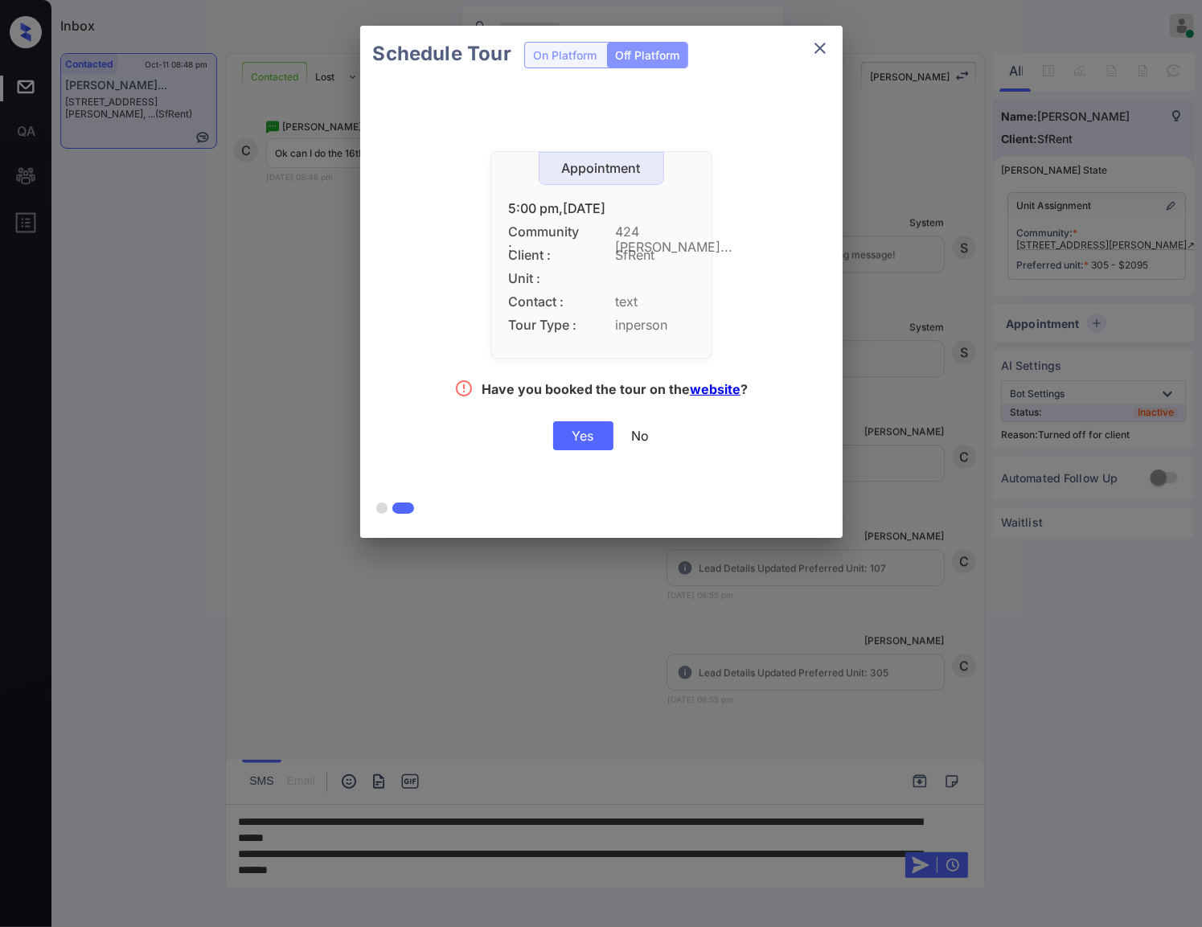
click at [573, 428] on div "Yes" at bounding box center [583, 435] width 60 height 29
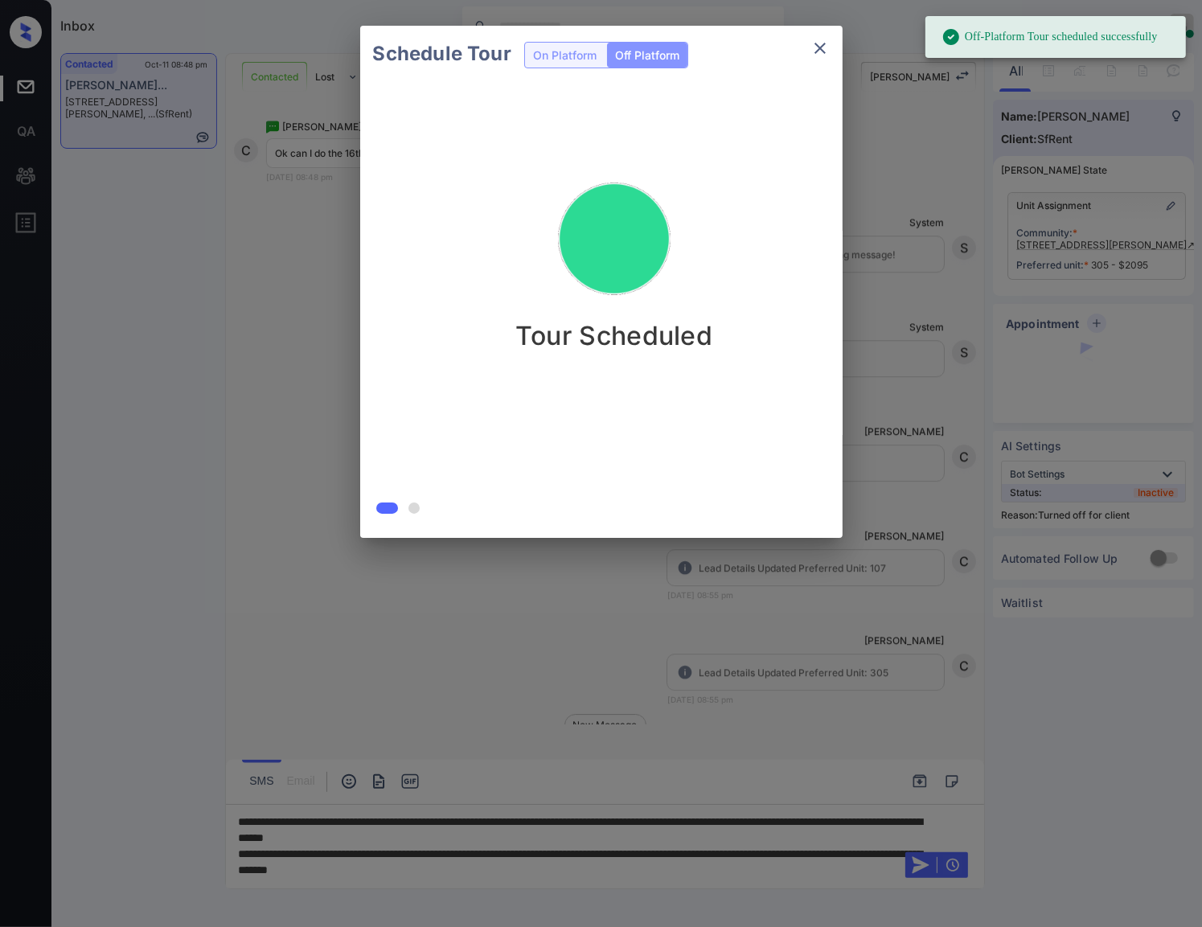
scroll to position [4000, 0]
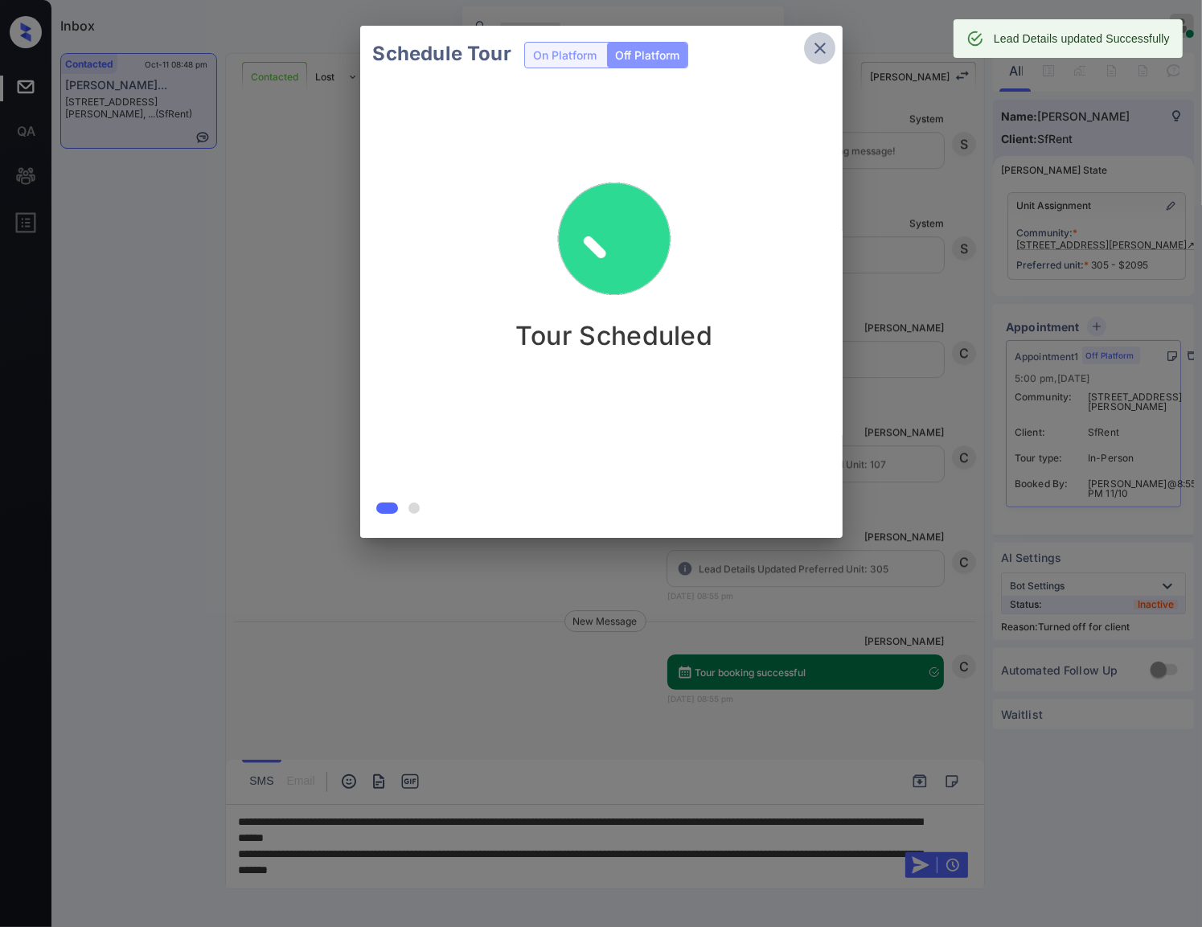
click at [821, 46] on icon "close" at bounding box center [819, 48] width 11 height 11
